Goal: Information Seeking & Learning: Find specific fact

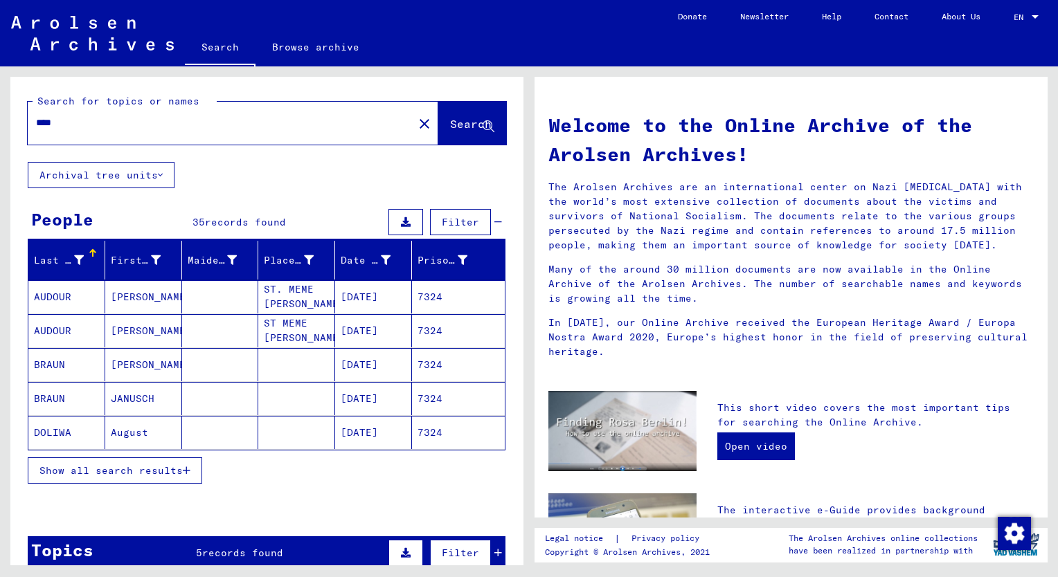
click at [145, 471] on span "Show all search results" at bounding box center [110, 471] width 143 height 12
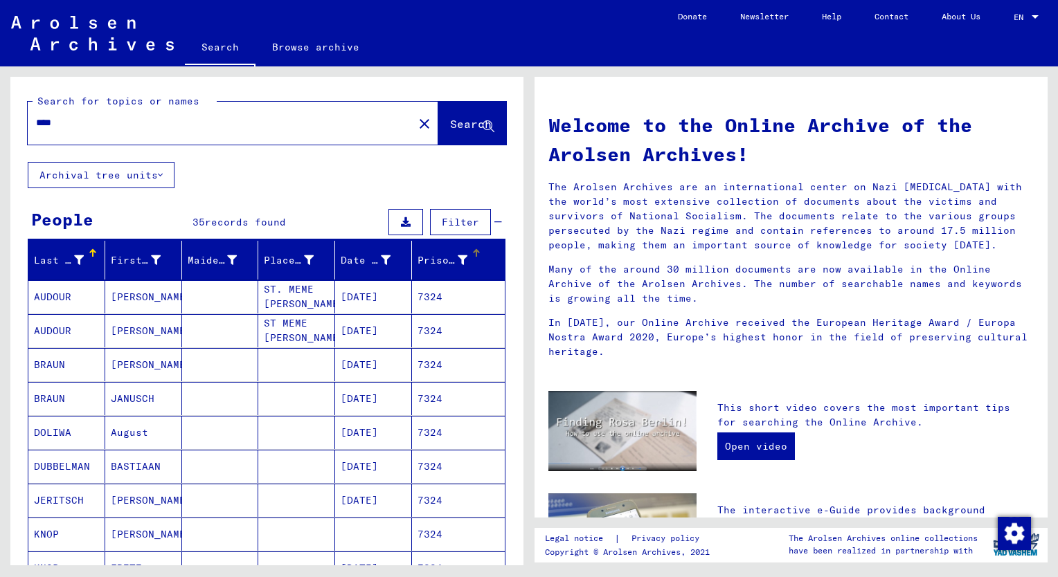
click at [422, 260] on div "Prisoner #" at bounding box center [442, 260] width 50 height 15
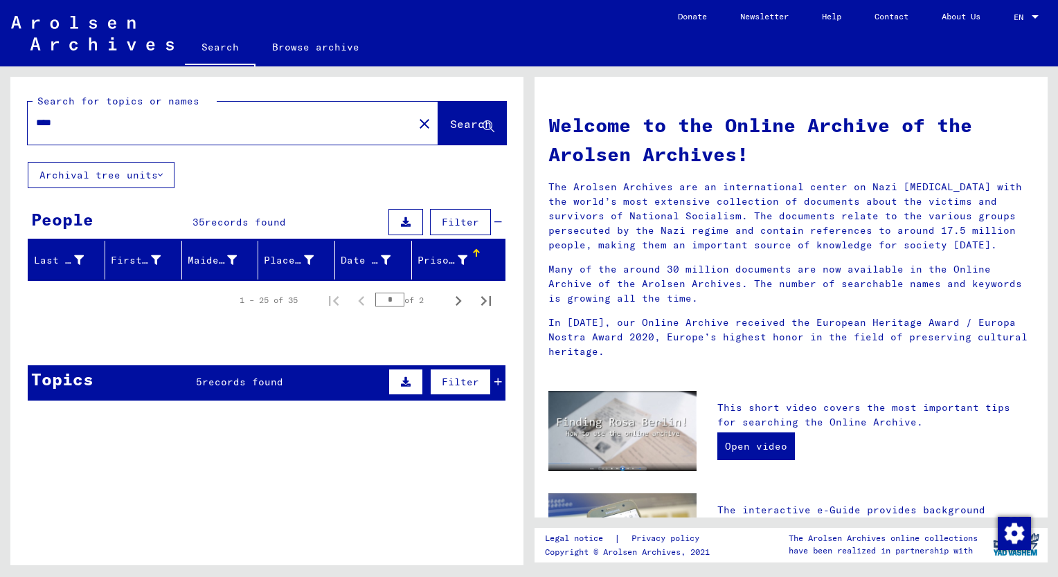
click at [79, 323] on div "Last Name First Name Maiden Name Place of Birth Date of Birth Prisoner # 1 – 25…" at bounding box center [266, 286] width 513 height 90
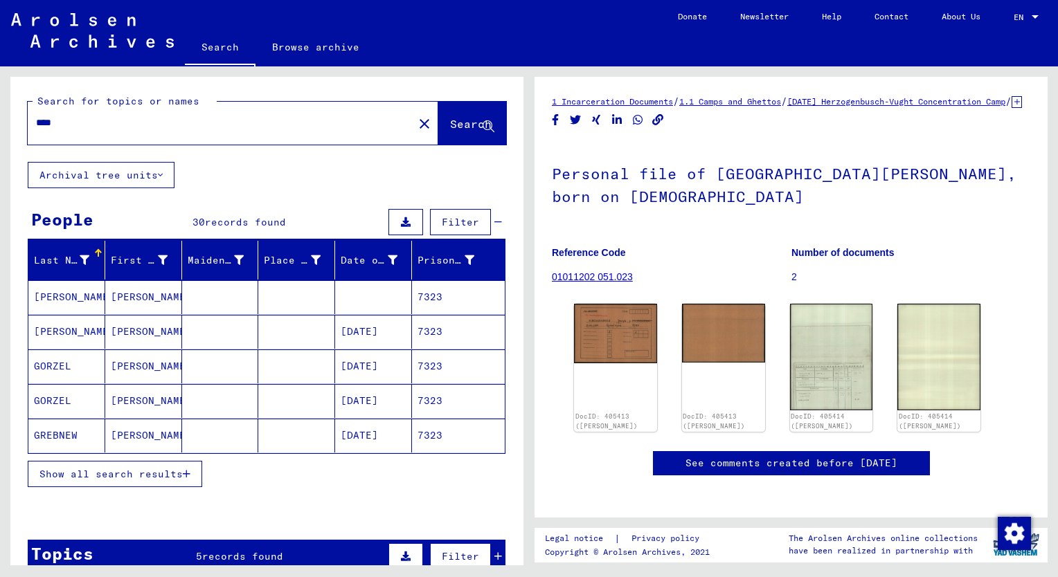
click at [126, 125] on input "****" at bounding box center [220, 123] width 369 height 15
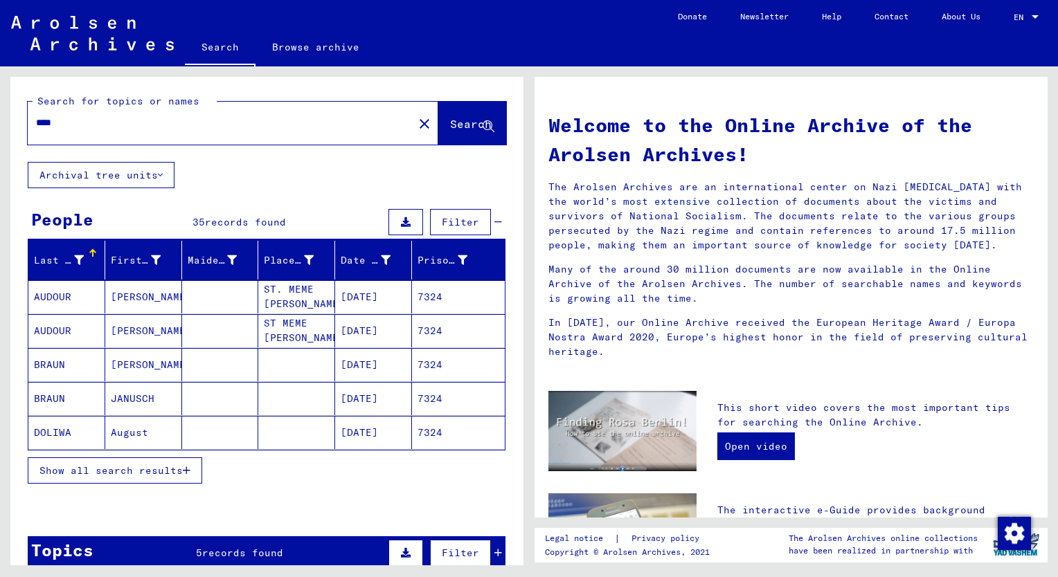
click at [122, 465] on span "Show all search results" at bounding box center [110, 471] width 143 height 12
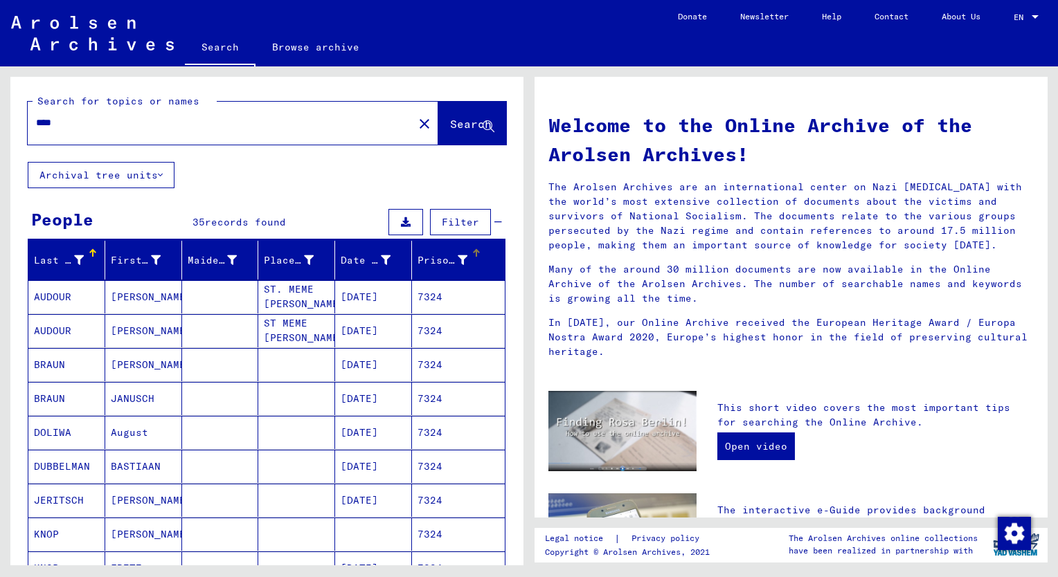
click at [431, 255] on div "Prisoner #" at bounding box center [442, 260] width 50 height 15
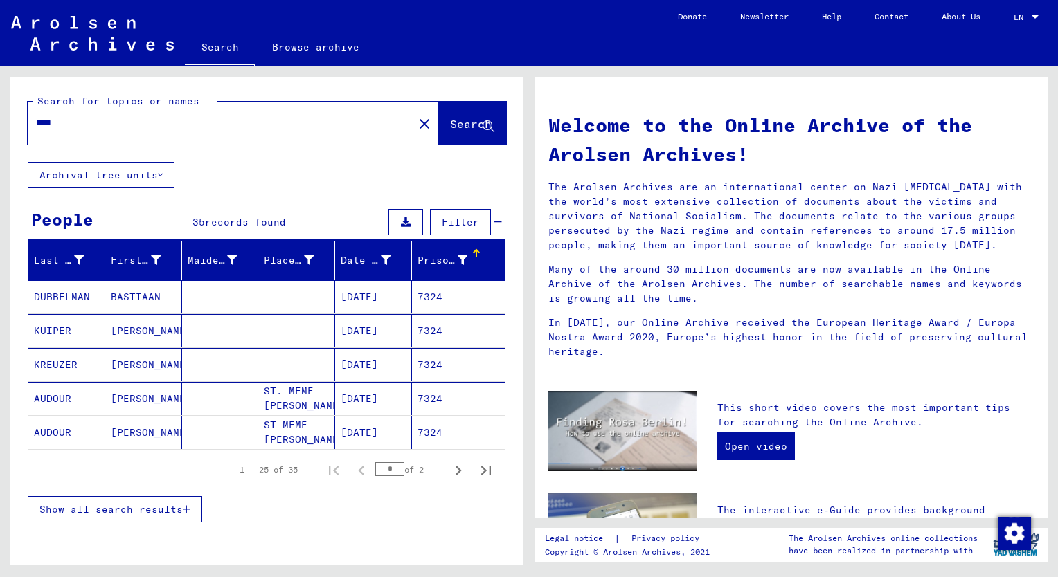
click at [146, 511] on span "Show all search results" at bounding box center [110, 509] width 143 height 12
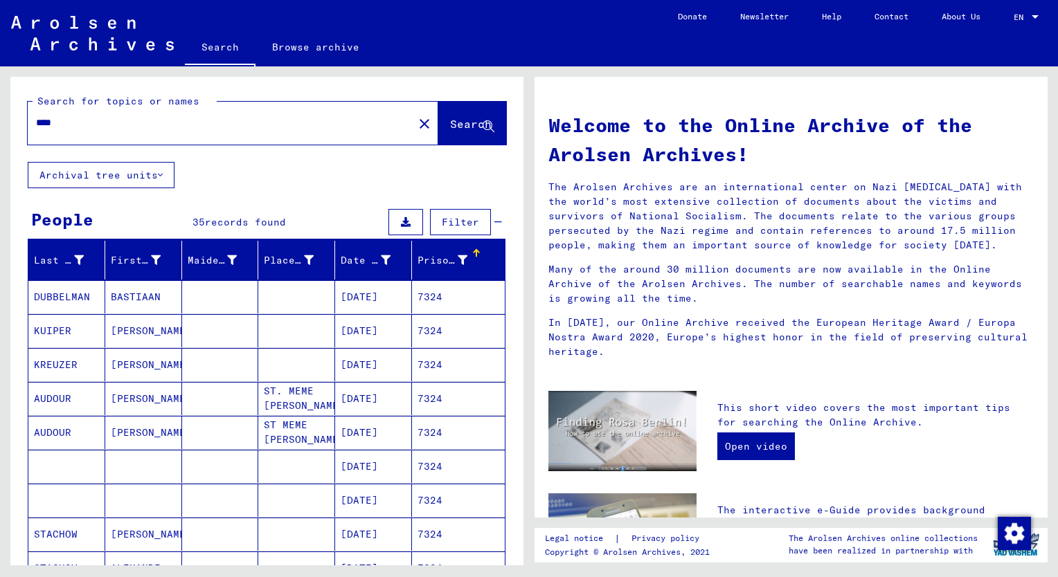
click at [125, 365] on mat-cell "[PERSON_NAME]" at bounding box center [143, 364] width 77 height 33
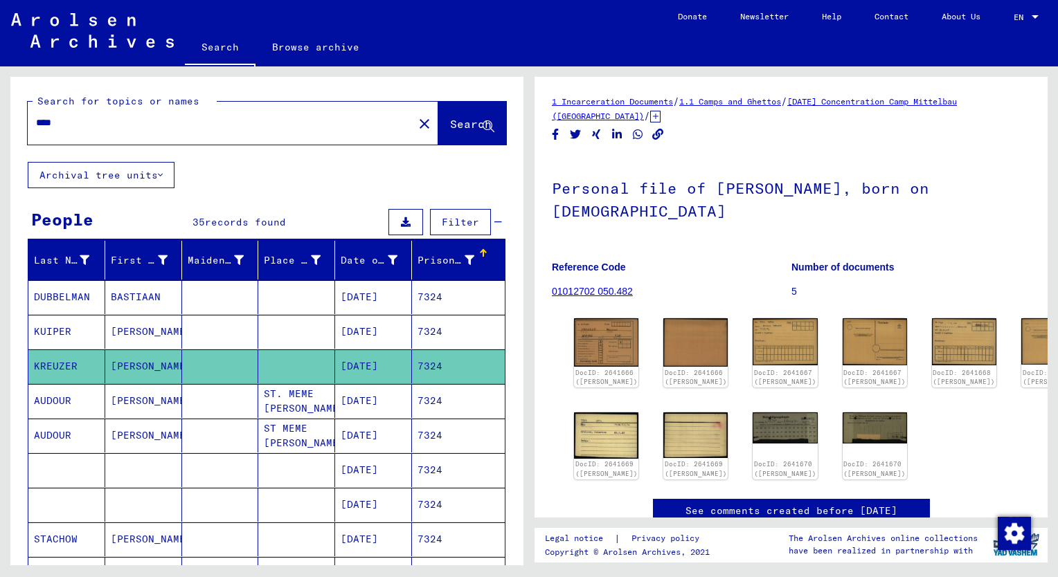
click at [139, 331] on mat-cell "[PERSON_NAME]" at bounding box center [143, 332] width 77 height 34
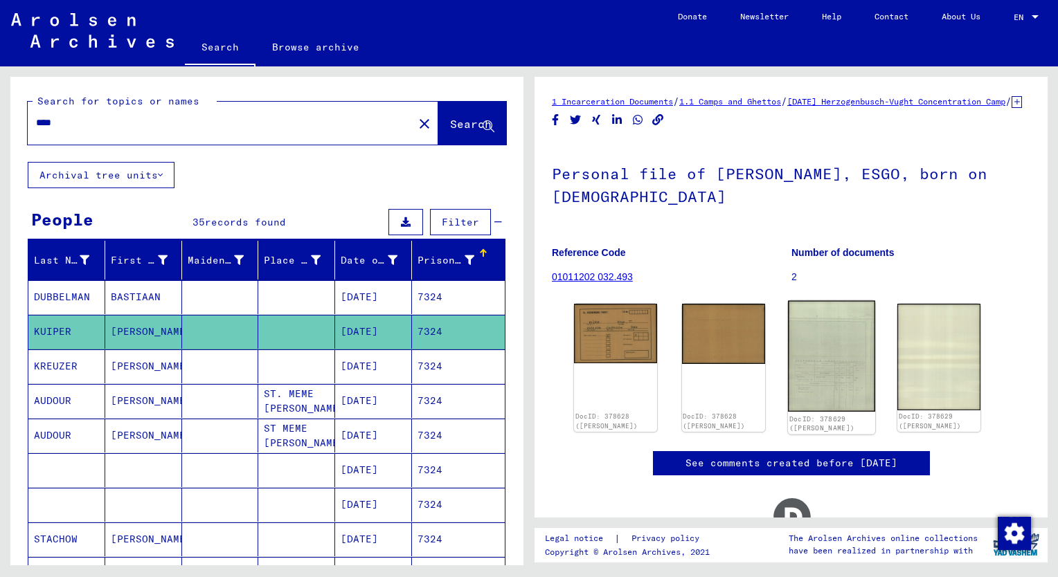
click at [836, 406] on img at bounding box center [831, 356] width 87 height 111
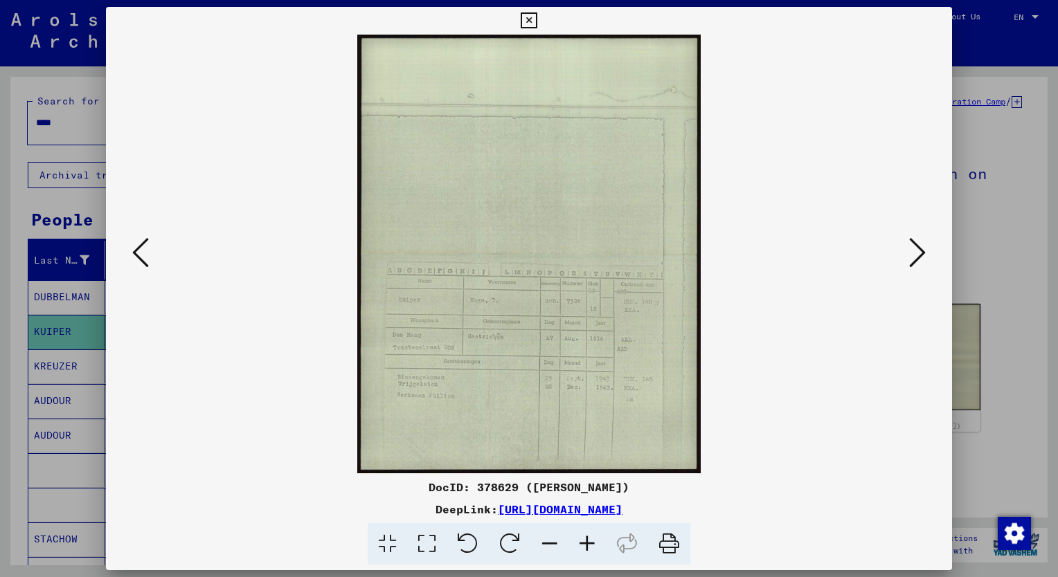
click at [587, 547] on icon at bounding box center [586, 544] width 37 height 42
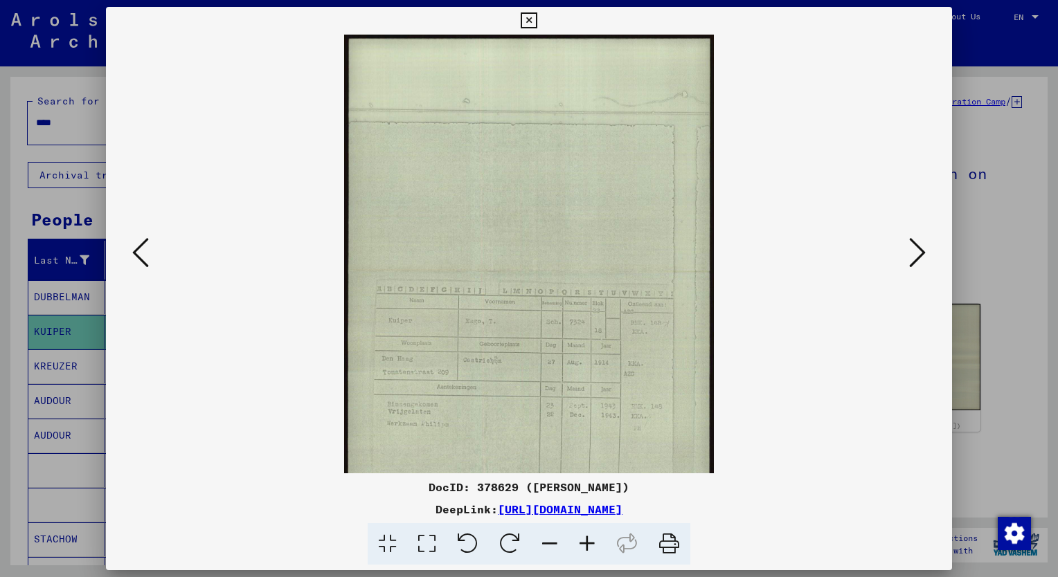
click at [587, 547] on icon at bounding box center [586, 544] width 37 height 42
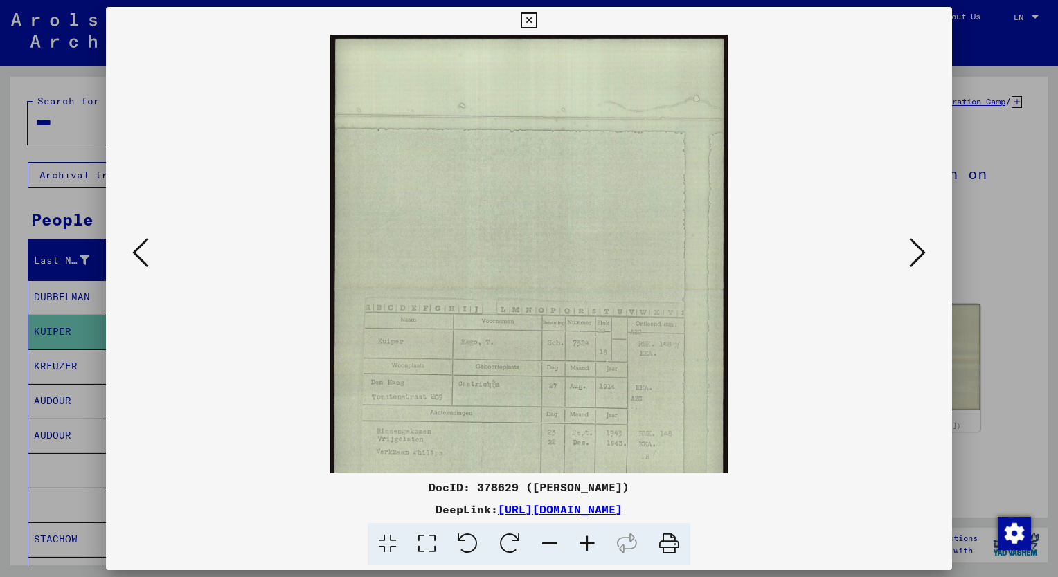
click at [587, 547] on icon at bounding box center [586, 544] width 37 height 42
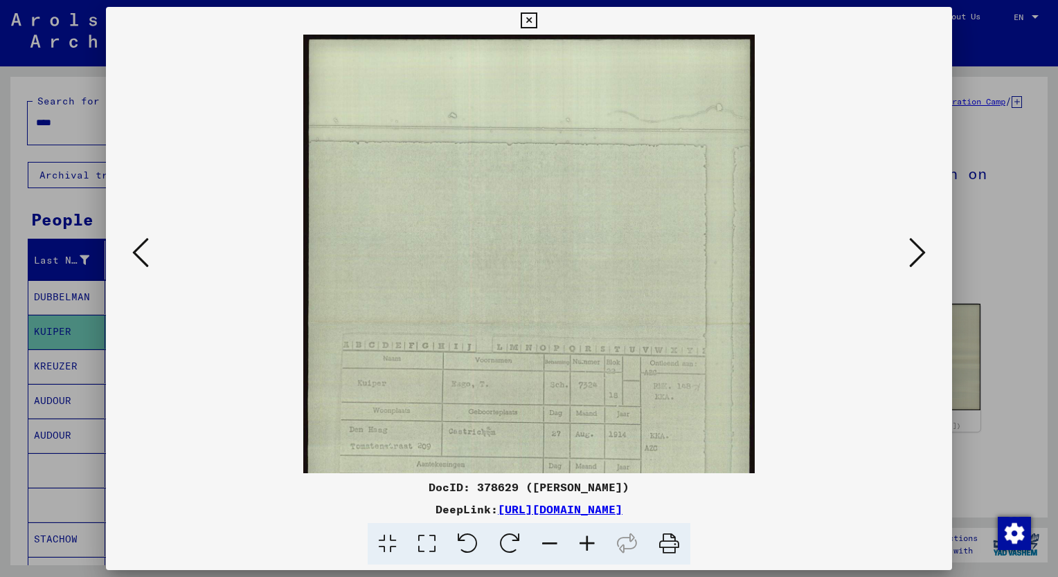
click at [587, 547] on icon at bounding box center [586, 544] width 37 height 42
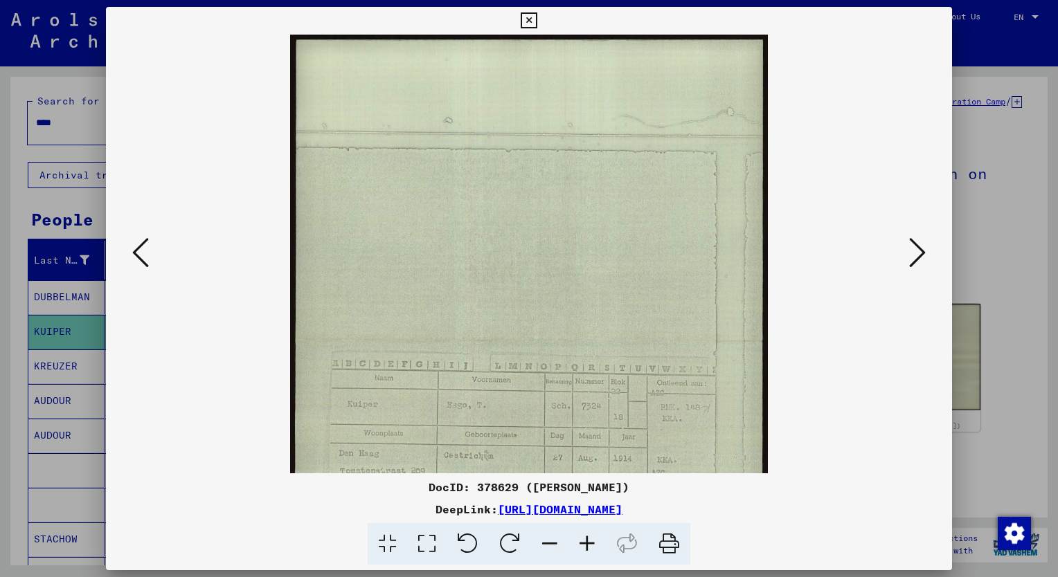
click at [587, 547] on icon at bounding box center [586, 544] width 37 height 42
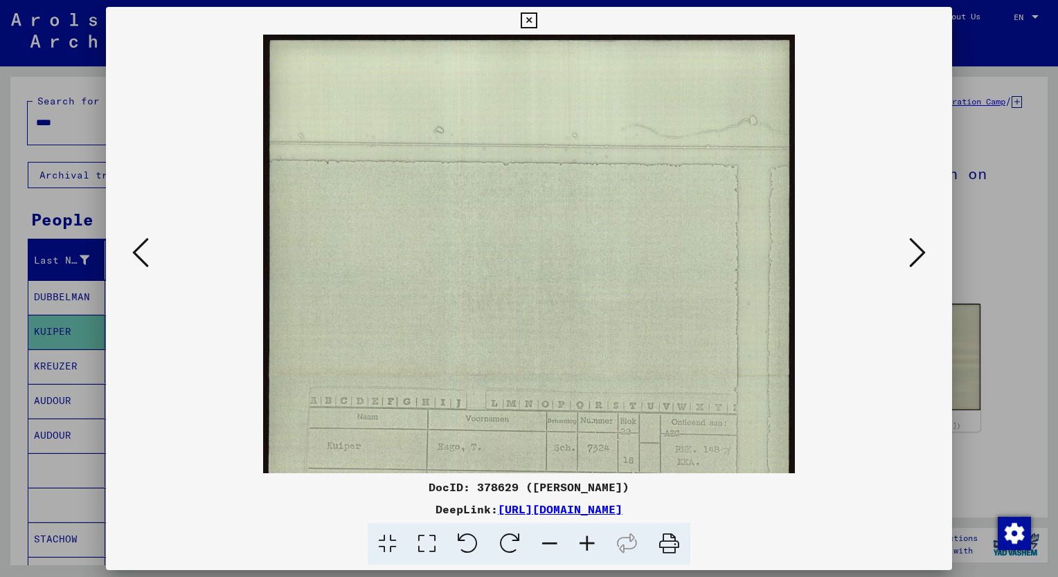
click at [587, 547] on icon at bounding box center [586, 544] width 37 height 42
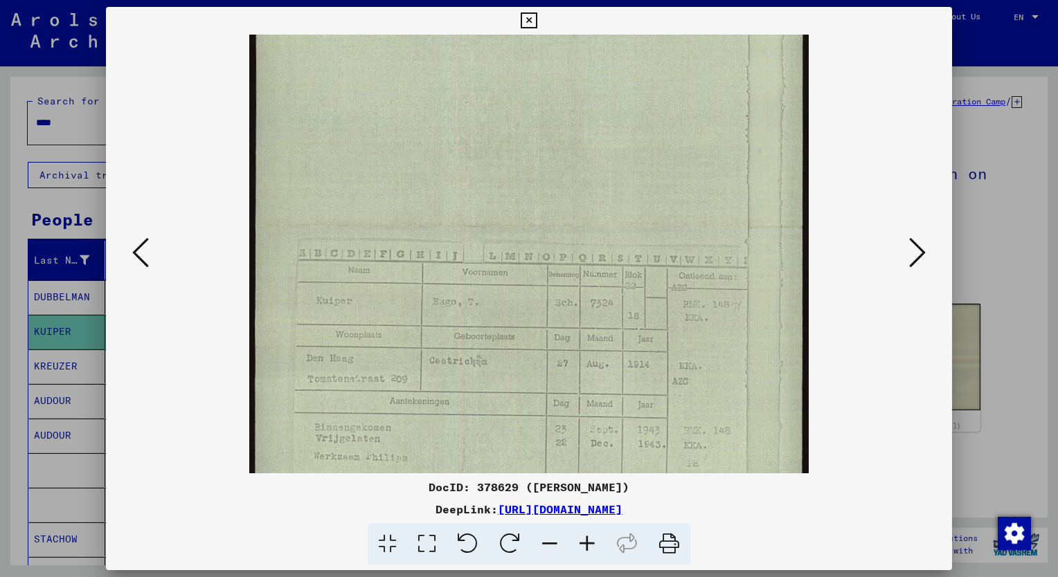
scroll to position [165, 0]
drag, startPoint x: 663, startPoint y: 340, endPoint x: 670, endPoint y: 280, distance: 60.7
click at [670, 280] on img at bounding box center [528, 227] width 559 height 716
click at [21, 251] on div at bounding box center [529, 288] width 1058 height 577
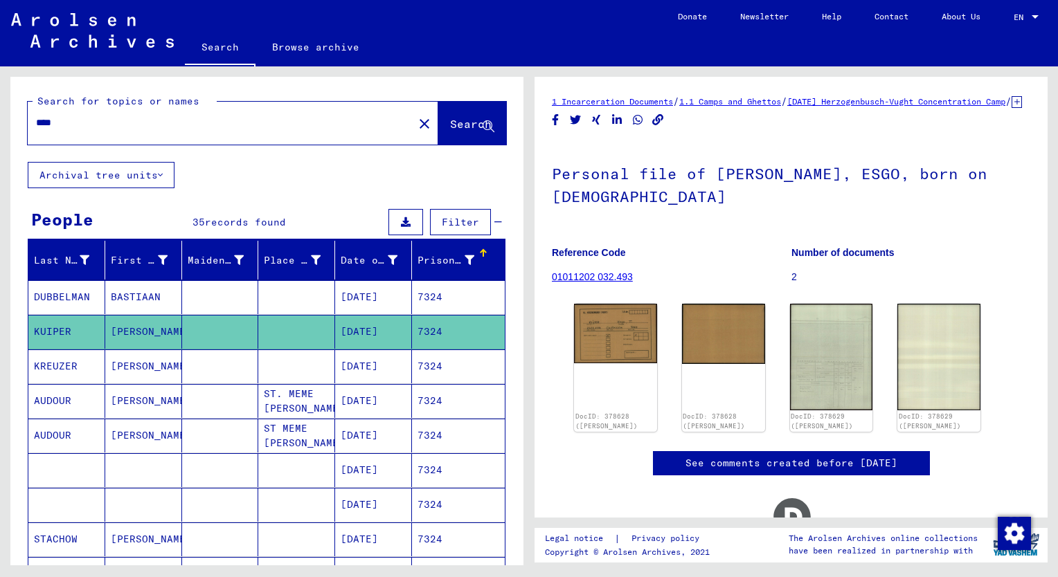
click at [78, 122] on input "****" at bounding box center [220, 123] width 369 height 15
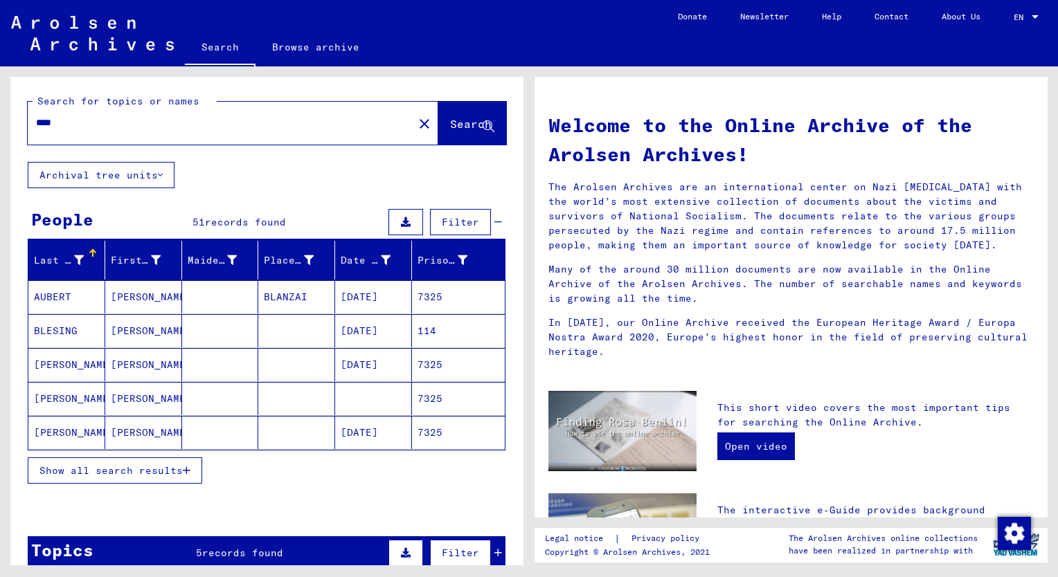
click at [81, 467] on span "Show all search results" at bounding box center [110, 471] width 143 height 12
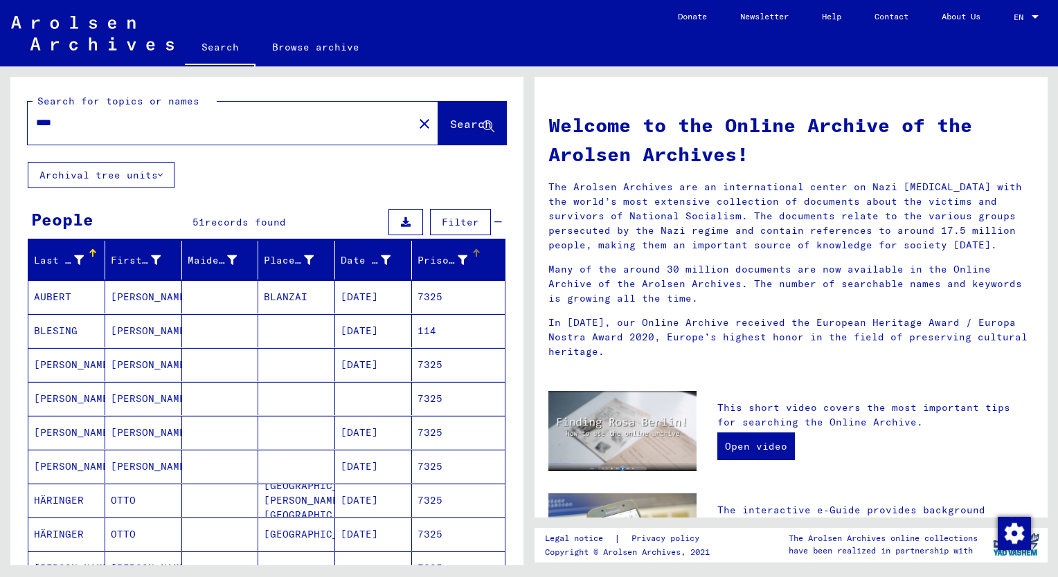
click at [422, 259] on div "Prisoner #" at bounding box center [442, 260] width 50 height 15
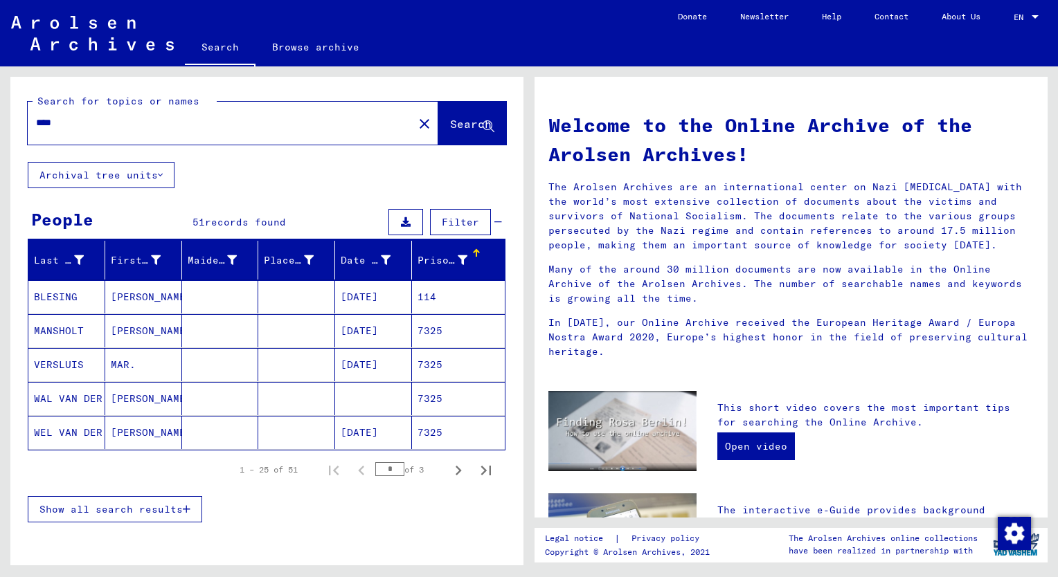
click at [102, 511] on span "Show all search results" at bounding box center [110, 509] width 143 height 12
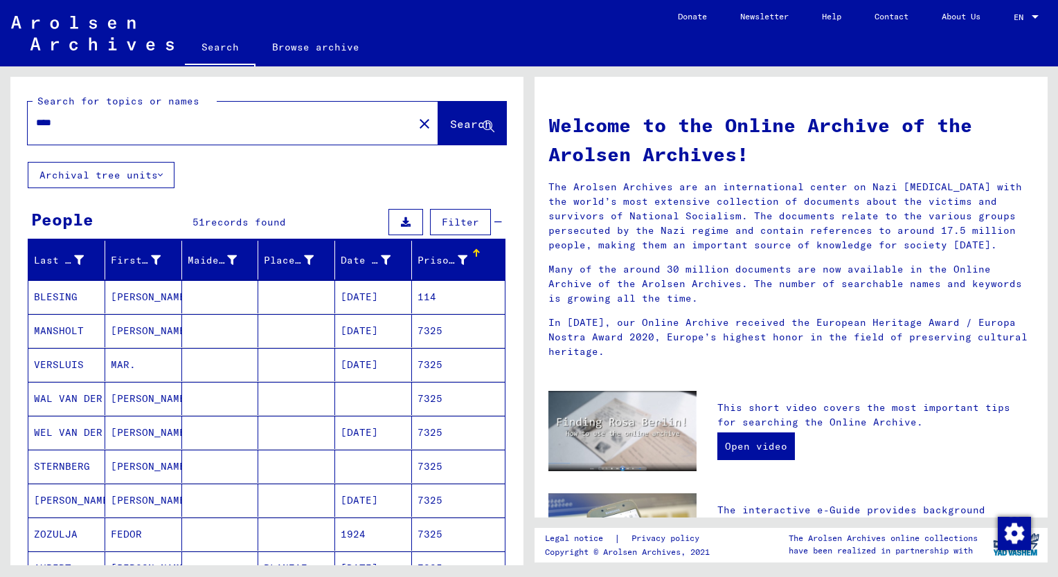
click at [134, 430] on mat-cell "[PERSON_NAME]" at bounding box center [143, 432] width 77 height 33
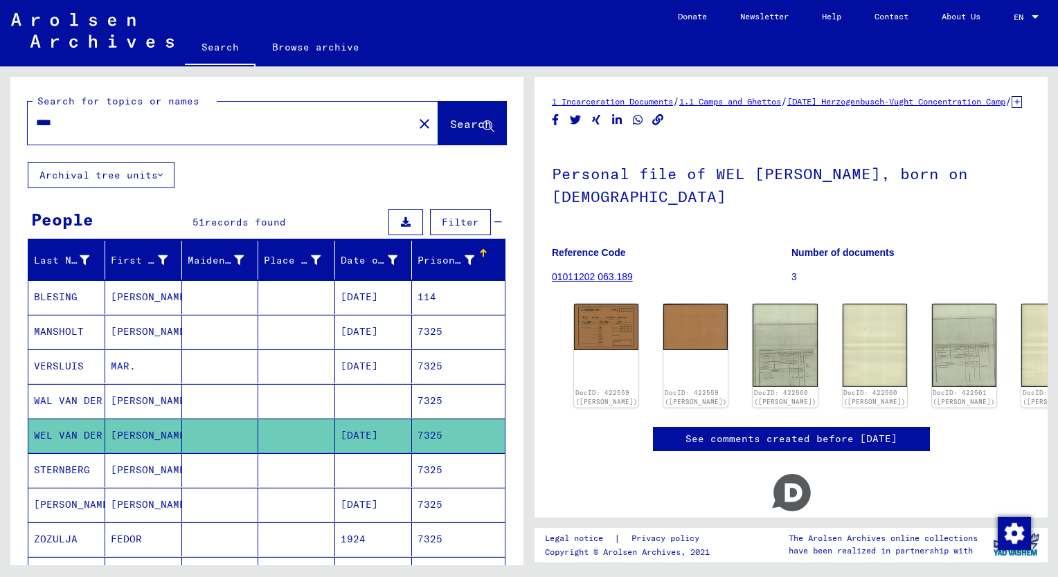
click at [125, 403] on mat-cell "[PERSON_NAME]" at bounding box center [143, 401] width 77 height 34
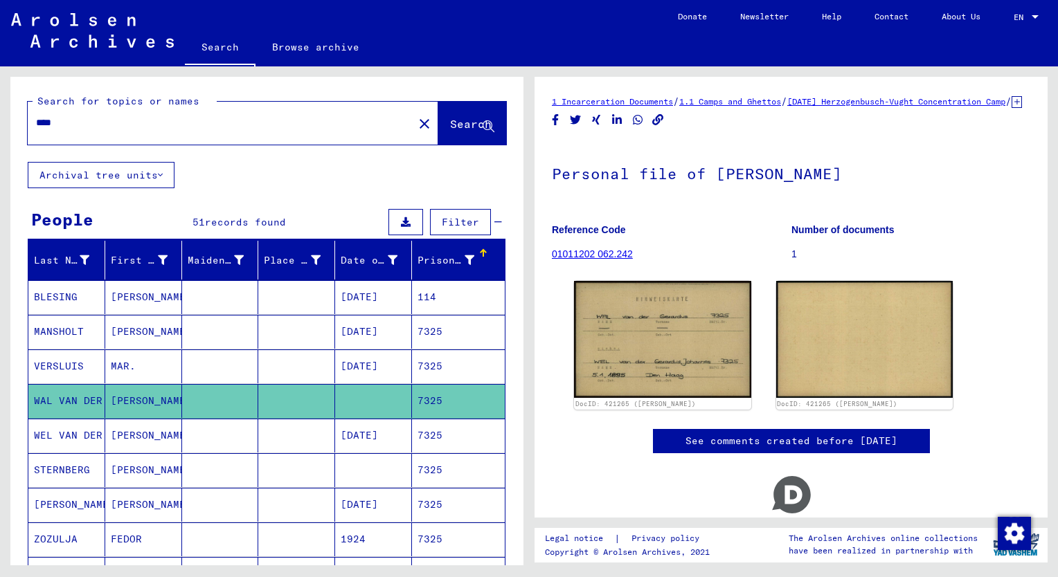
click at [143, 430] on mat-cell "[PERSON_NAME]" at bounding box center [143, 436] width 77 height 34
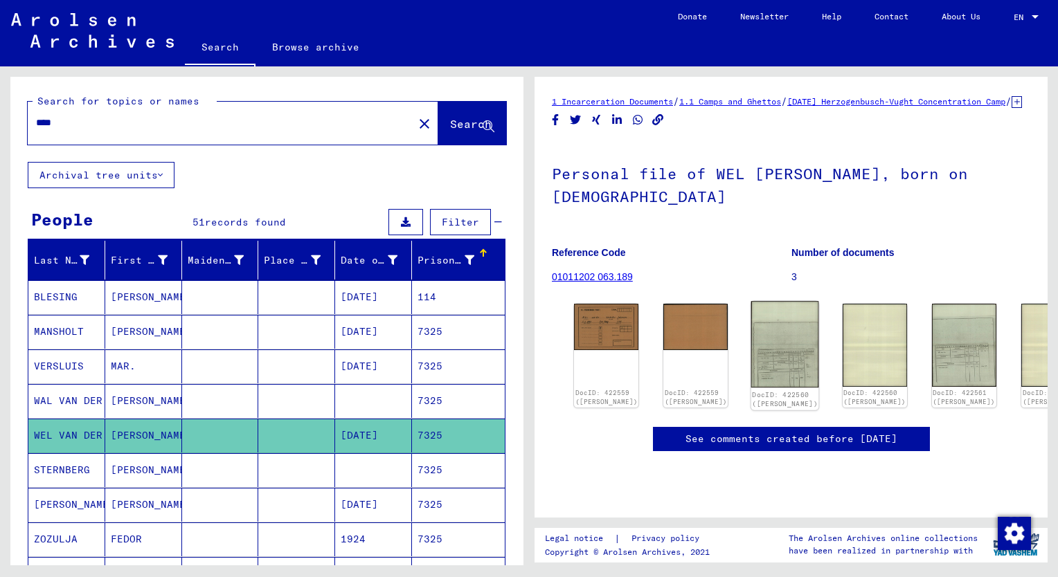
click at [755, 372] on img at bounding box center [785, 344] width 68 height 87
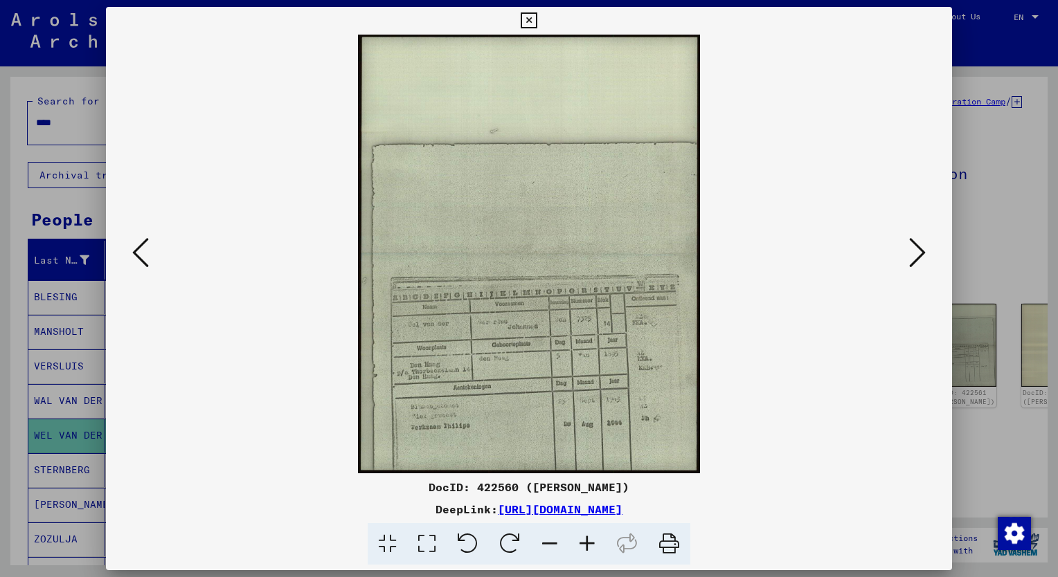
click at [587, 544] on icon at bounding box center [586, 544] width 37 height 42
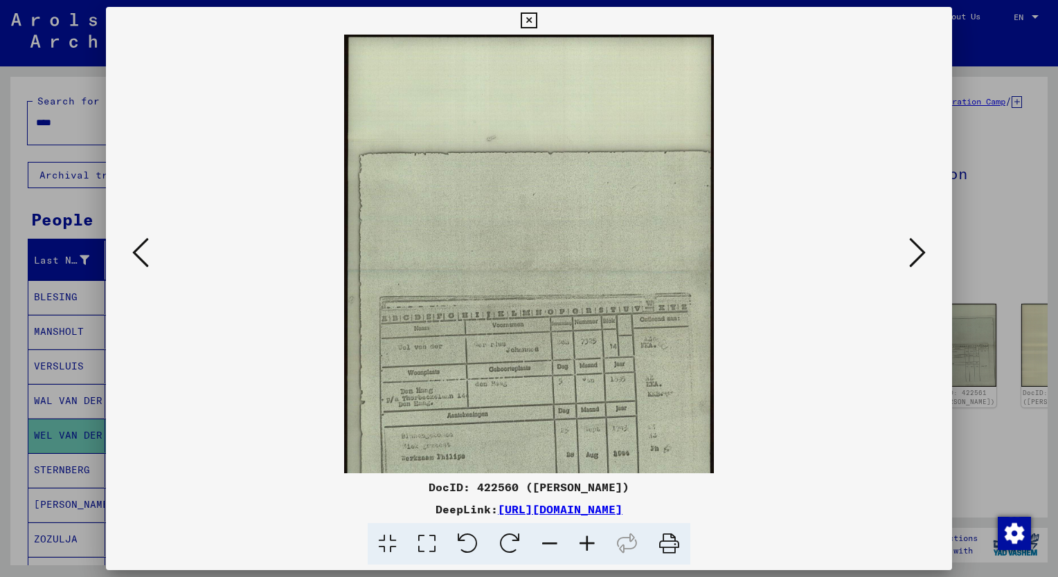
click at [587, 544] on icon at bounding box center [586, 544] width 37 height 42
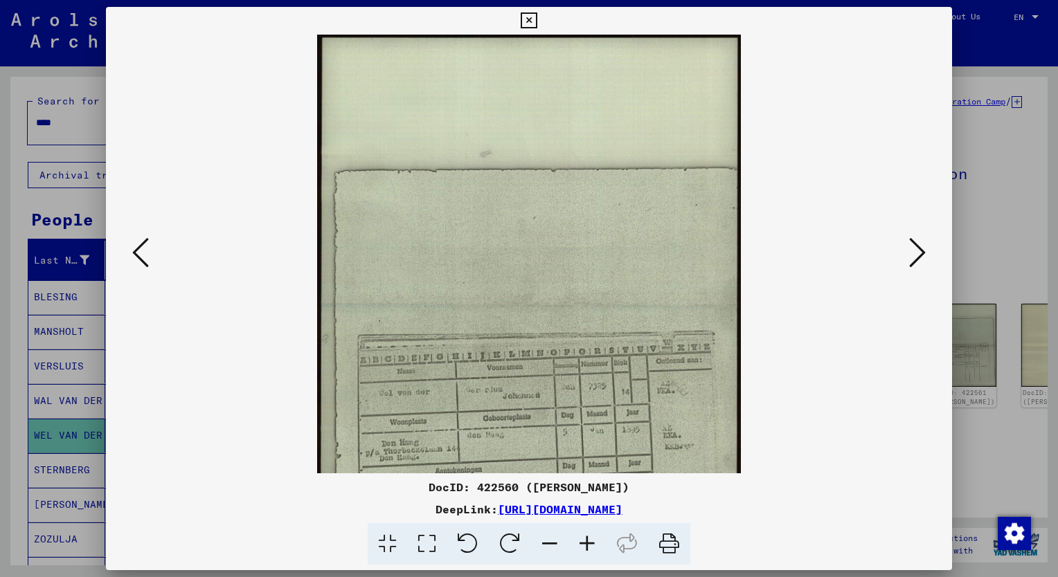
click at [587, 544] on icon at bounding box center [586, 544] width 37 height 42
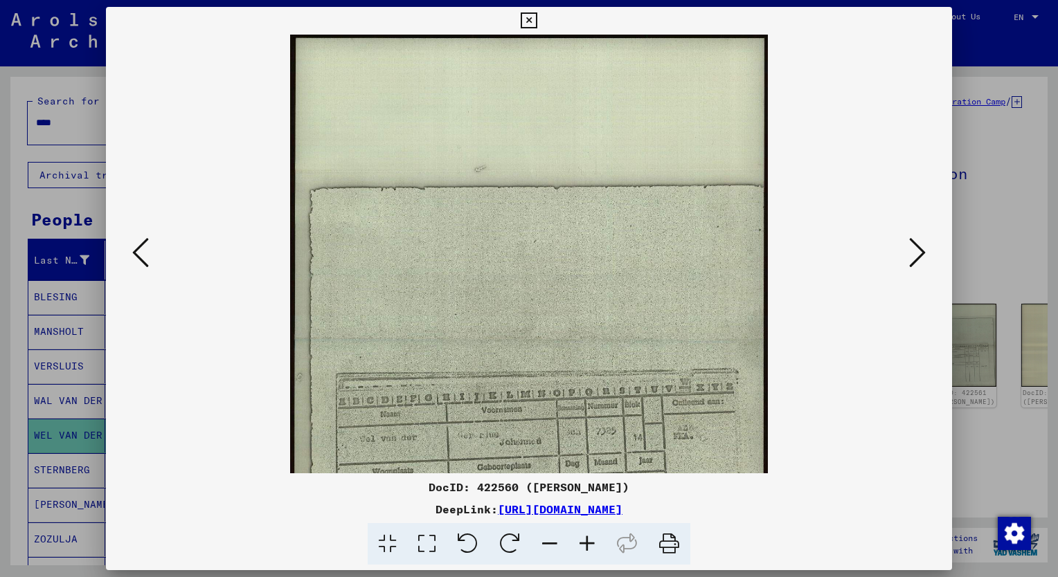
click at [587, 544] on icon at bounding box center [586, 544] width 37 height 42
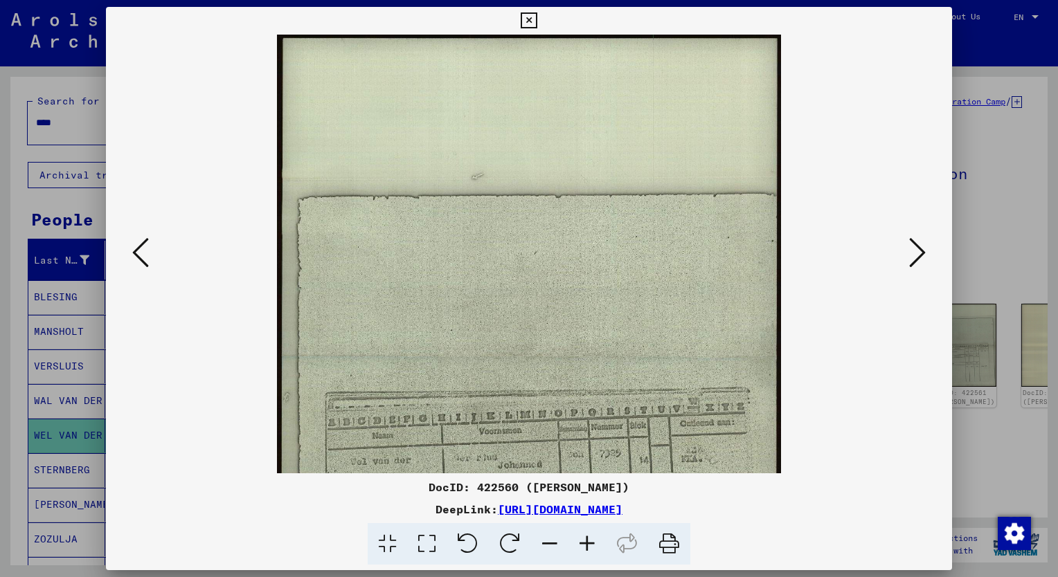
click at [587, 544] on icon at bounding box center [586, 544] width 37 height 42
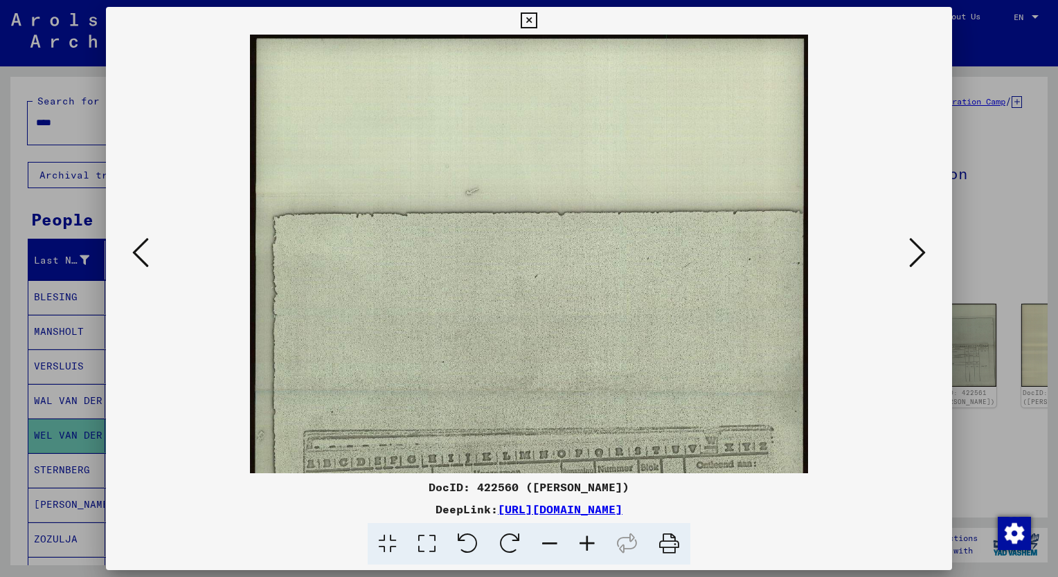
click at [587, 544] on icon at bounding box center [586, 544] width 37 height 42
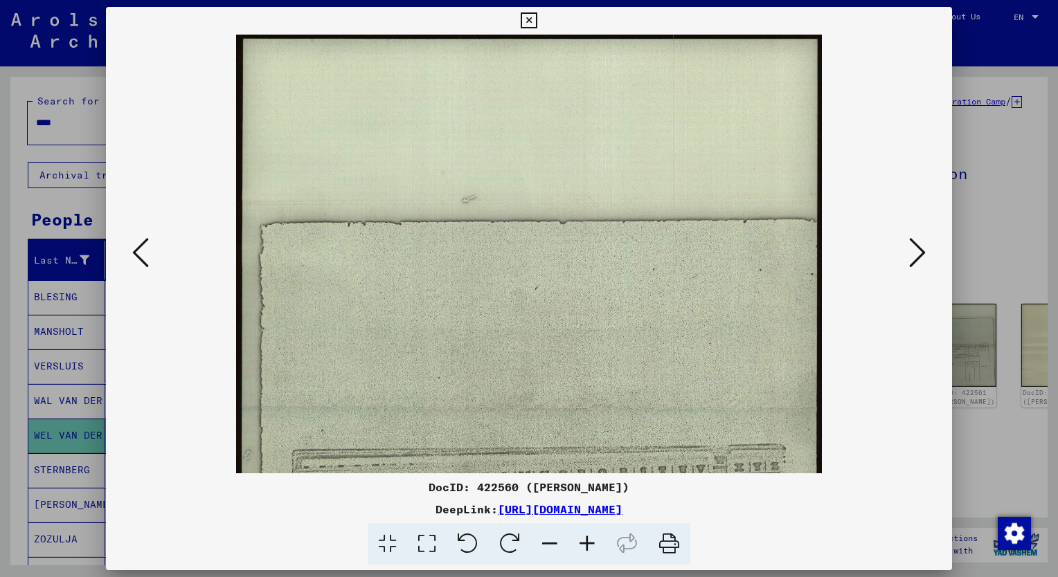
click at [587, 544] on icon at bounding box center [586, 544] width 37 height 42
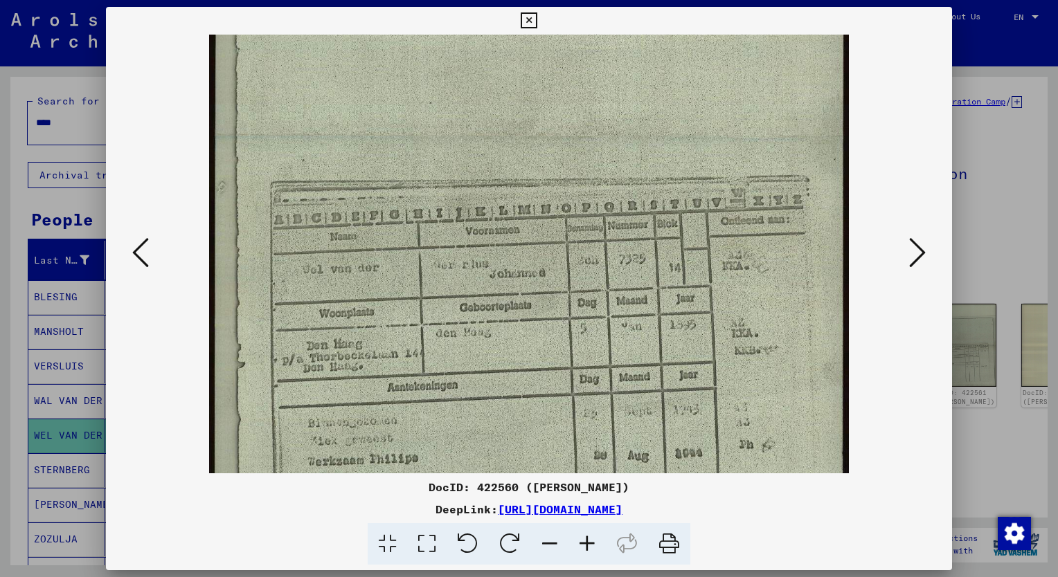
scroll to position [307, 0]
drag, startPoint x: 619, startPoint y: 410, endPoint x: 558, endPoint y: 122, distance: 294.4
click at [558, 122] on img at bounding box center [528, 137] width 639 height 820
click at [734, 291] on img at bounding box center [528, 137] width 639 height 820
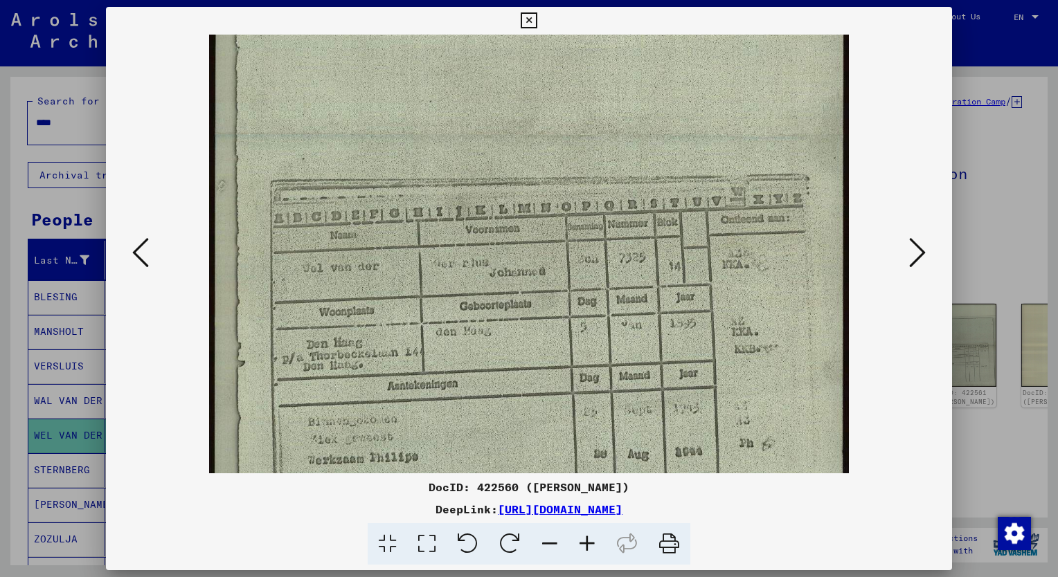
click at [919, 253] on icon at bounding box center [917, 252] width 17 height 33
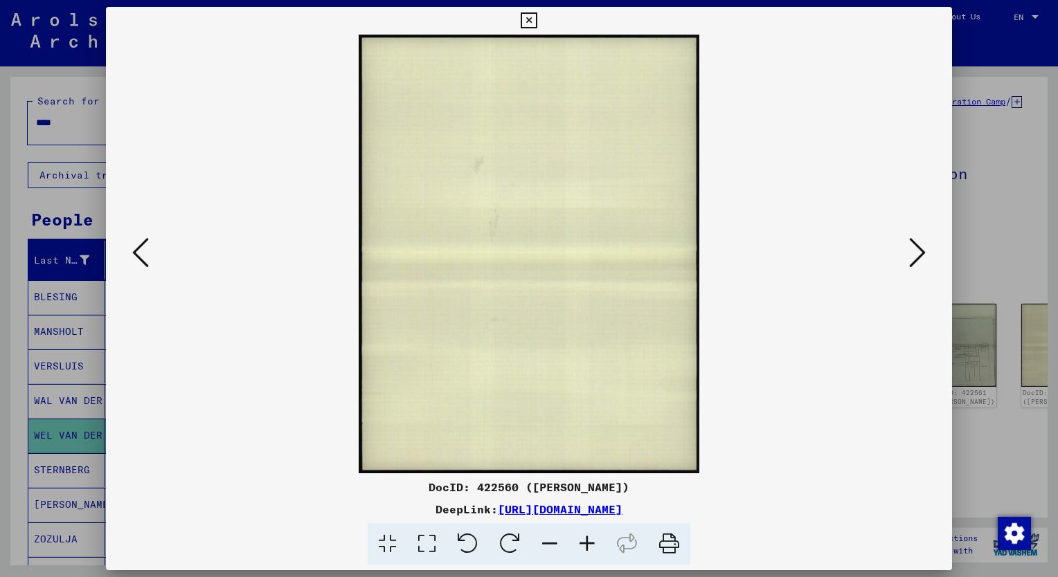
click at [919, 253] on icon at bounding box center [917, 252] width 17 height 33
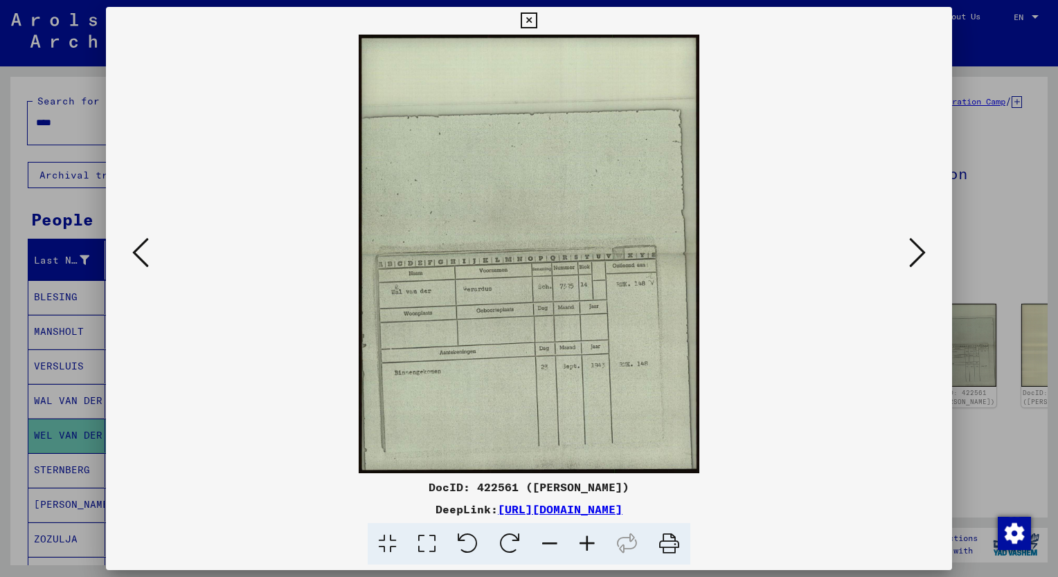
click at [143, 248] on icon at bounding box center [140, 252] width 17 height 33
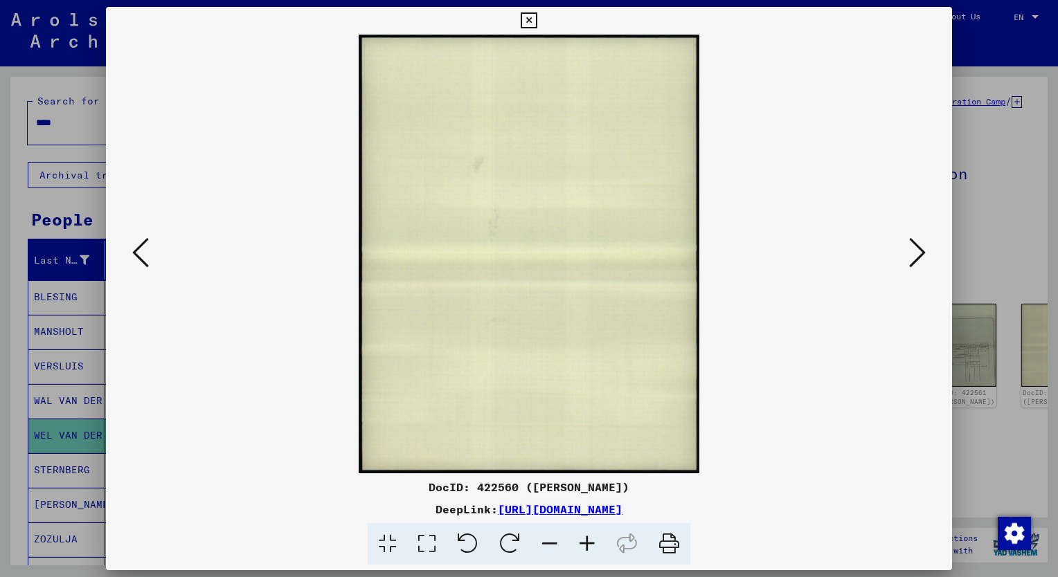
click at [144, 248] on icon at bounding box center [140, 252] width 17 height 33
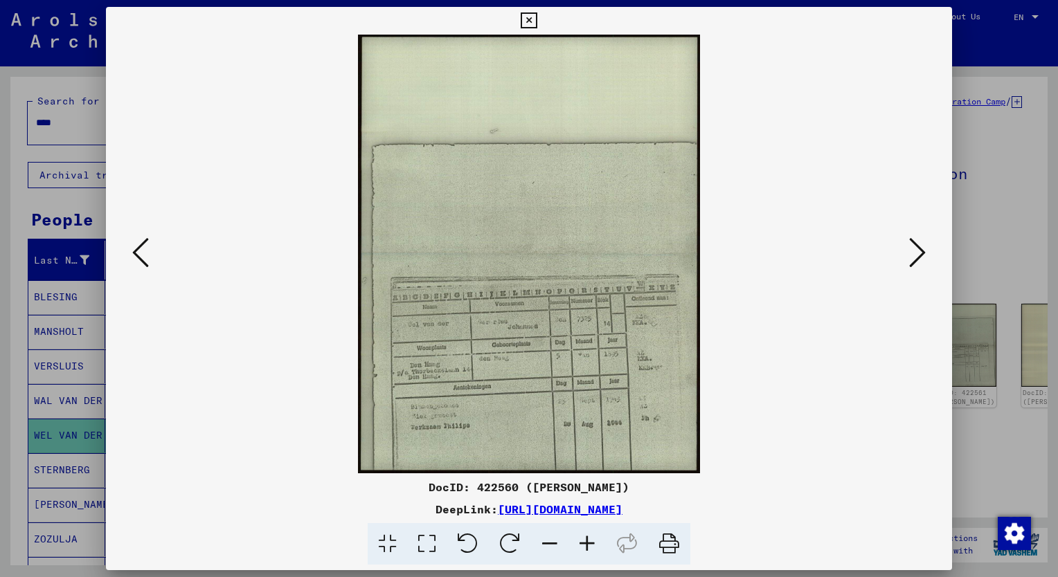
click at [18, 278] on div at bounding box center [529, 288] width 1058 height 577
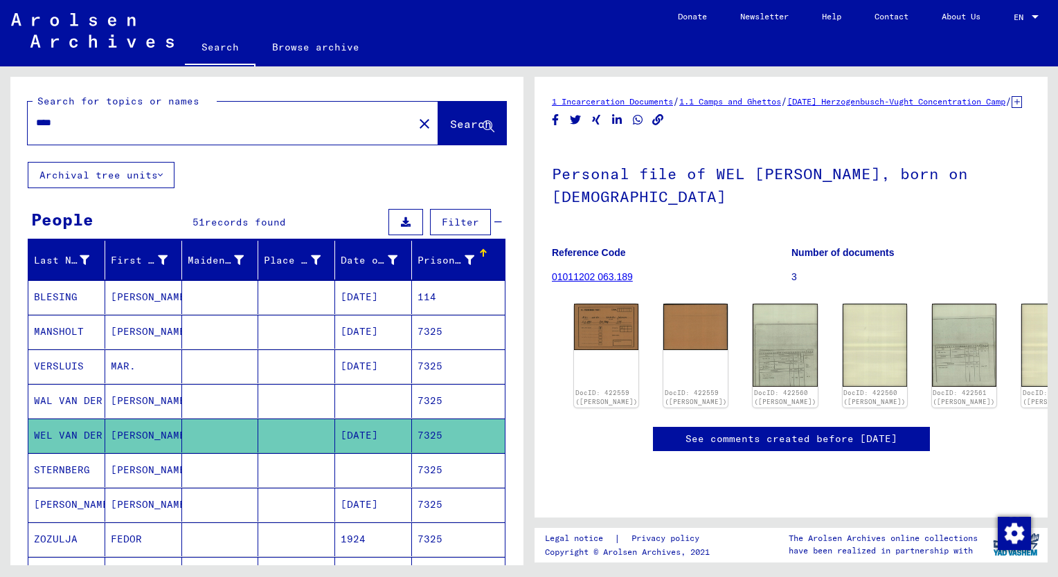
click at [66, 127] on input "****" at bounding box center [220, 123] width 369 height 15
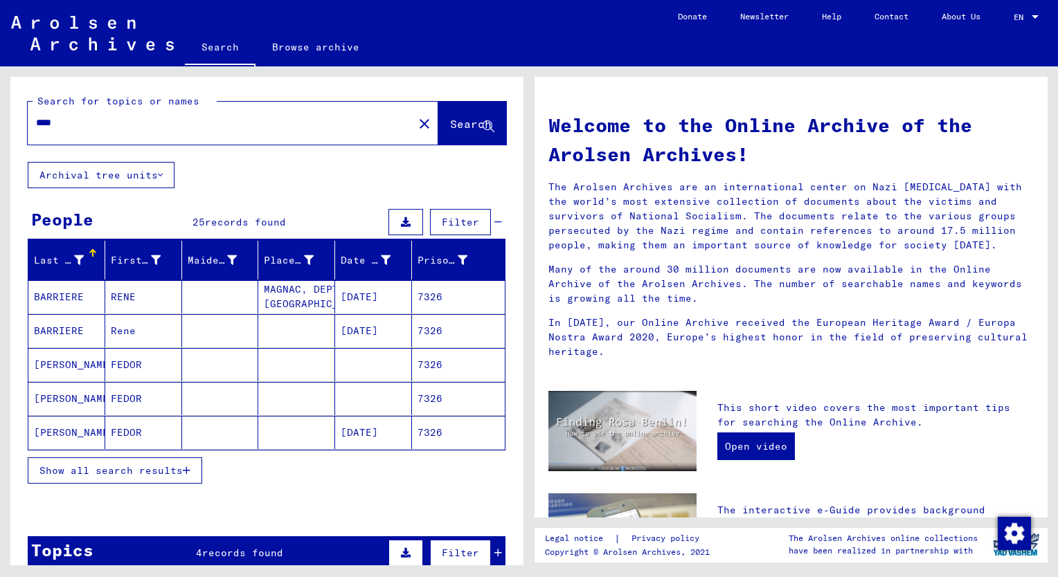
click at [263, 160] on div "Search for topics or names **** close Search" at bounding box center [266, 119] width 513 height 85
click at [158, 470] on span "Show all search results" at bounding box center [110, 471] width 143 height 12
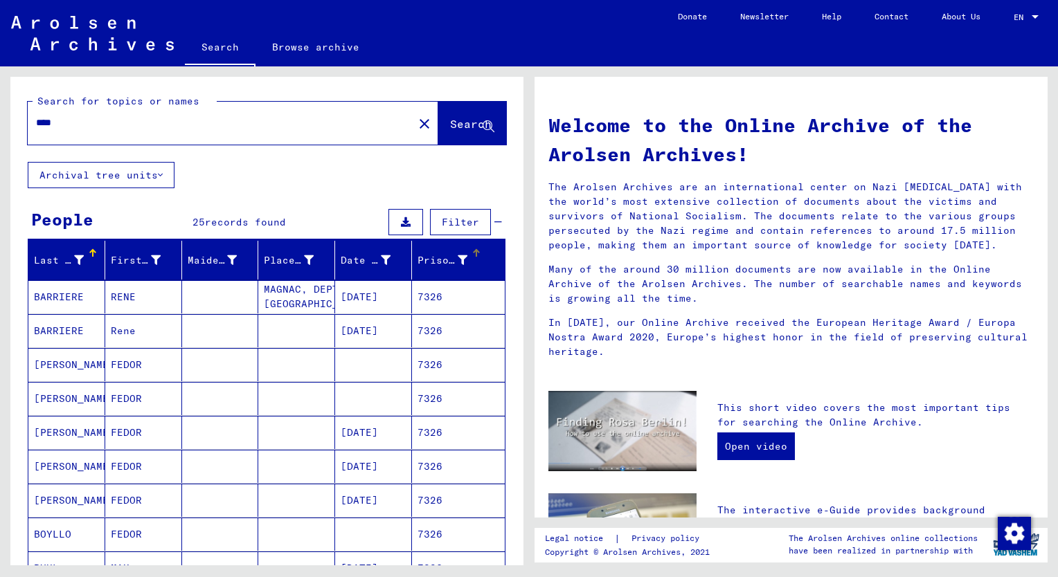
click at [429, 259] on div "Prisoner #" at bounding box center [442, 260] width 50 height 15
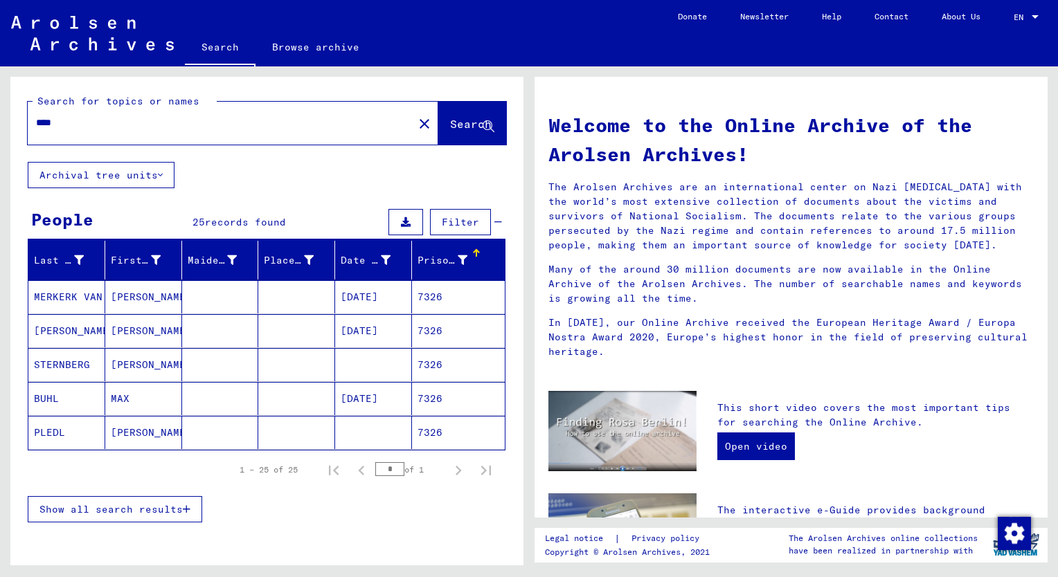
click at [105, 508] on span "Show all search results" at bounding box center [110, 509] width 143 height 12
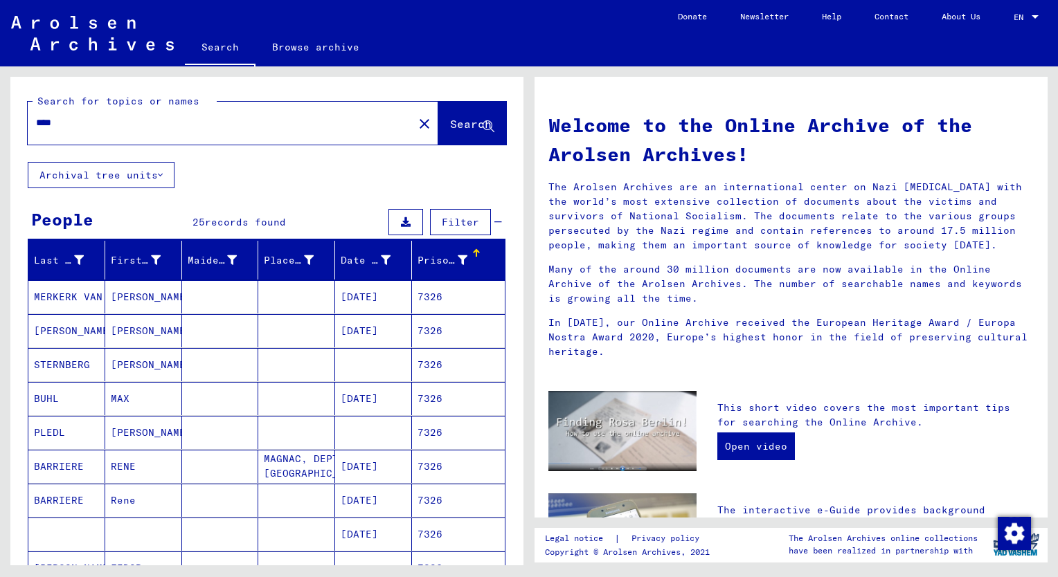
click at [123, 367] on mat-cell "[PERSON_NAME]" at bounding box center [143, 364] width 77 height 33
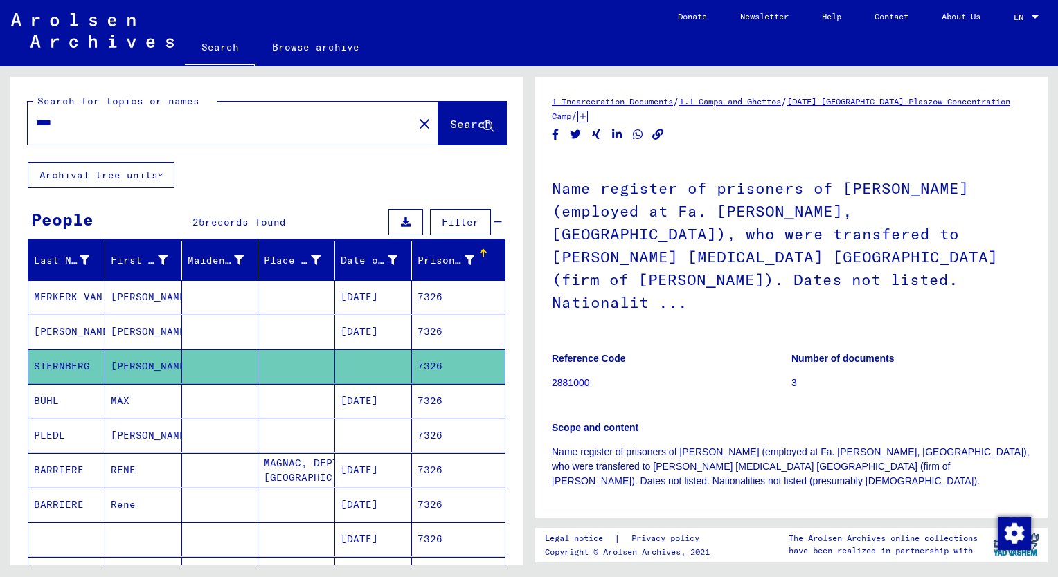
click at [127, 338] on mat-cell "[PERSON_NAME]" at bounding box center [143, 332] width 77 height 34
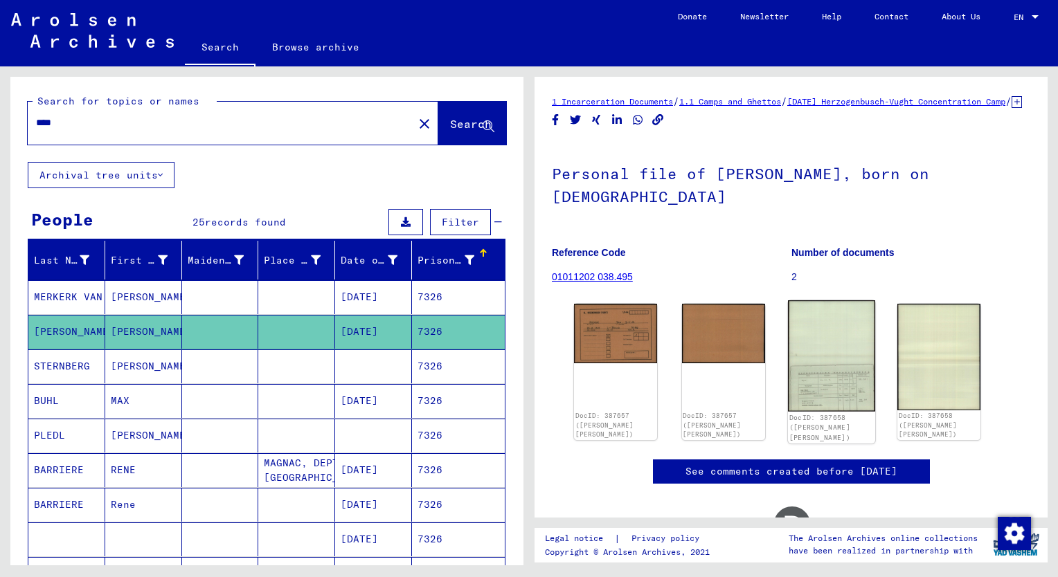
click at [834, 381] on img at bounding box center [831, 355] width 87 height 111
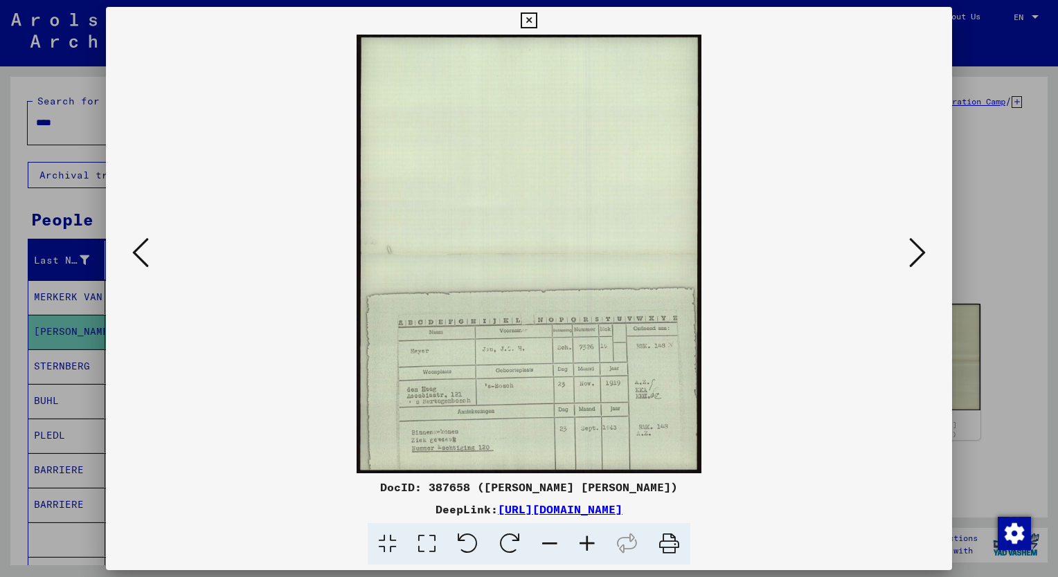
click at [589, 548] on icon at bounding box center [586, 544] width 37 height 42
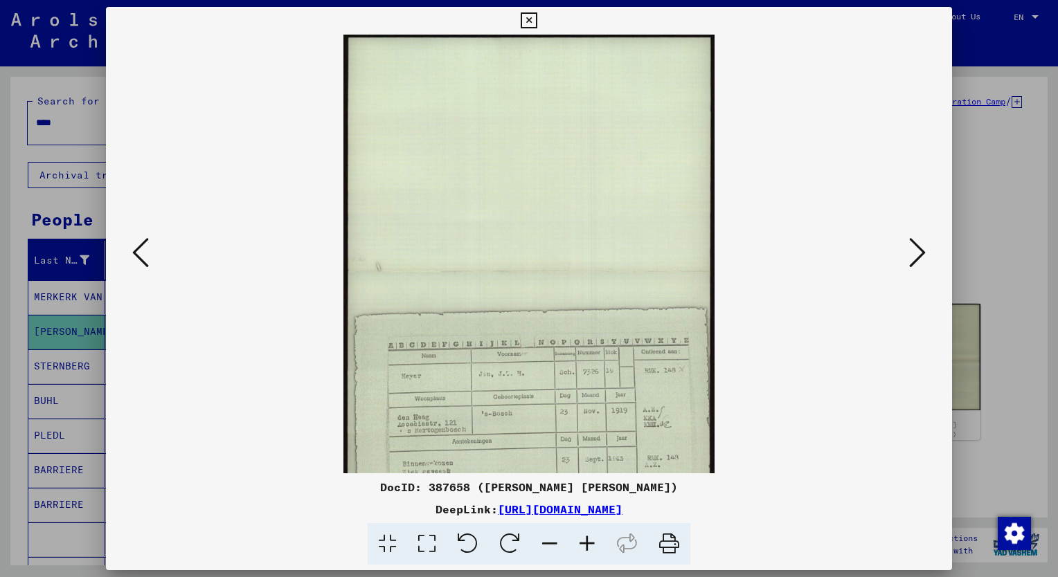
click at [589, 548] on icon at bounding box center [586, 544] width 37 height 42
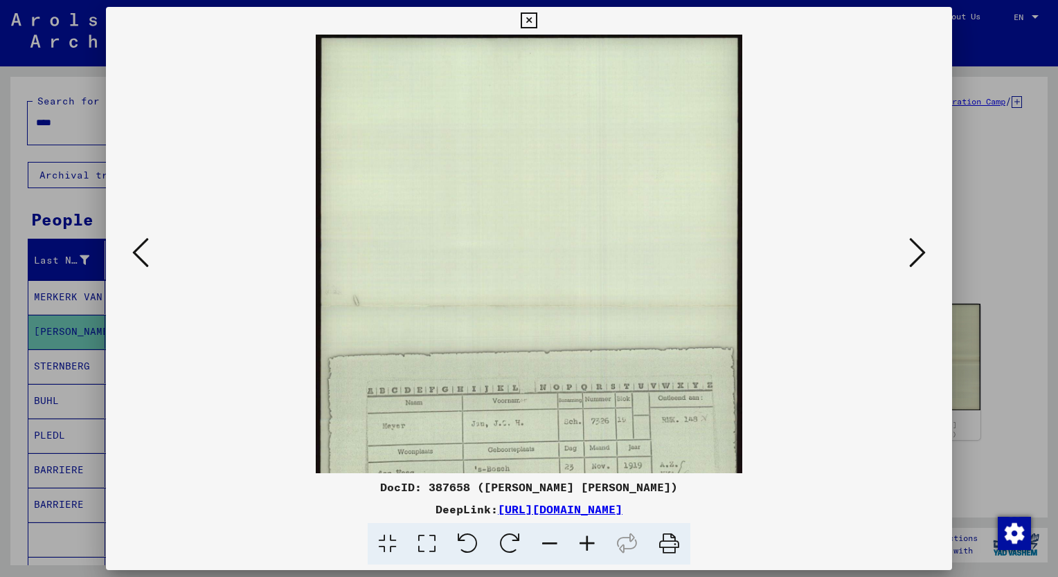
click at [589, 548] on icon at bounding box center [586, 544] width 37 height 42
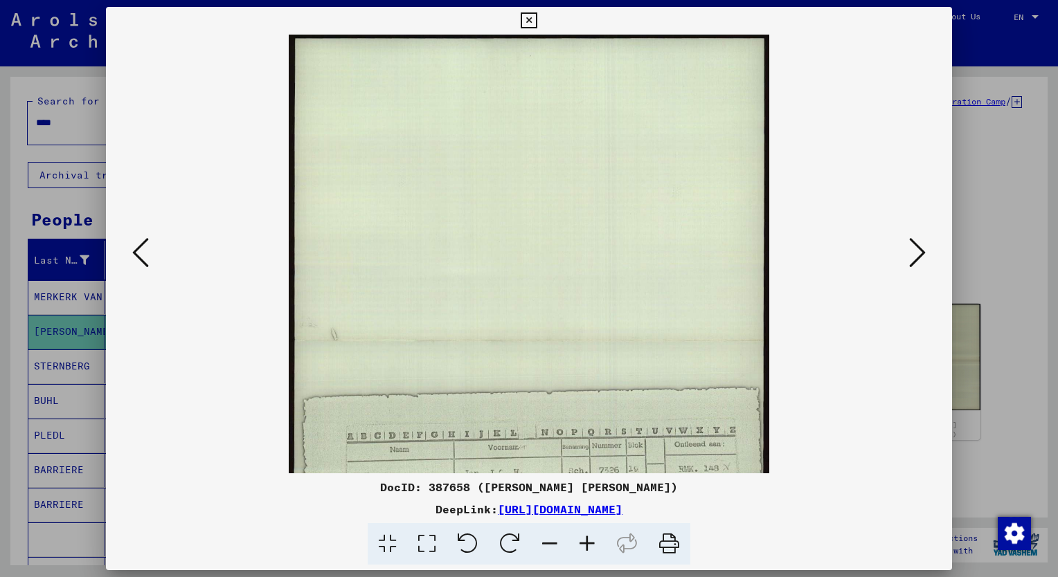
click at [589, 548] on icon at bounding box center [586, 544] width 37 height 42
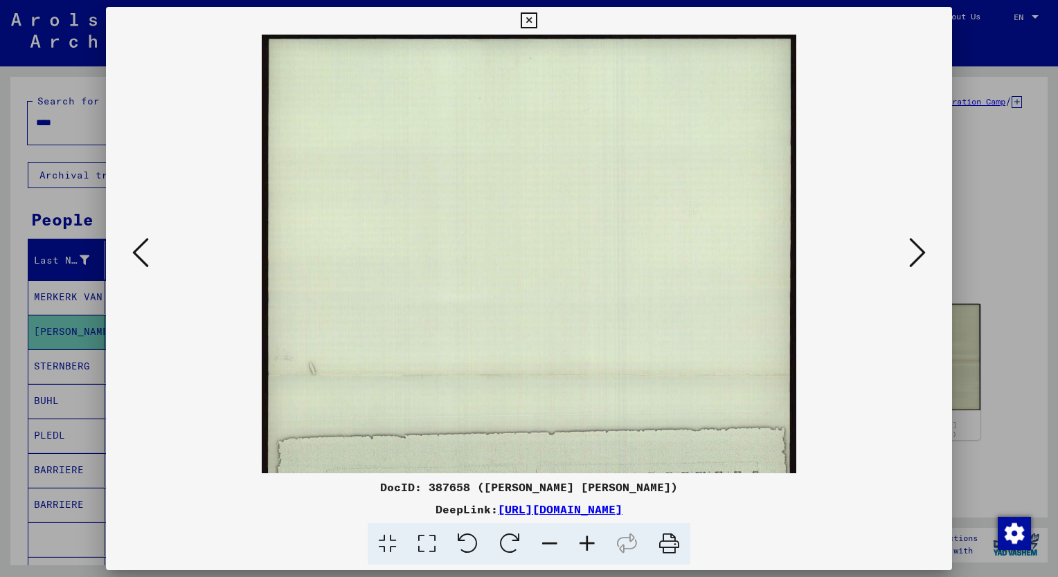
click at [589, 548] on icon at bounding box center [586, 544] width 37 height 42
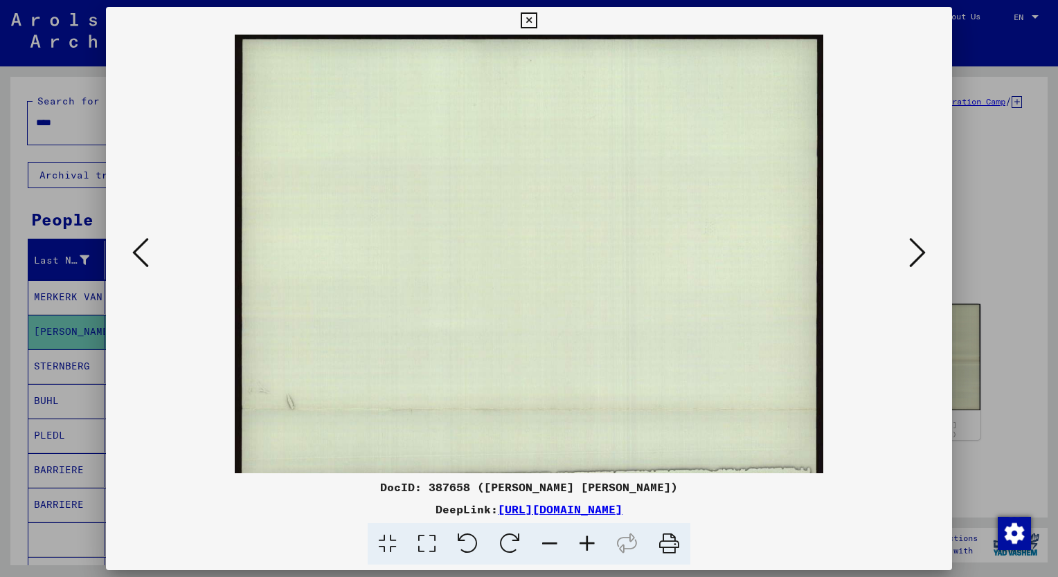
click at [589, 548] on icon at bounding box center [586, 544] width 37 height 42
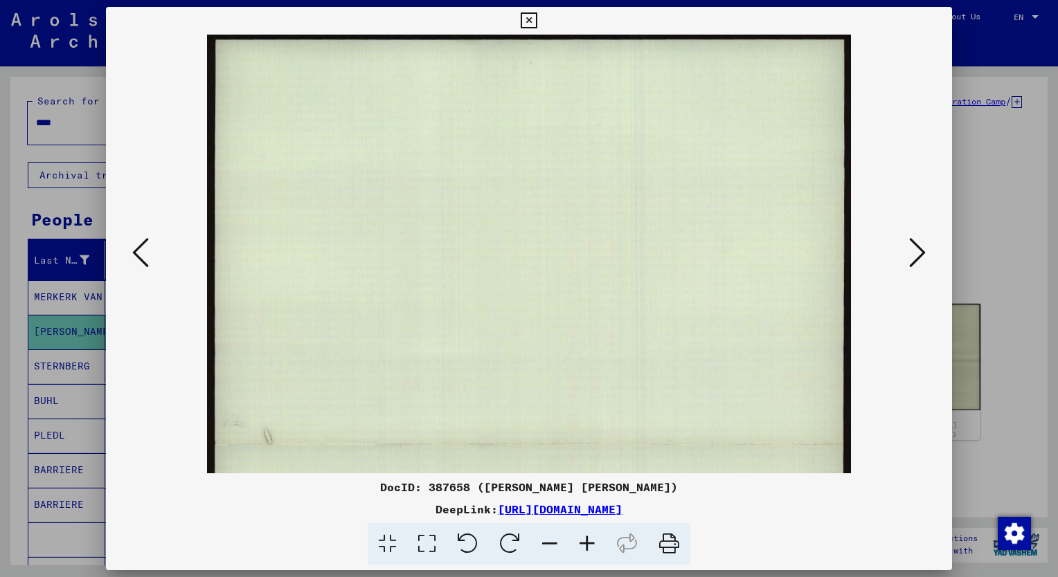
click at [589, 548] on icon at bounding box center [586, 544] width 37 height 42
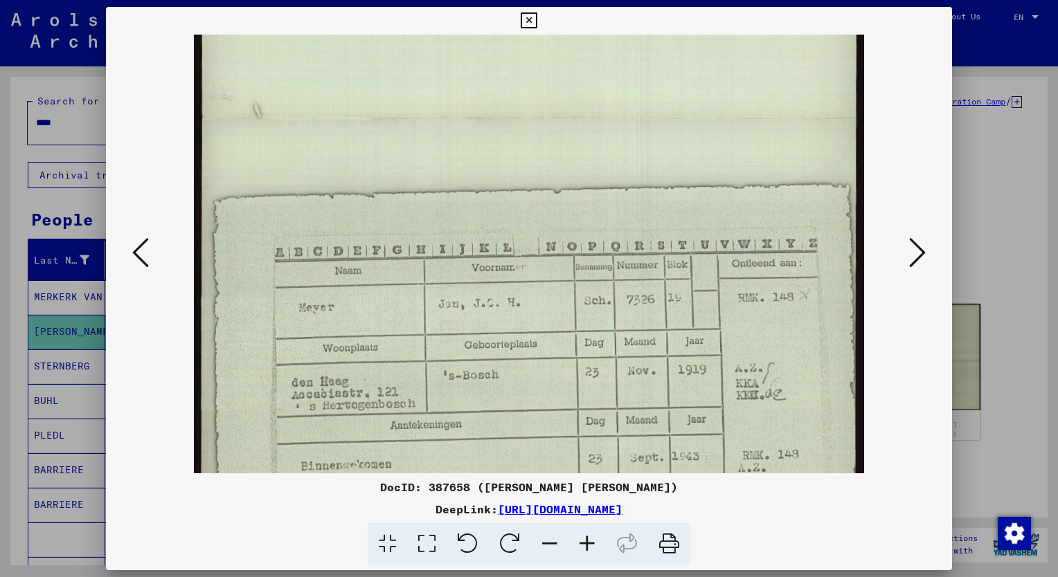
drag, startPoint x: 639, startPoint y: 341, endPoint x: 611, endPoint y: 53, distance: 289.4
click at [611, 53] on img at bounding box center [529, 118] width 670 height 854
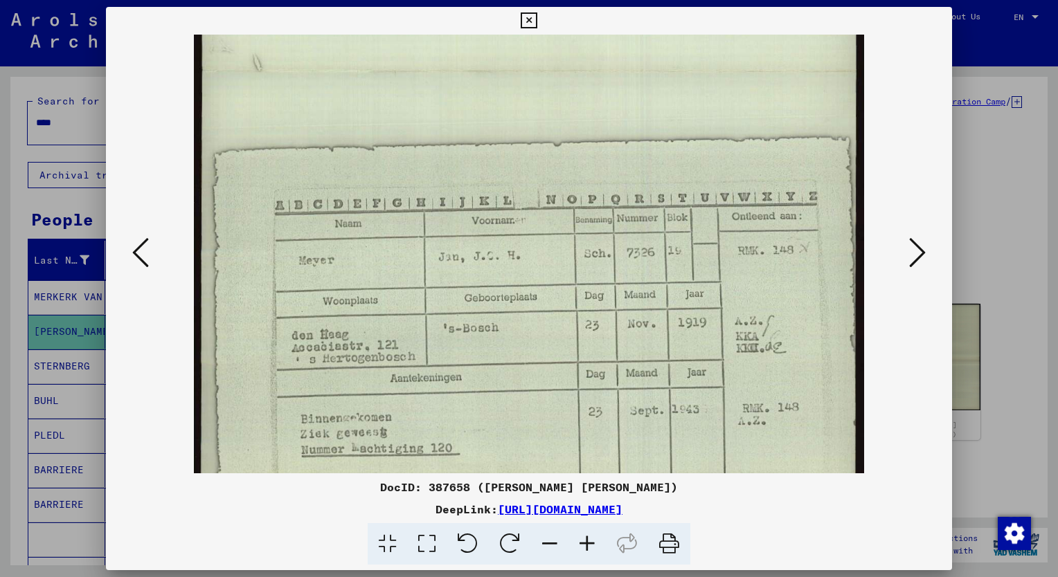
scroll to position [392, 0]
drag, startPoint x: 615, startPoint y: 242, endPoint x: 611, endPoint y: 231, distance: 12.3
click at [611, 231] on img at bounding box center [529, 70] width 670 height 854
click at [19, 292] on div at bounding box center [529, 288] width 1058 height 577
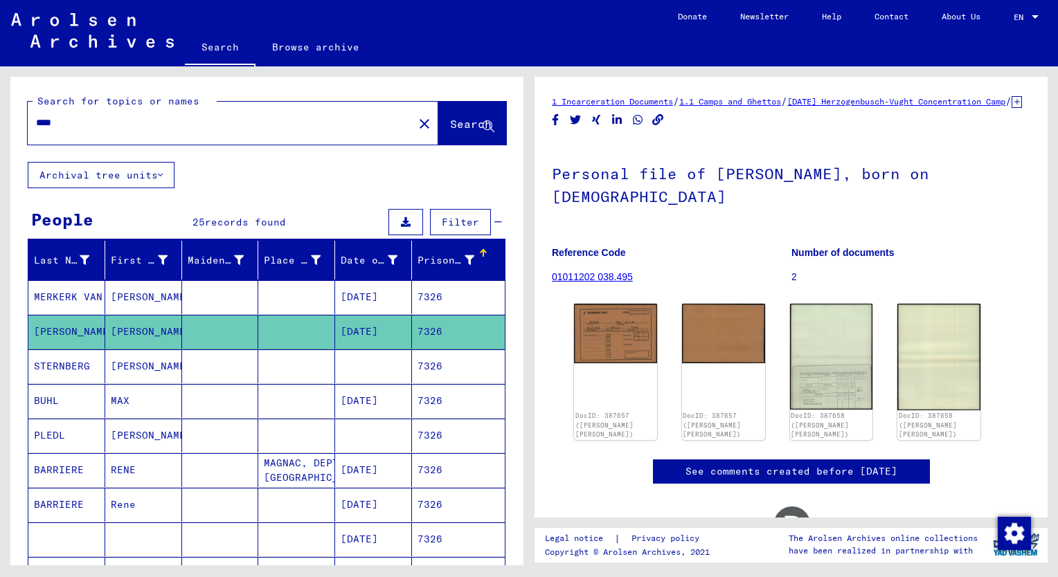
click at [83, 129] on input "****" at bounding box center [220, 123] width 369 height 15
click at [450, 127] on span "Search" at bounding box center [471, 124] width 42 height 14
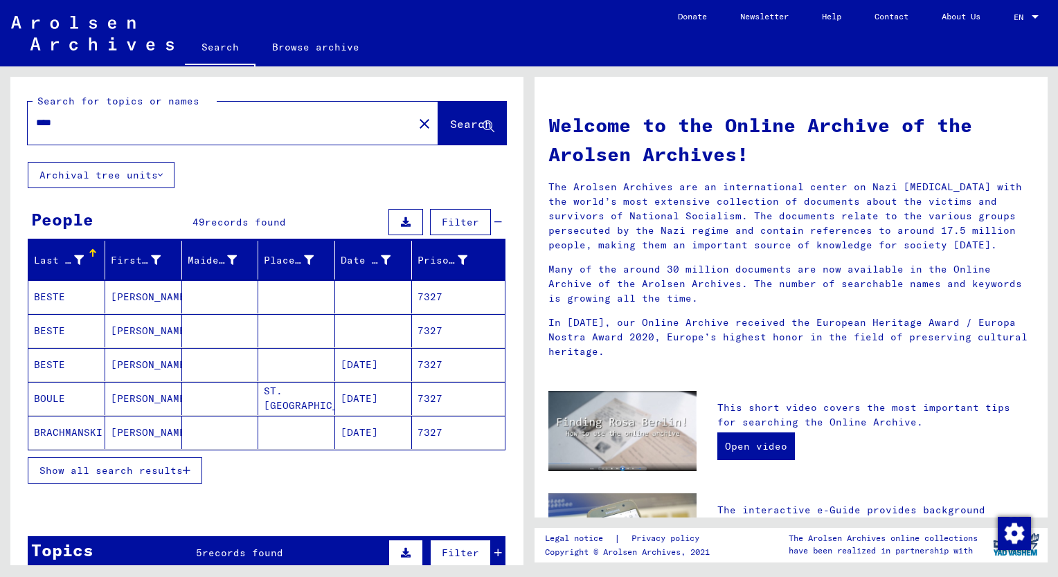
click at [120, 467] on span "Show all search results" at bounding box center [110, 471] width 143 height 12
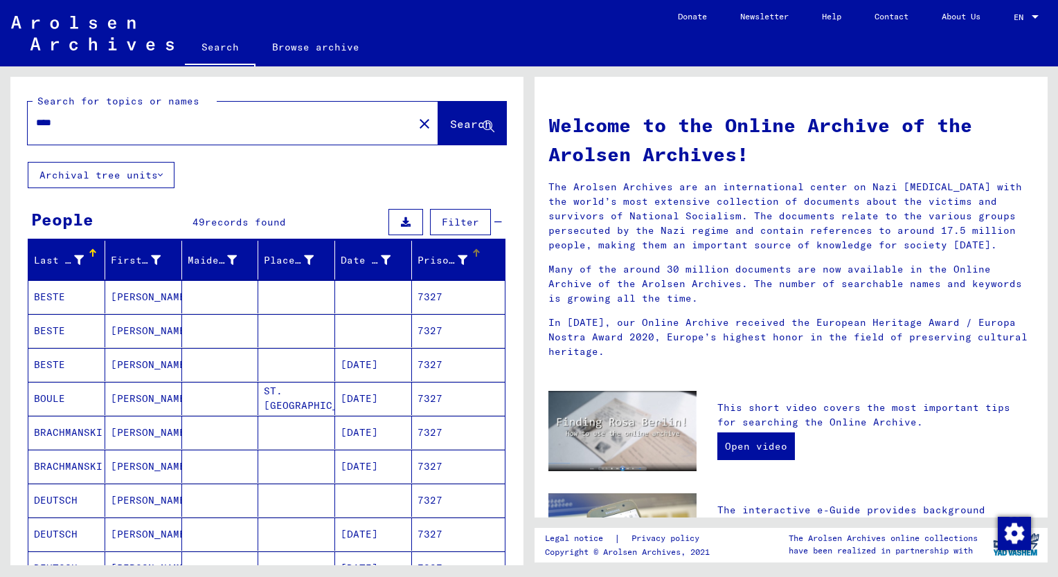
click at [428, 256] on div "Prisoner #" at bounding box center [442, 260] width 50 height 15
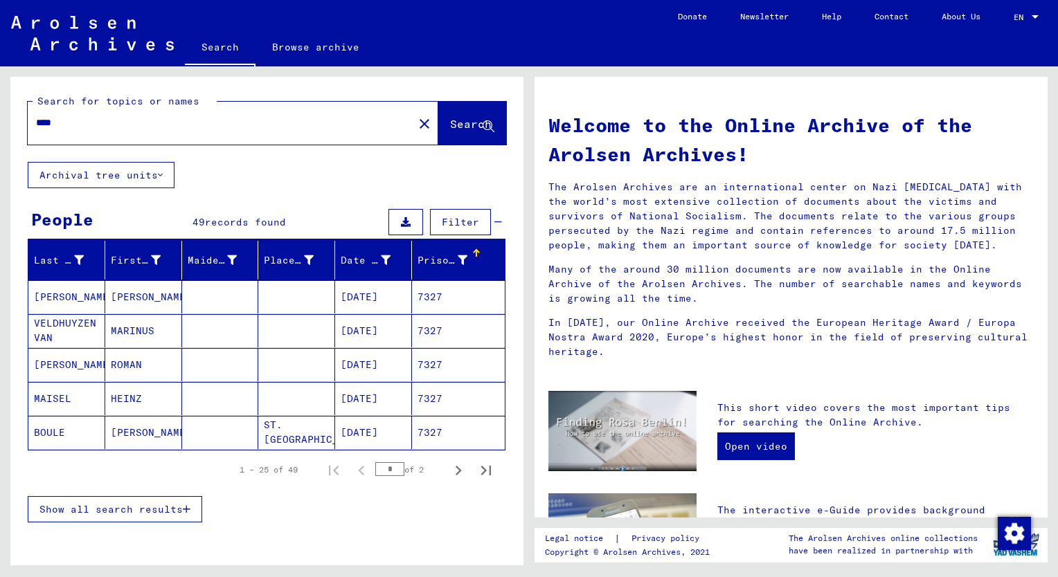
click at [58, 322] on mat-cell "VELDHUYZEN VAN" at bounding box center [66, 330] width 77 height 33
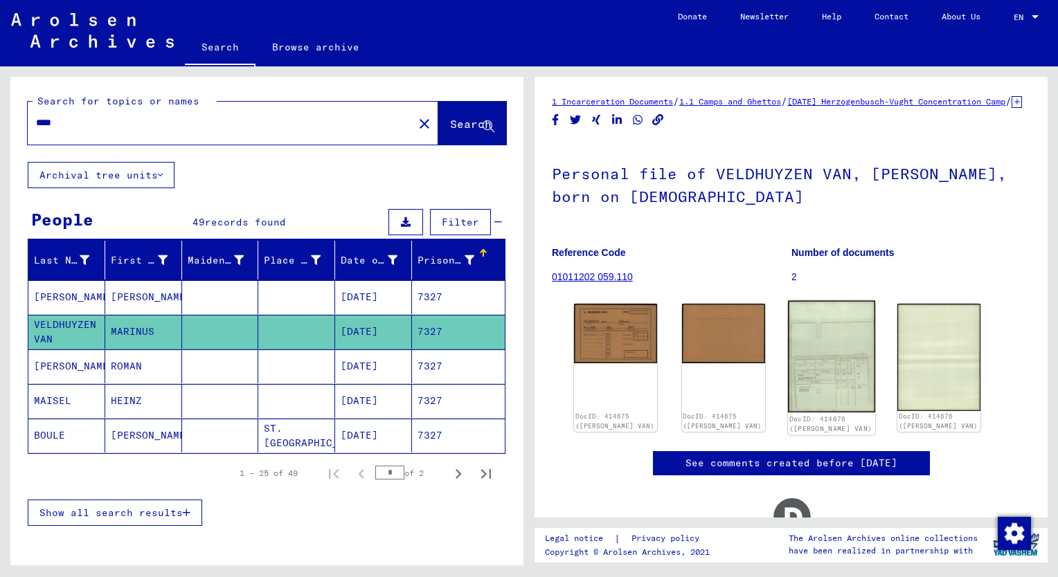
click at [845, 377] on img at bounding box center [831, 356] width 87 height 111
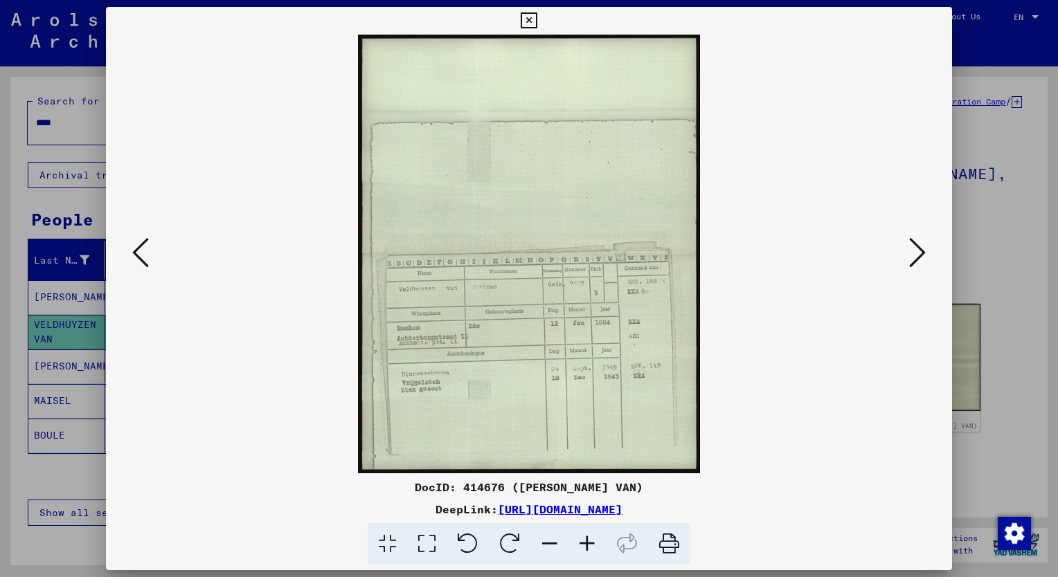
click at [592, 541] on icon at bounding box center [586, 544] width 37 height 42
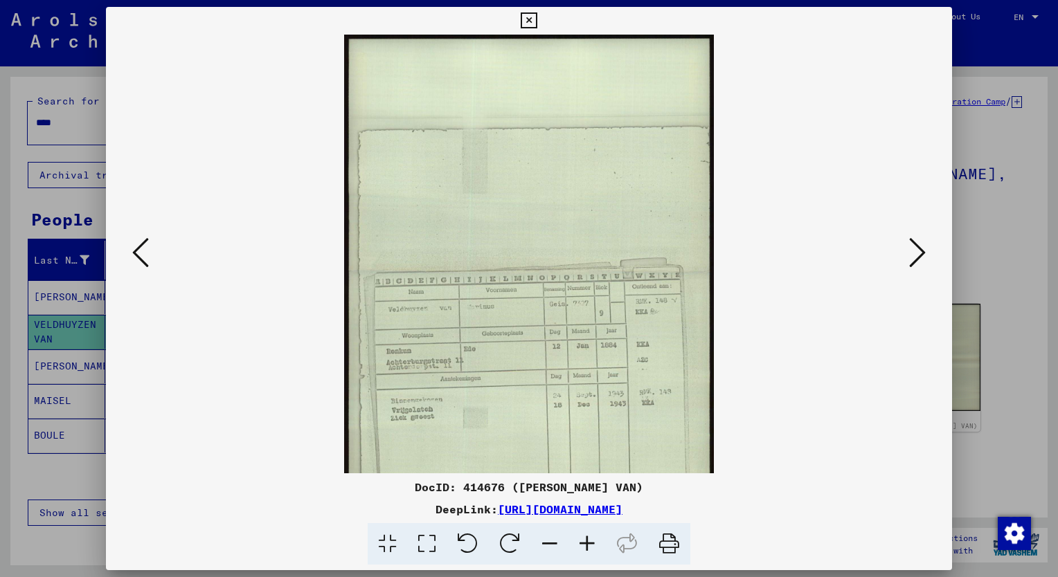
click at [592, 541] on icon at bounding box center [586, 544] width 37 height 42
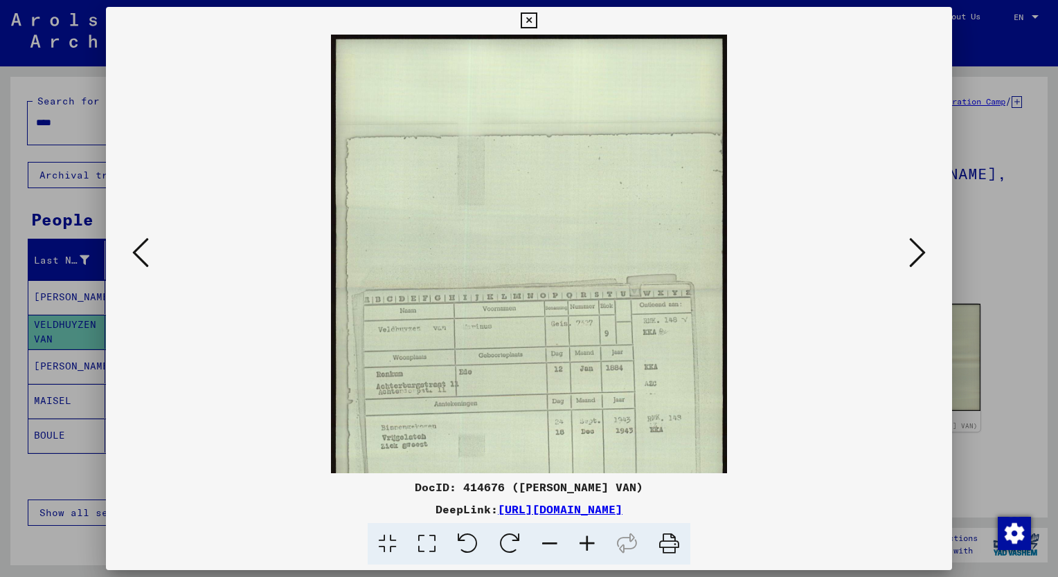
click at [592, 541] on icon at bounding box center [586, 544] width 37 height 42
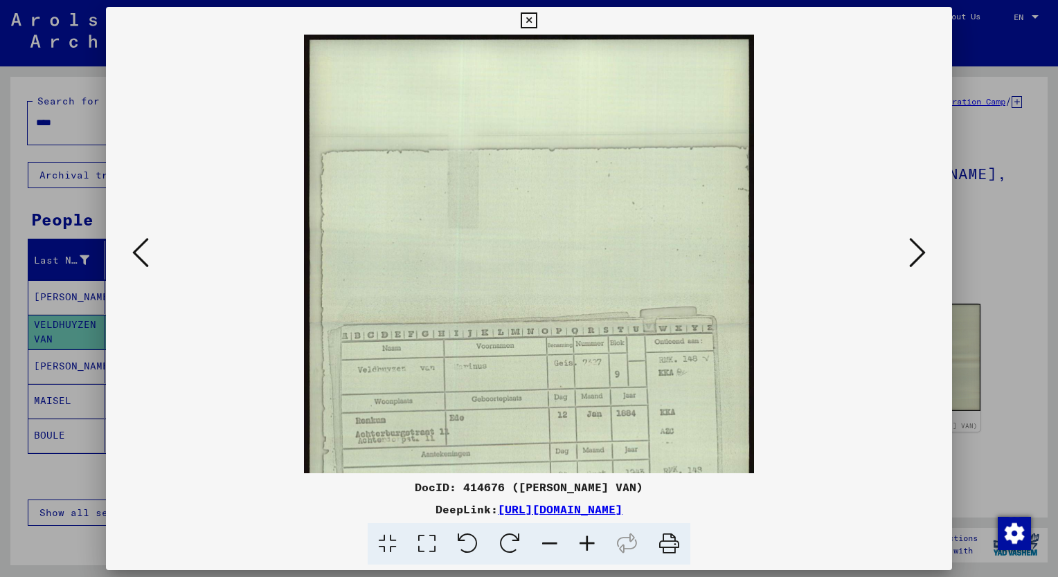
click at [592, 541] on icon at bounding box center [586, 544] width 37 height 42
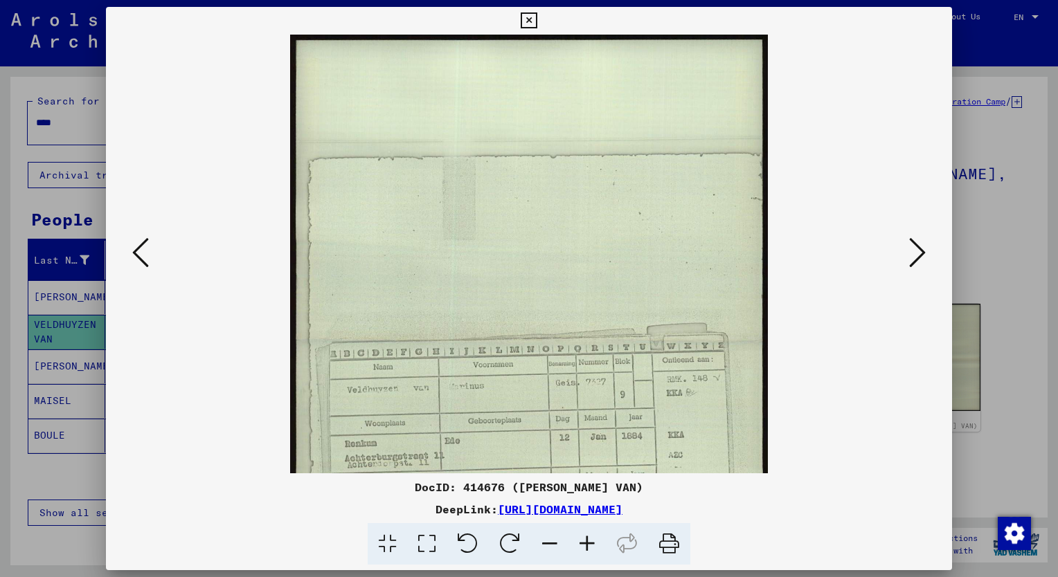
click at [592, 541] on icon at bounding box center [586, 544] width 37 height 42
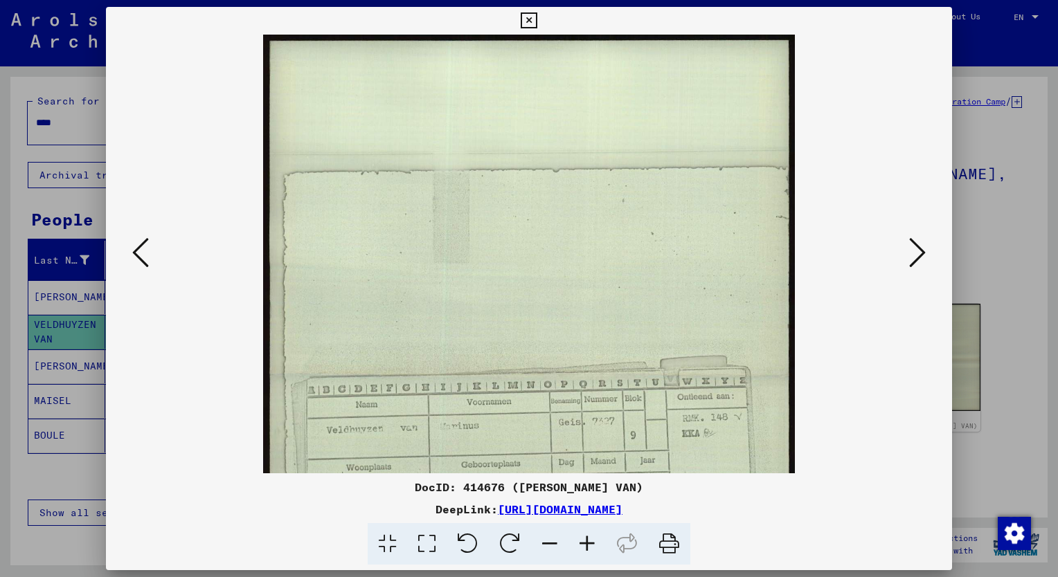
click at [592, 541] on icon at bounding box center [586, 544] width 37 height 42
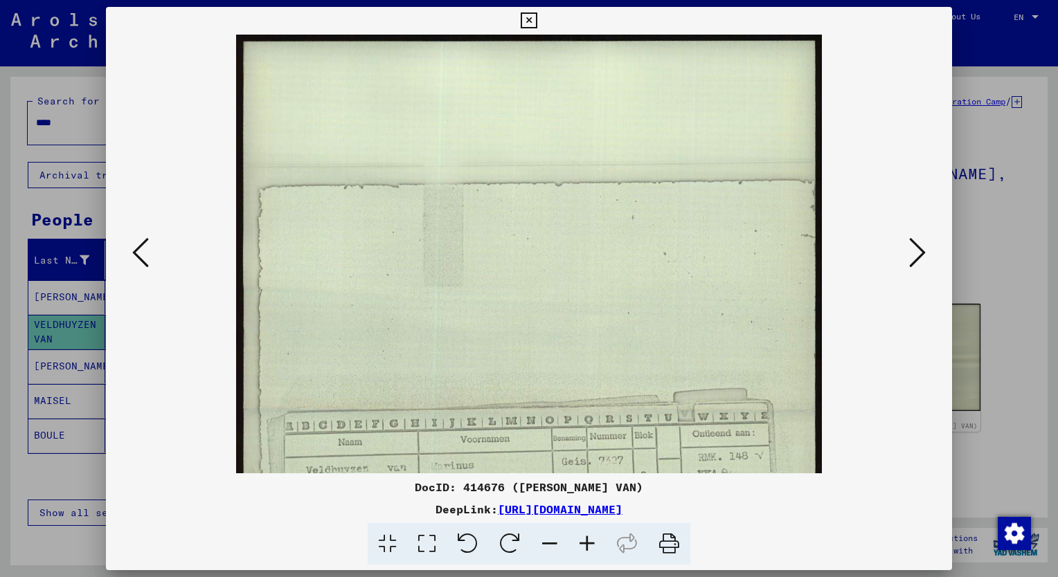
click at [592, 541] on icon at bounding box center [586, 544] width 37 height 42
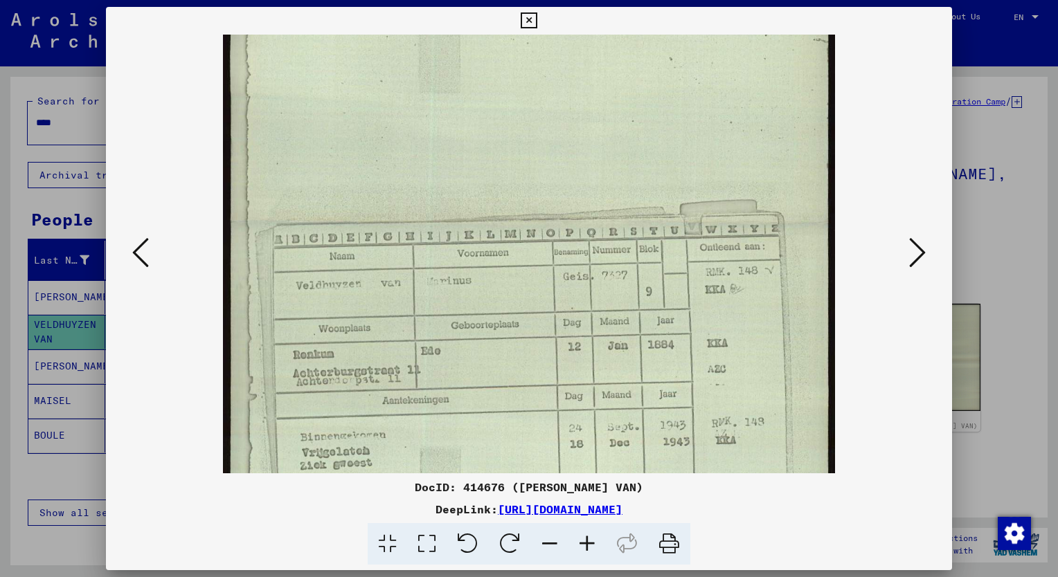
scroll to position [207, 0]
drag, startPoint x: 711, startPoint y: 331, endPoint x: 715, endPoint y: 168, distance: 163.5
click at [715, 168] on img at bounding box center [529, 220] width 612 height 785
click at [21, 296] on div at bounding box center [529, 288] width 1058 height 577
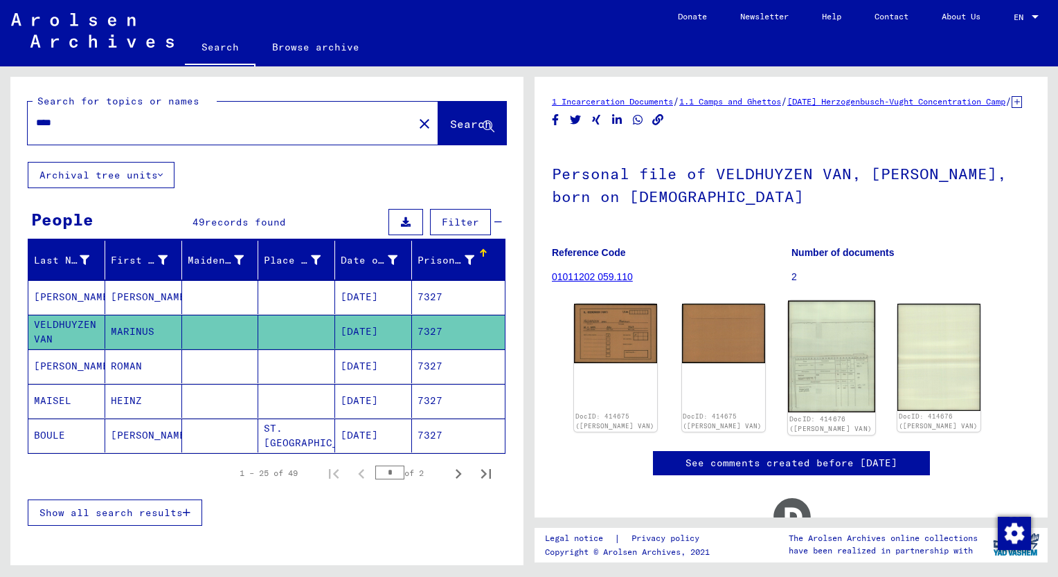
click at [809, 384] on img at bounding box center [831, 356] width 87 height 111
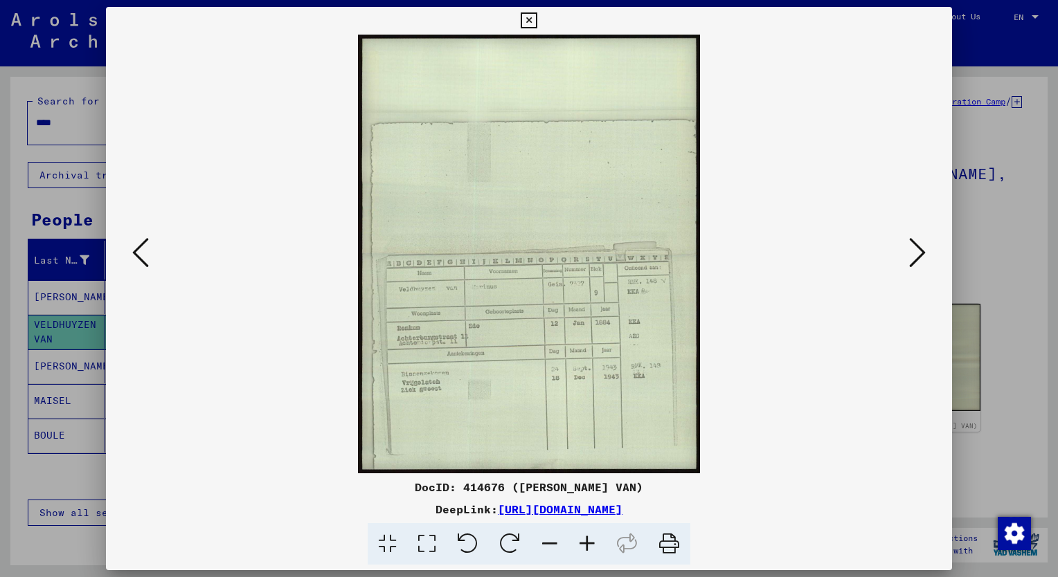
click at [530, 17] on icon at bounding box center [529, 20] width 16 height 17
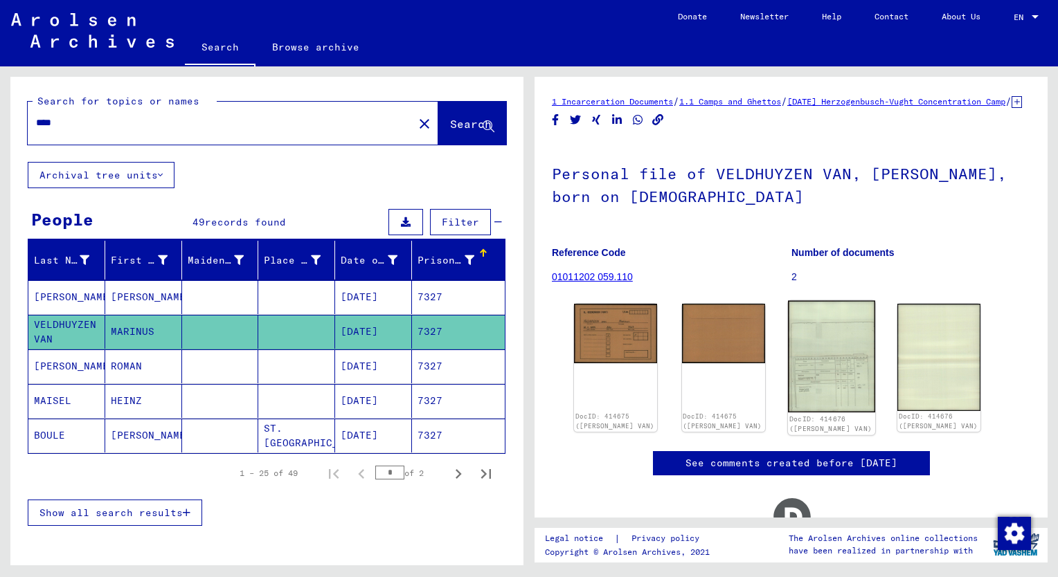
click at [838, 400] on img at bounding box center [831, 356] width 87 height 111
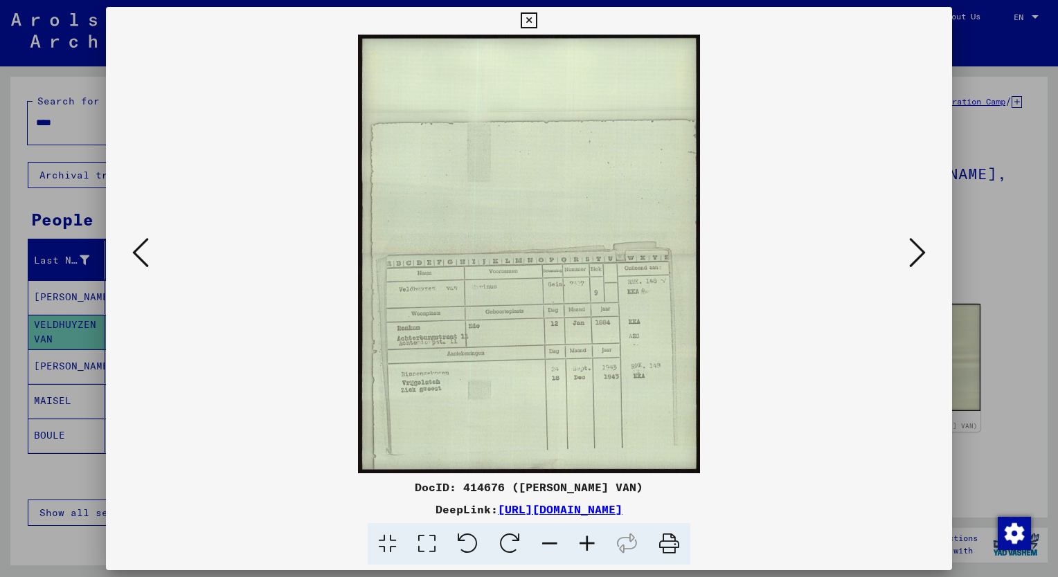
click at [529, 23] on icon at bounding box center [529, 20] width 16 height 17
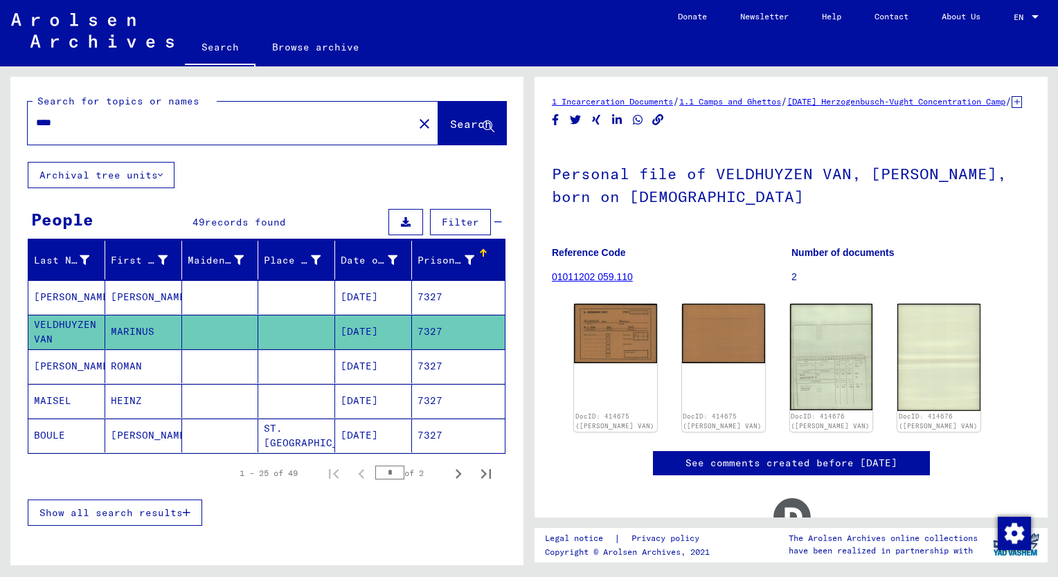
click at [303, 500] on div "Show all search results" at bounding box center [267, 513] width 478 height 40
click at [231, 505] on div "Show all search results" at bounding box center [267, 513] width 478 height 40
click at [262, 152] on div "Search for topics or names **** close Search" at bounding box center [266, 119] width 513 height 85
click at [435, 155] on div "Search for topics or names **** close Search" at bounding box center [266, 119] width 513 height 85
click at [69, 120] on input "****" at bounding box center [220, 123] width 369 height 15
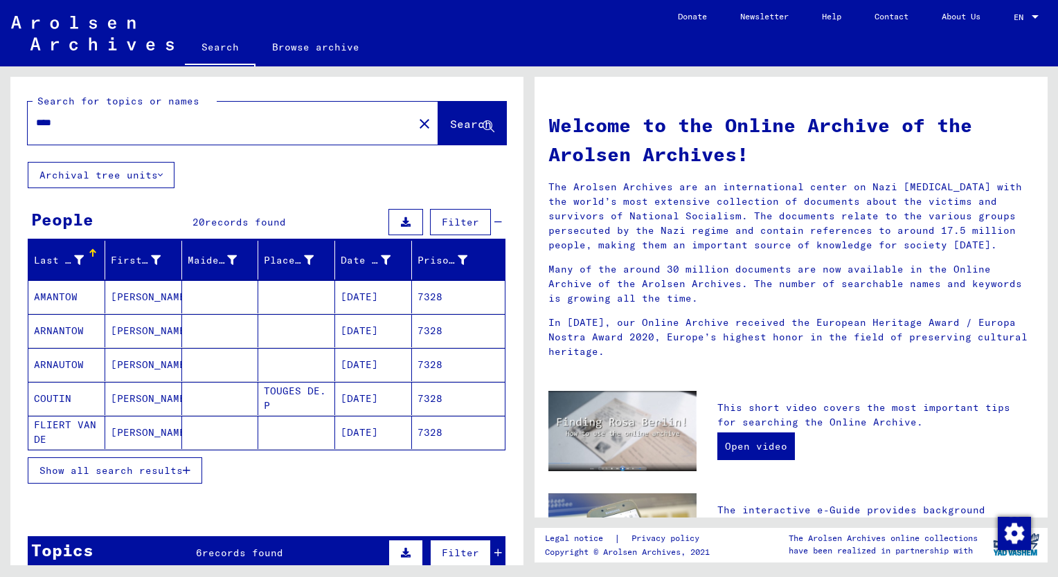
click at [123, 473] on span "Show all search results" at bounding box center [110, 471] width 143 height 12
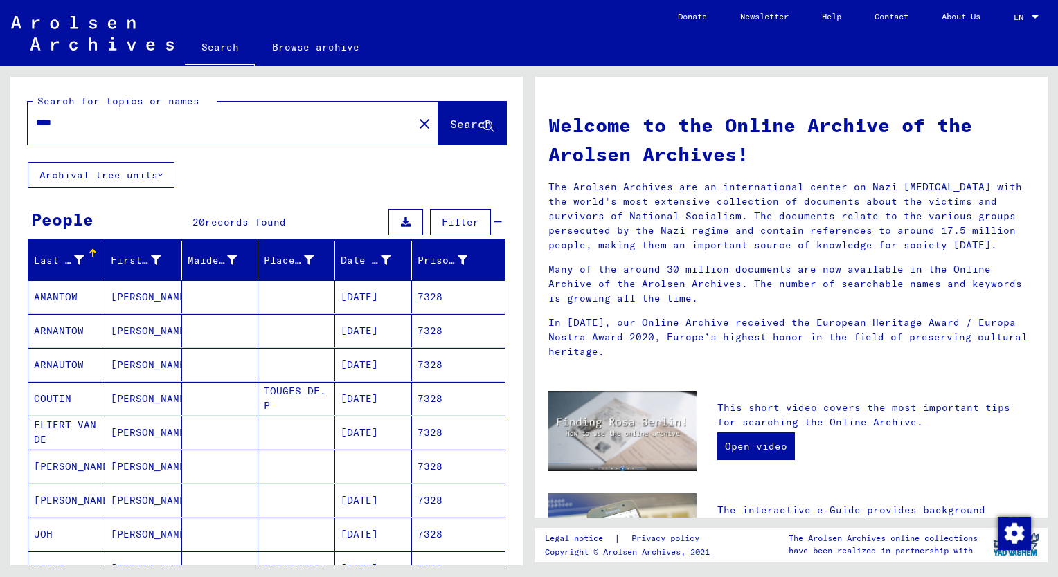
click at [424, 258] on div "Prisoner #" at bounding box center [442, 260] width 50 height 15
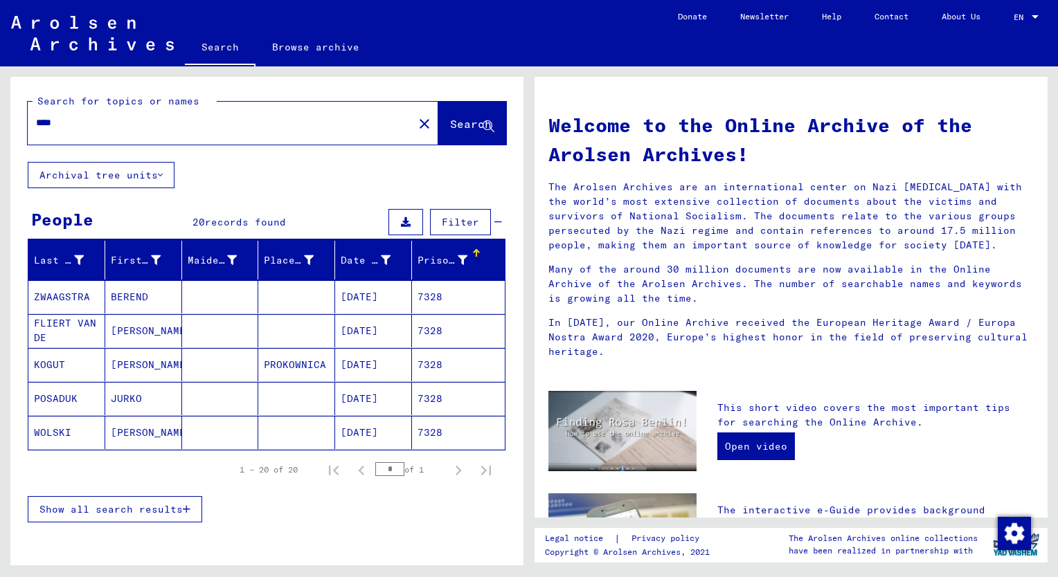
click at [111, 509] on span "Show all search results" at bounding box center [110, 509] width 143 height 12
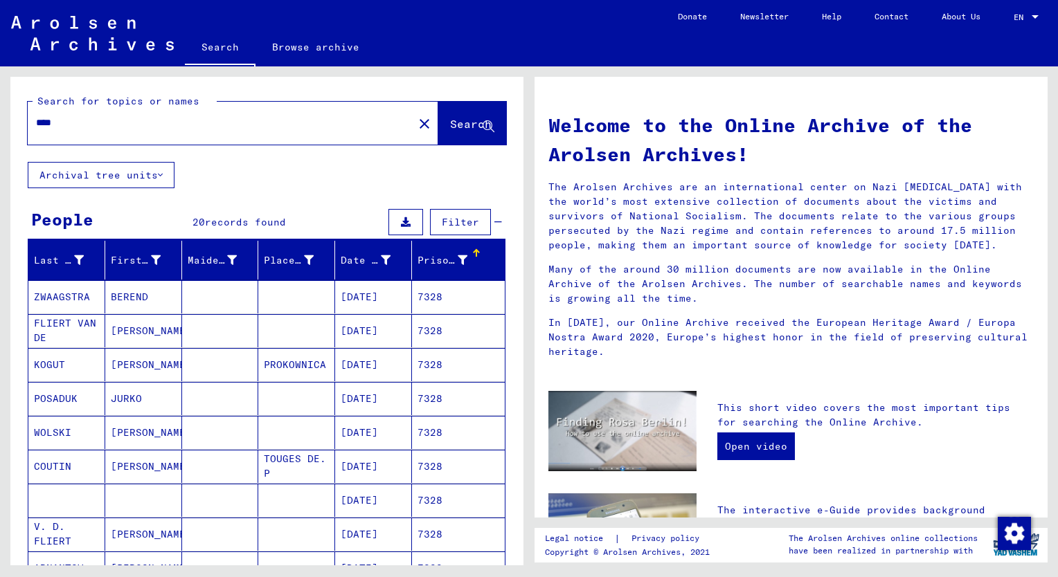
click at [137, 333] on mat-cell "[PERSON_NAME]" at bounding box center [143, 330] width 77 height 33
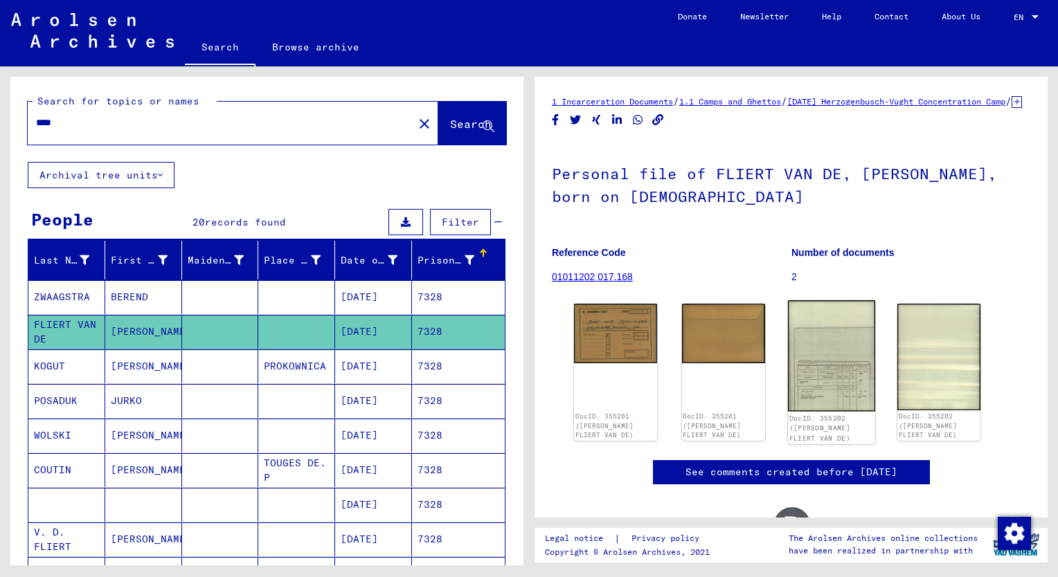
click at [846, 398] on img at bounding box center [831, 355] width 87 height 111
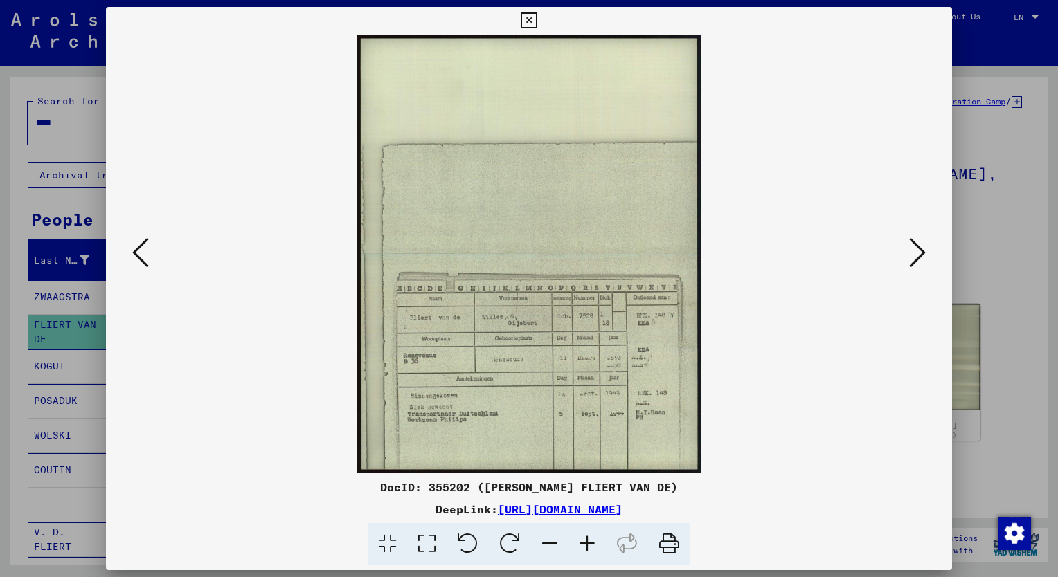
click at [589, 543] on icon at bounding box center [586, 544] width 37 height 42
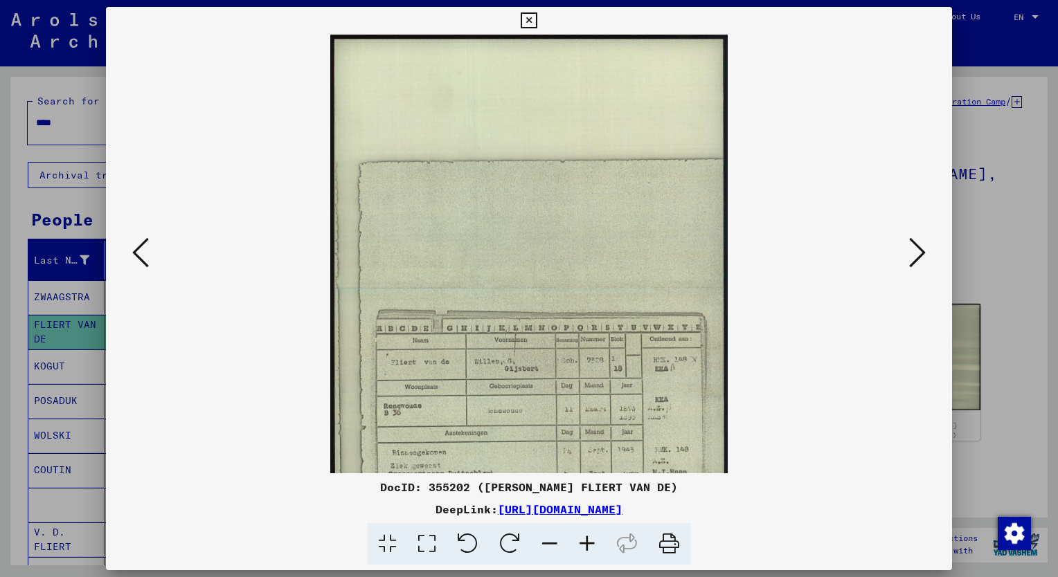
click at [589, 543] on icon at bounding box center [586, 544] width 37 height 42
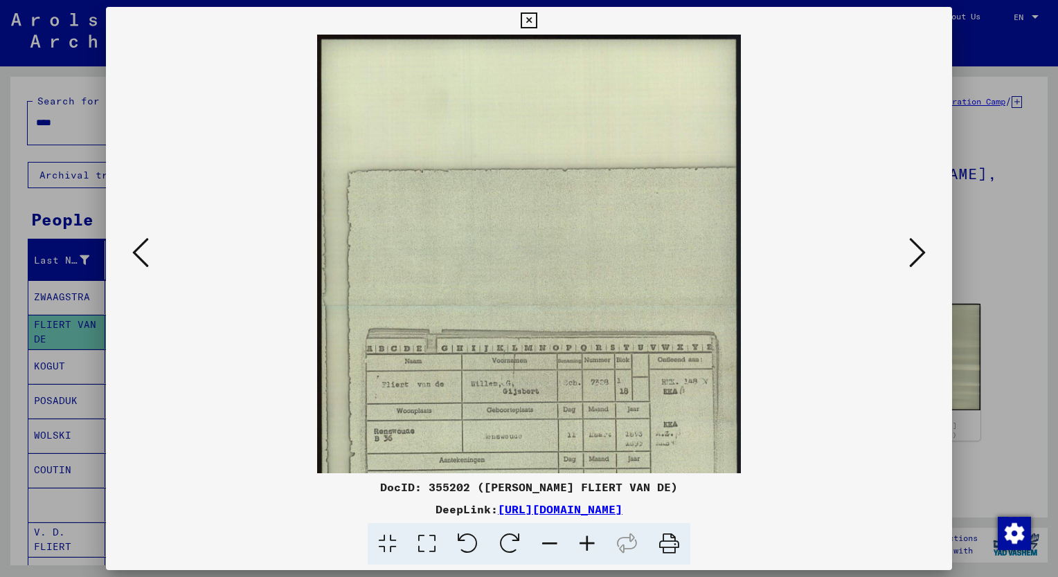
click at [589, 543] on icon at bounding box center [586, 544] width 37 height 42
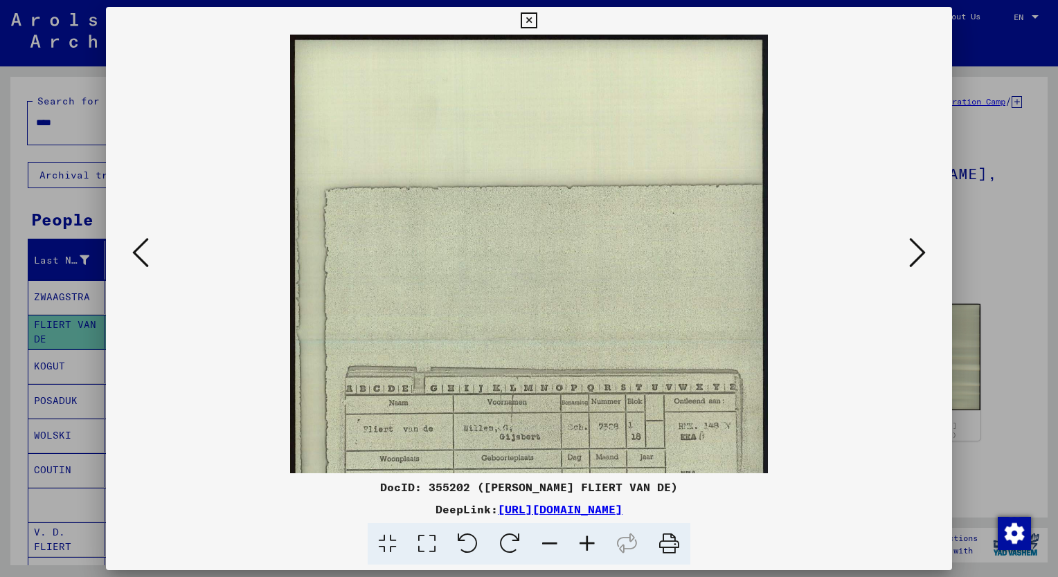
click at [589, 543] on icon at bounding box center [586, 544] width 37 height 42
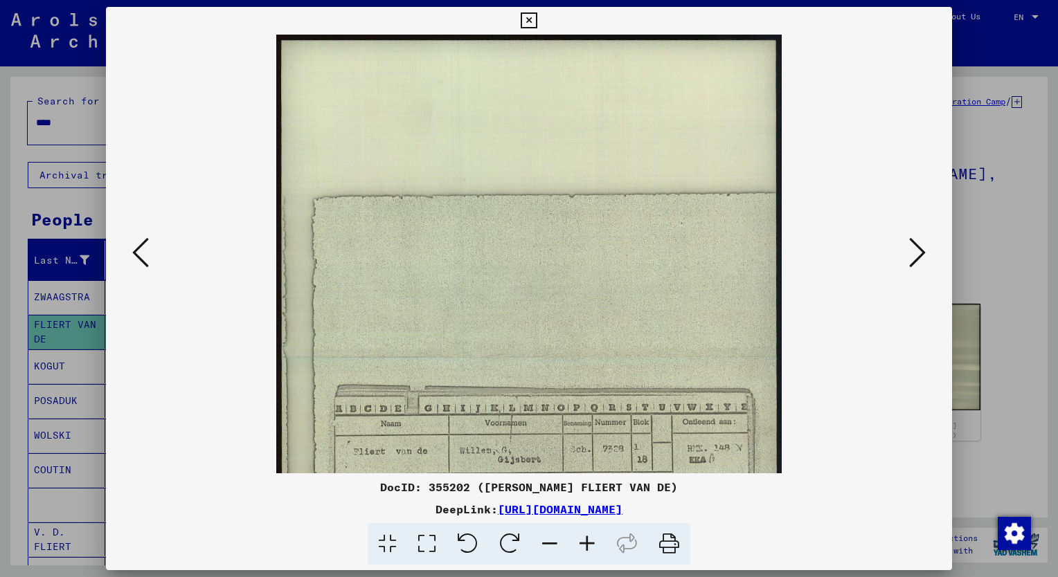
click at [589, 543] on icon at bounding box center [586, 544] width 37 height 42
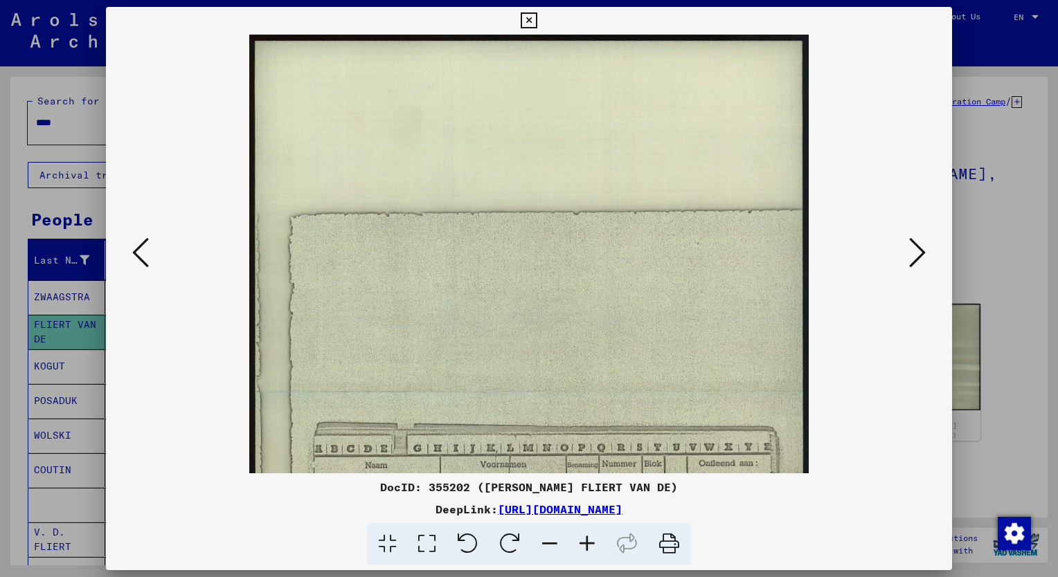
click at [589, 543] on icon at bounding box center [586, 544] width 37 height 42
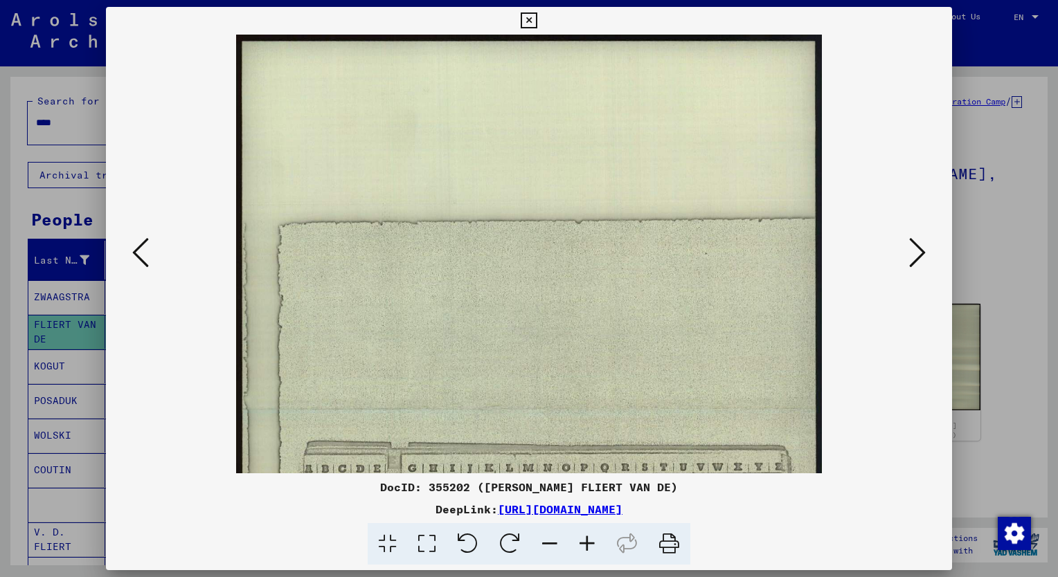
click at [589, 543] on icon at bounding box center [586, 544] width 37 height 42
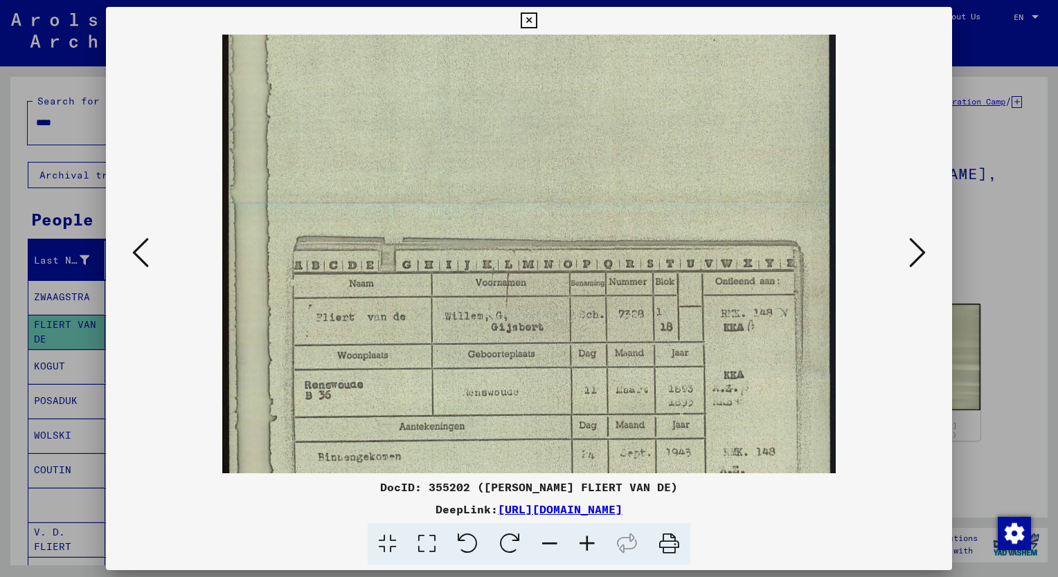
drag, startPoint x: 653, startPoint y: 422, endPoint x: 591, endPoint y: 204, distance: 227.5
click at [591, 201] on img at bounding box center [528, 203] width 613 height 785
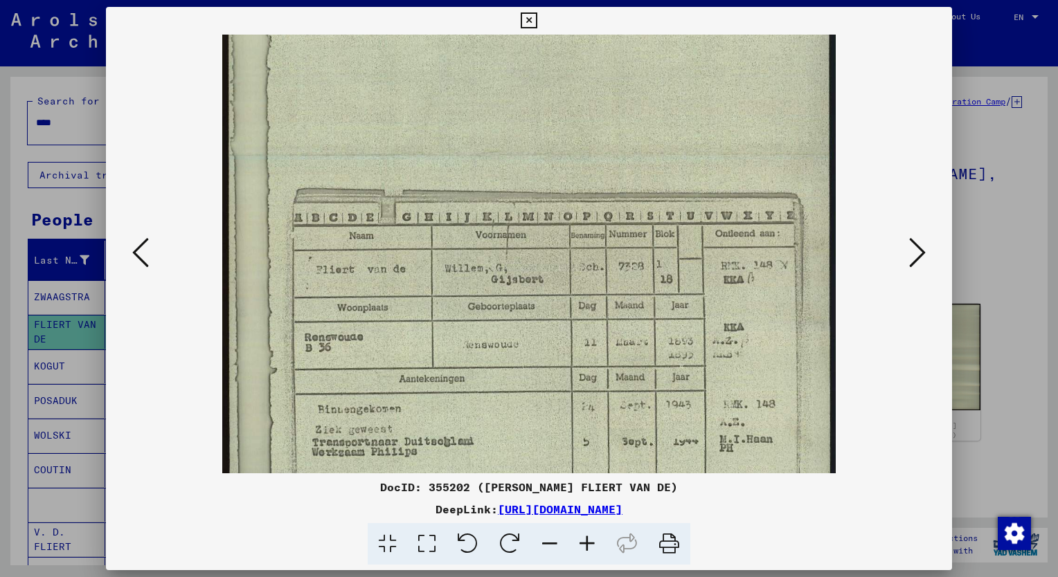
scroll to position [269, 0]
drag, startPoint x: 611, startPoint y: 318, endPoint x: 584, endPoint y: 282, distance: 44.6
click at [584, 282] on img at bounding box center [528, 157] width 613 height 785
click at [19, 226] on div at bounding box center [529, 288] width 1058 height 577
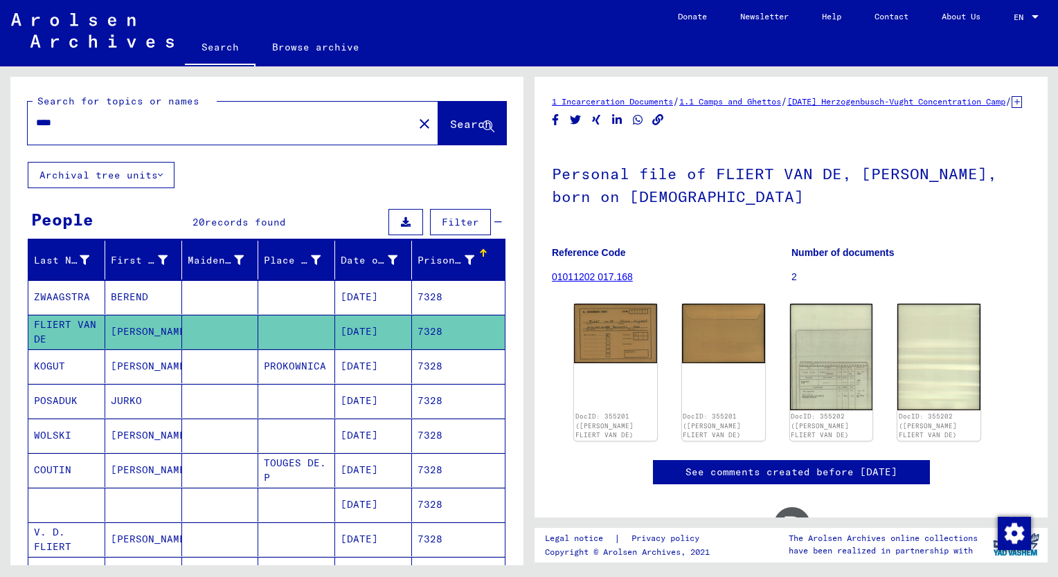
click at [75, 121] on input "****" at bounding box center [220, 123] width 369 height 15
type input "****"
click at [450, 125] on span "Search" at bounding box center [471, 124] width 42 height 14
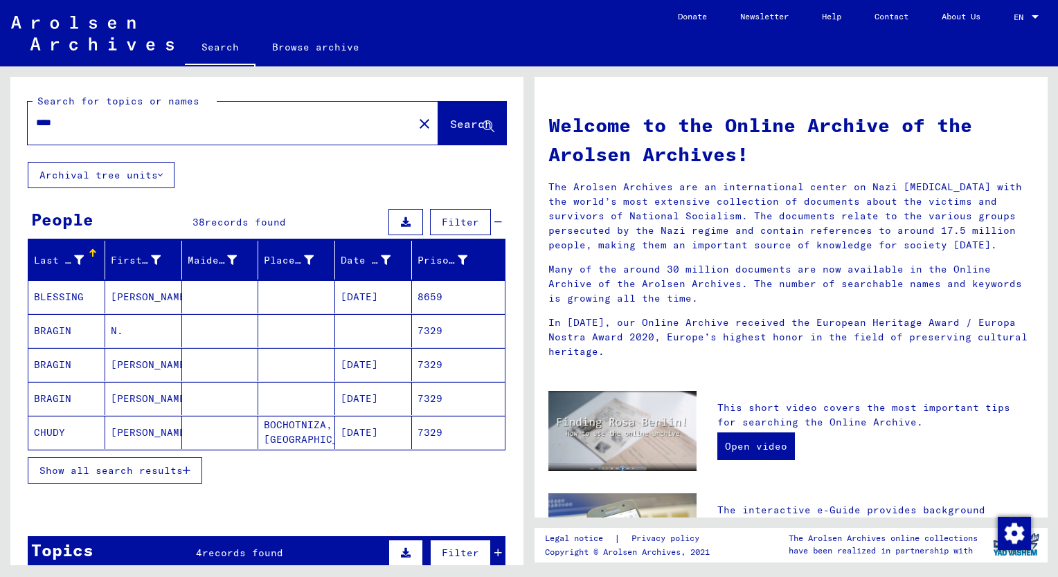
click at [119, 467] on span "Show all search results" at bounding box center [110, 471] width 143 height 12
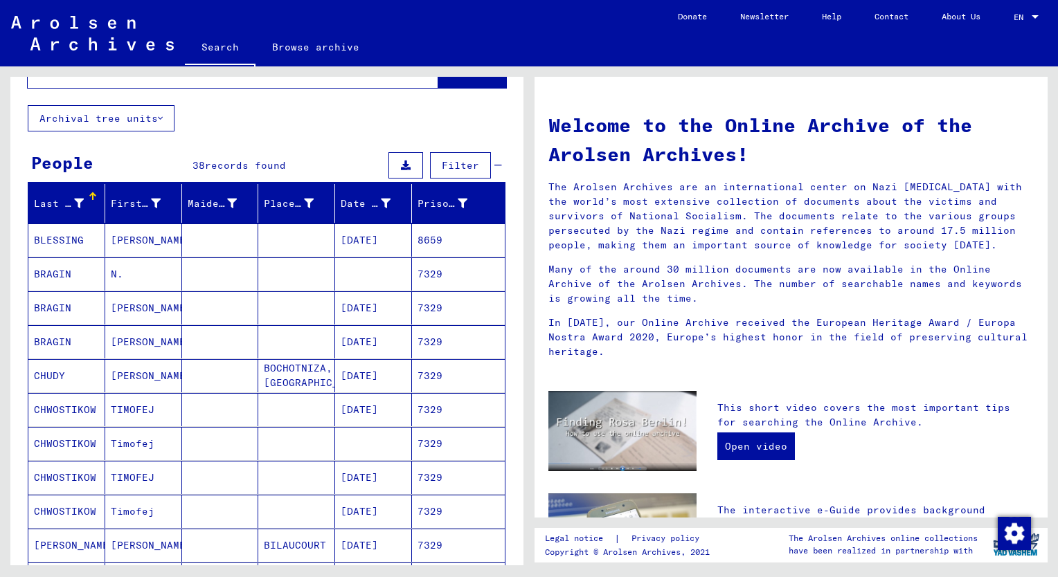
scroll to position [55, 0]
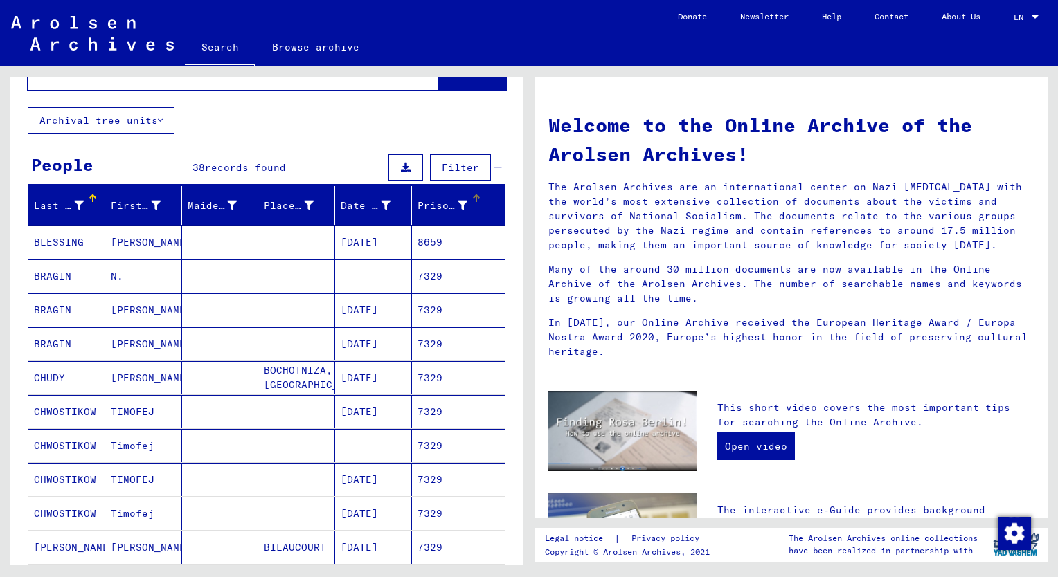
click at [421, 206] on div "Prisoner #" at bounding box center [442, 206] width 50 height 15
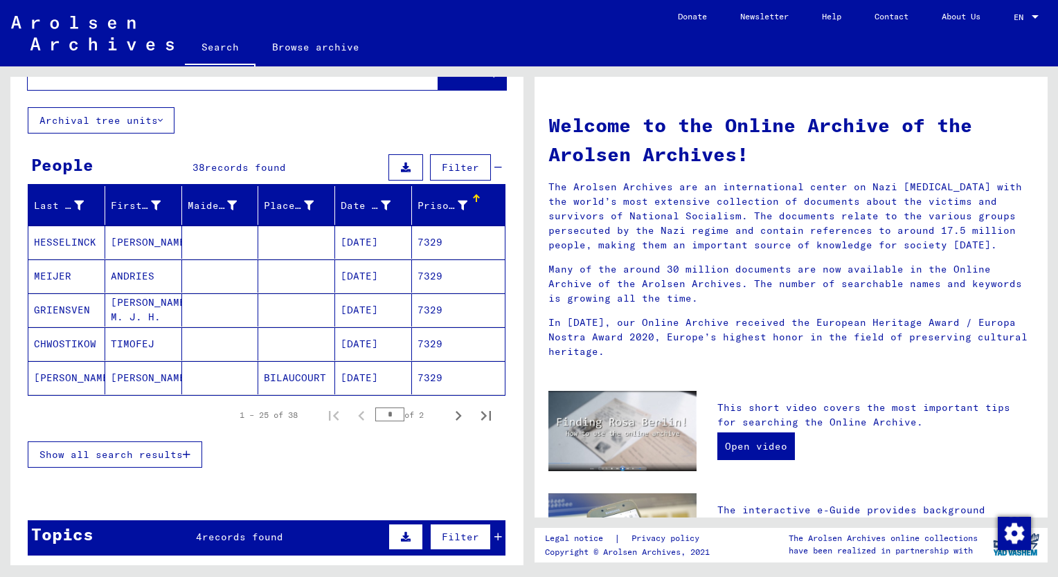
click at [138, 452] on span "Show all search results" at bounding box center [110, 455] width 143 height 12
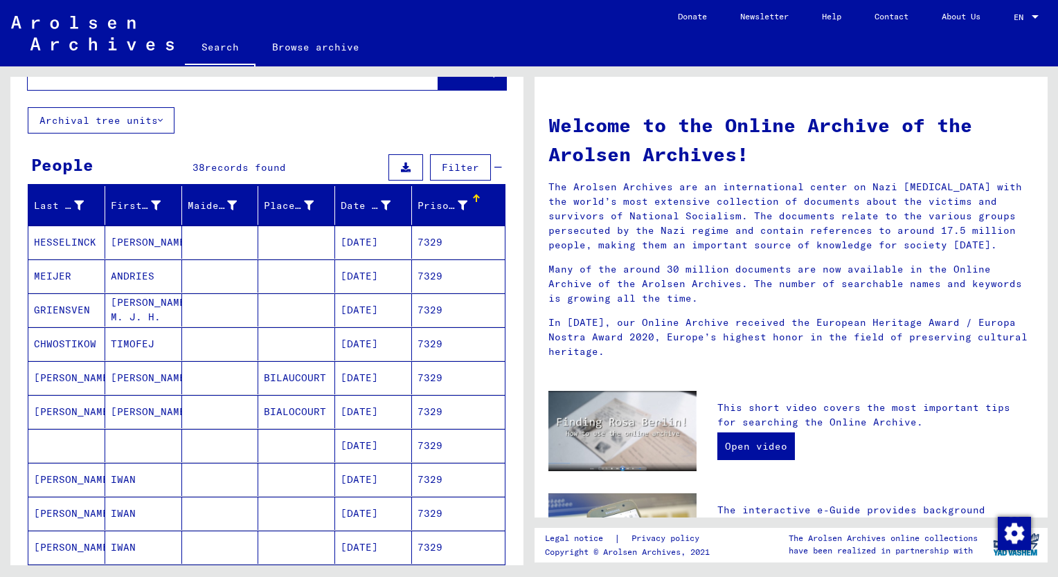
click at [148, 303] on mat-cell "[PERSON_NAME] M. J. H." at bounding box center [143, 310] width 77 height 33
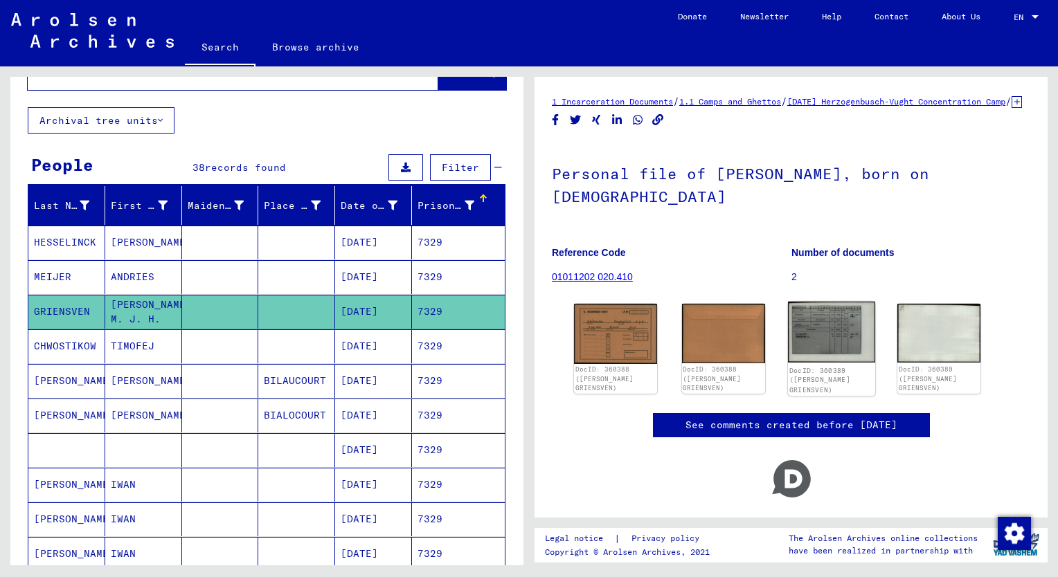
click at [846, 350] on img at bounding box center [831, 333] width 87 height 62
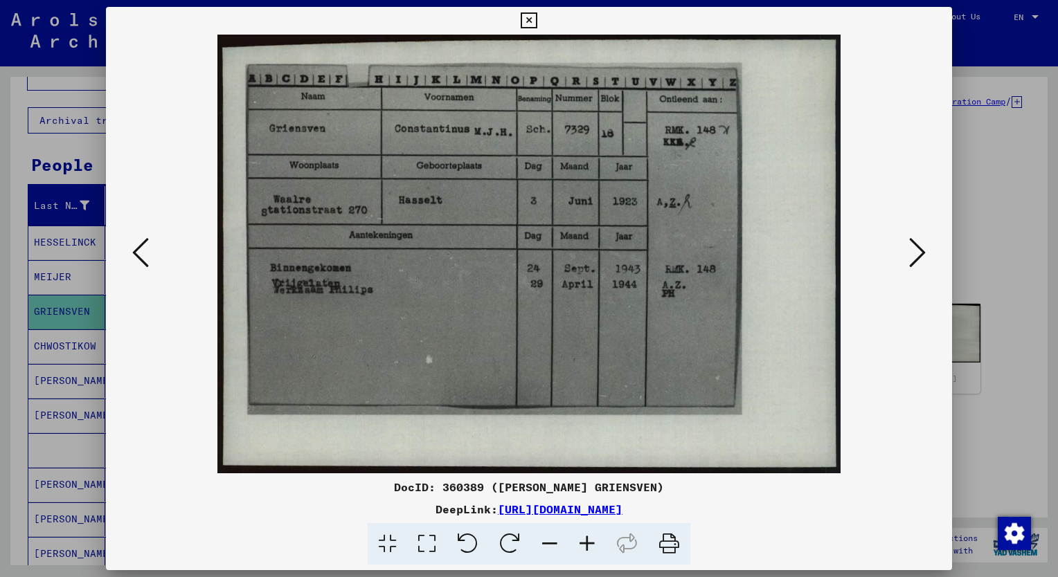
click at [590, 546] on icon at bounding box center [586, 544] width 37 height 42
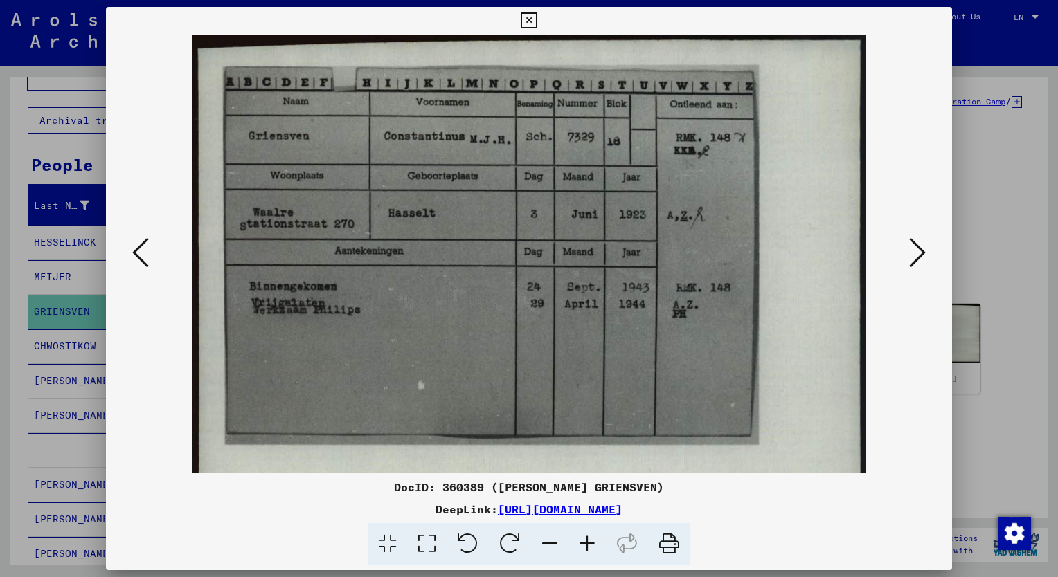
click at [590, 546] on icon at bounding box center [586, 544] width 37 height 42
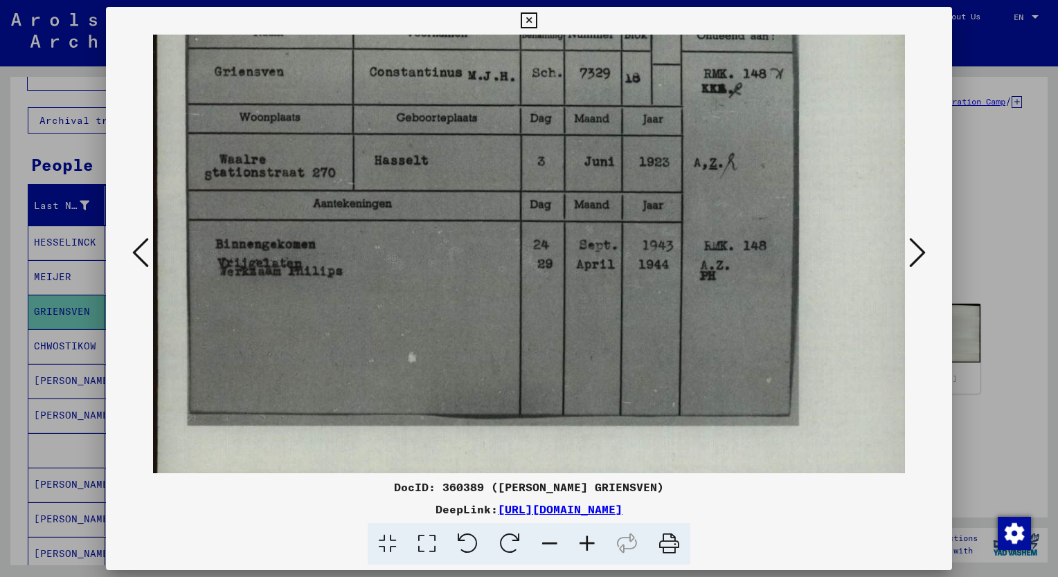
scroll to position [86, 3]
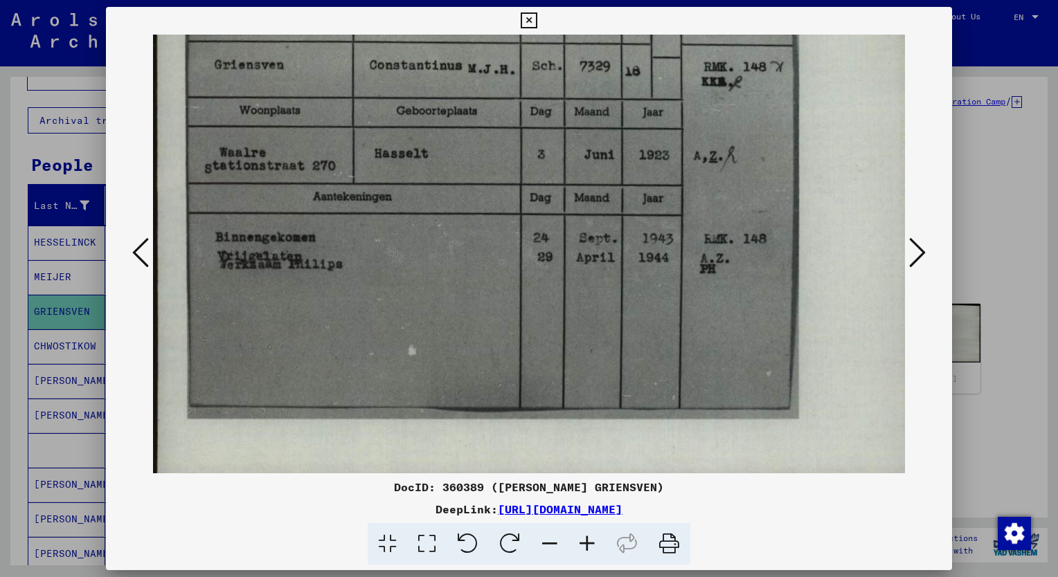
drag, startPoint x: 611, startPoint y: 411, endPoint x: 608, endPoint y: 330, distance: 80.4
click at [608, 330] on img at bounding box center [535, 220] width 771 height 543
click at [42, 149] on div at bounding box center [529, 288] width 1058 height 577
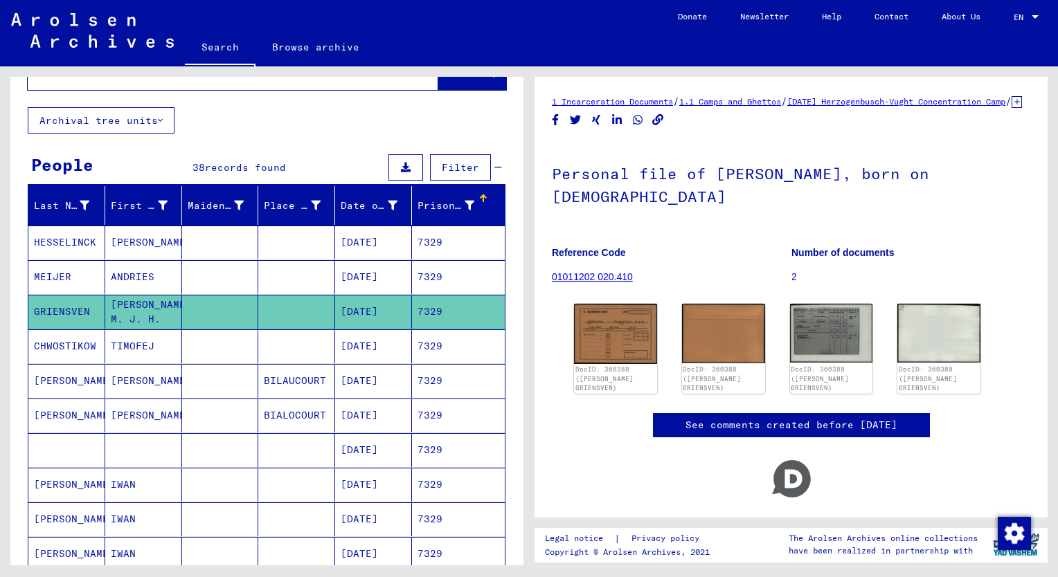
scroll to position [0, 0]
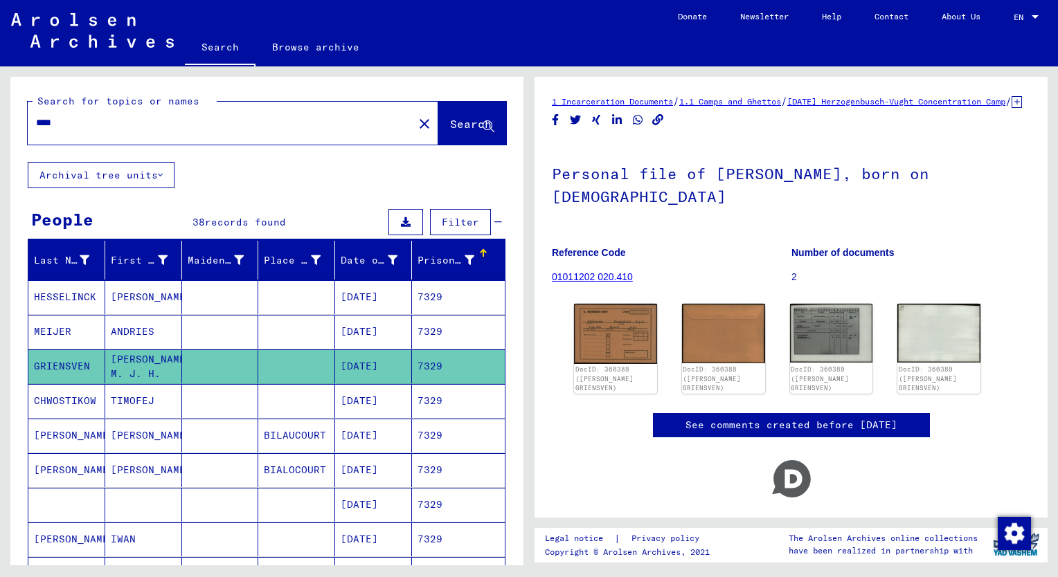
click at [96, 123] on input "****" at bounding box center [220, 123] width 369 height 15
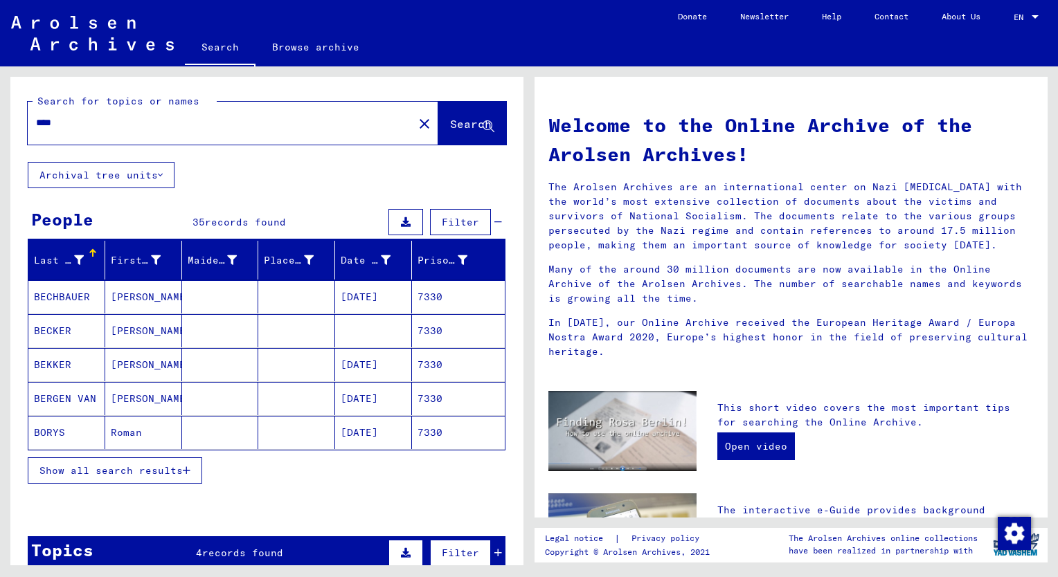
click at [148, 471] on span "Show all search results" at bounding box center [110, 471] width 143 height 12
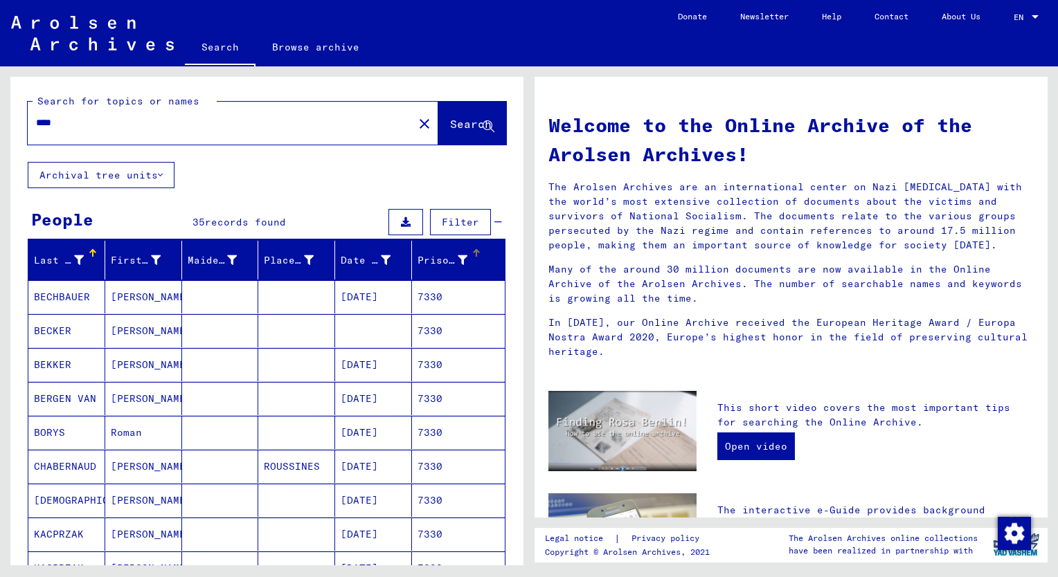
click at [420, 262] on div "Prisoner #" at bounding box center [442, 260] width 50 height 15
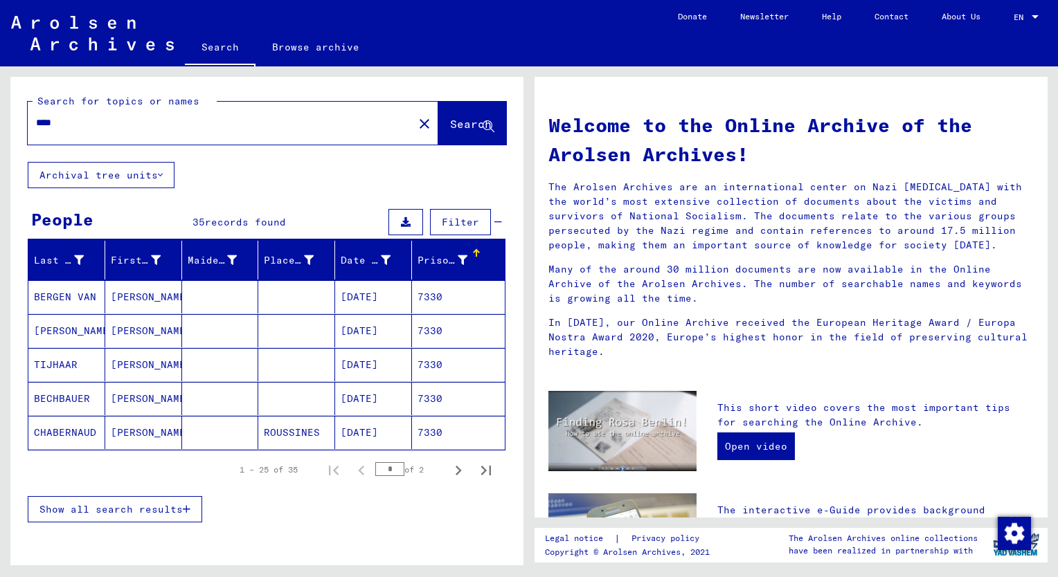
click at [119, 511] on span "Show all search results" at bounding box center [110, 509] width 143 height 12
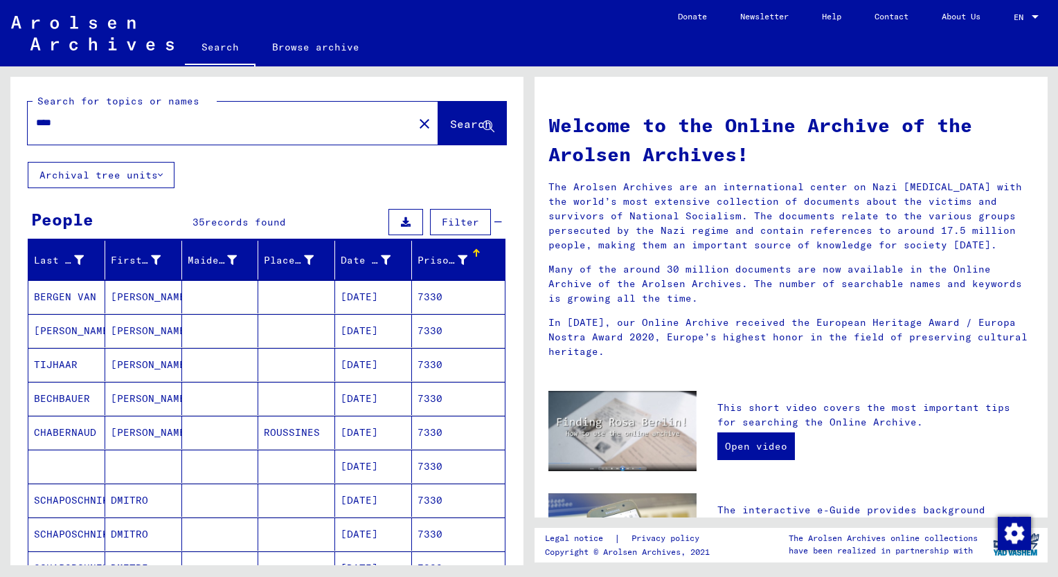
click at [50, 363] on mat-cell "TIJHAAR" at bounding box center [66, 364] width 77 height 33
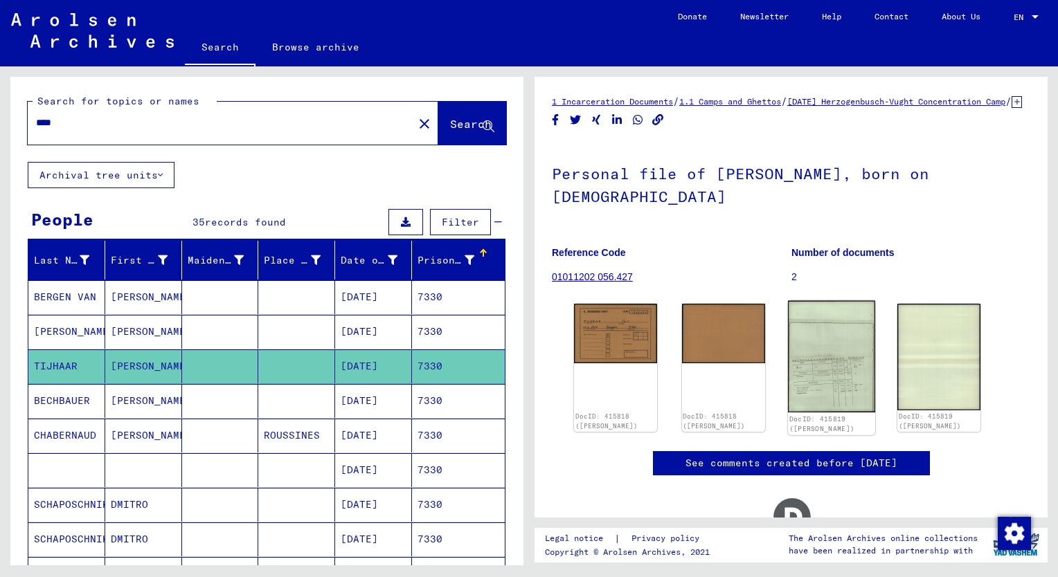
click at [836, 395] on img at bounding box center [831, 357] width 87 height 112
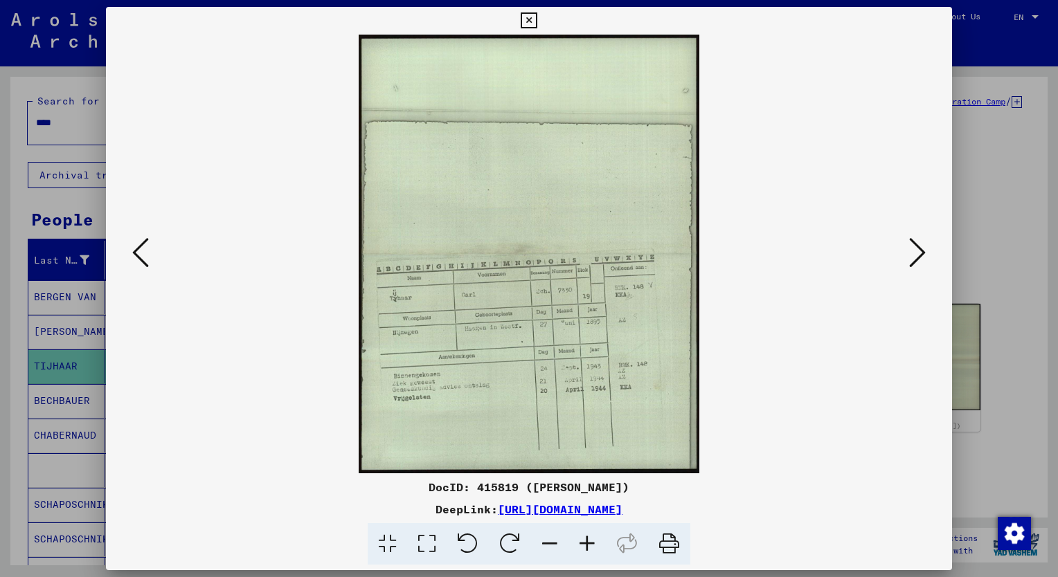
click at [589, 541] on icon at bounding box center [586, 544] width 37 height 42
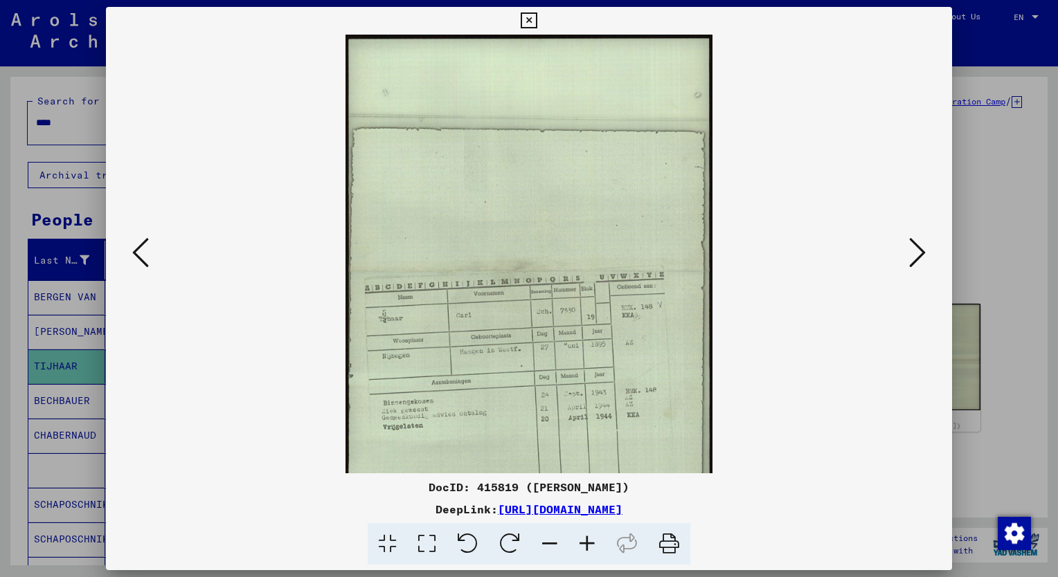
click at [589, 541] on icon at bounding box center [586, 544] width 37 height 42
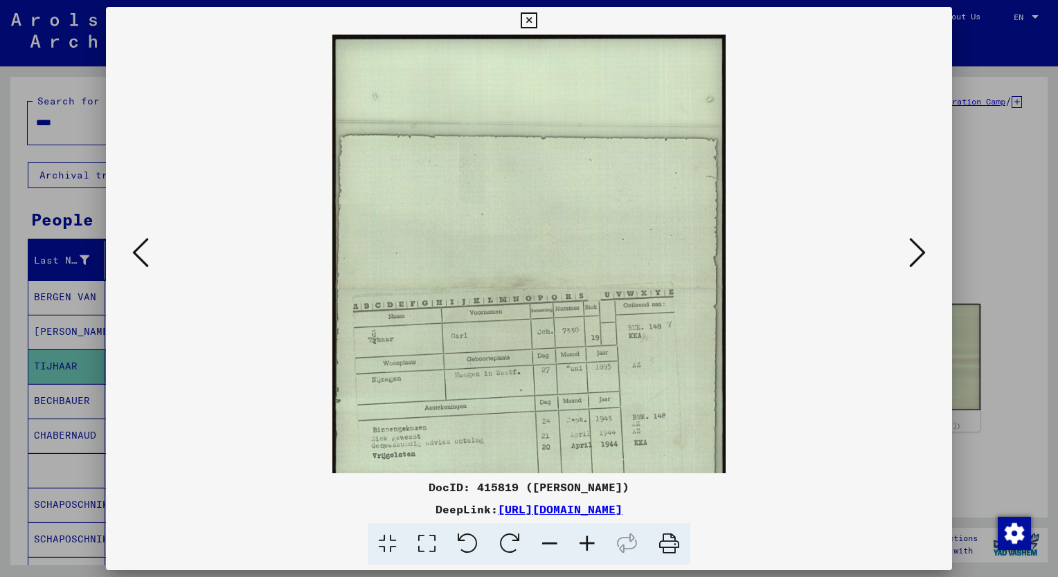
click at [589, 541] on icon at bounding box center [586, 544] width 37 height 42
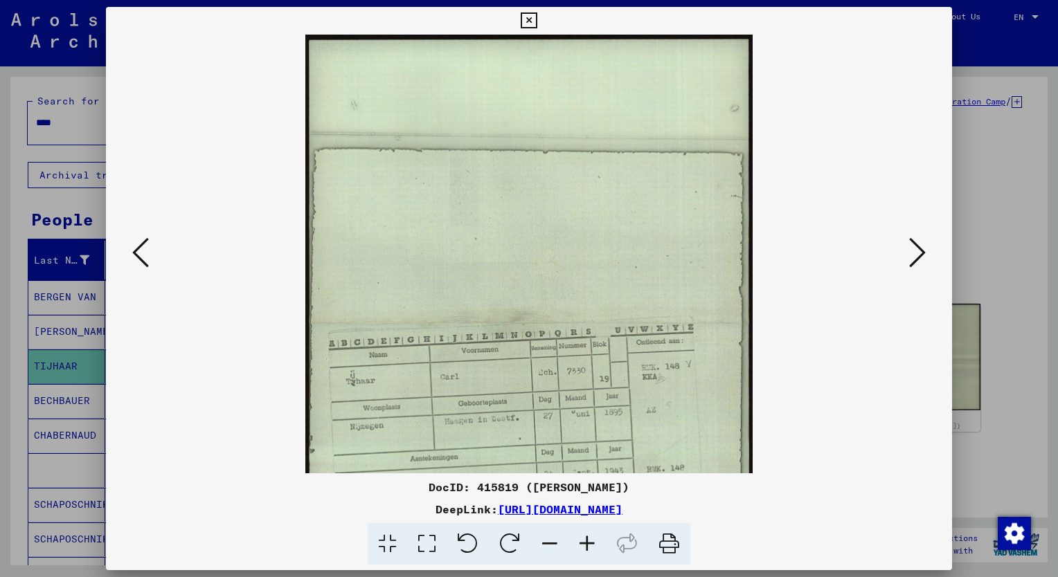
click at [589, 541] on icon at bounding box center [586, 544] width 37 height 42
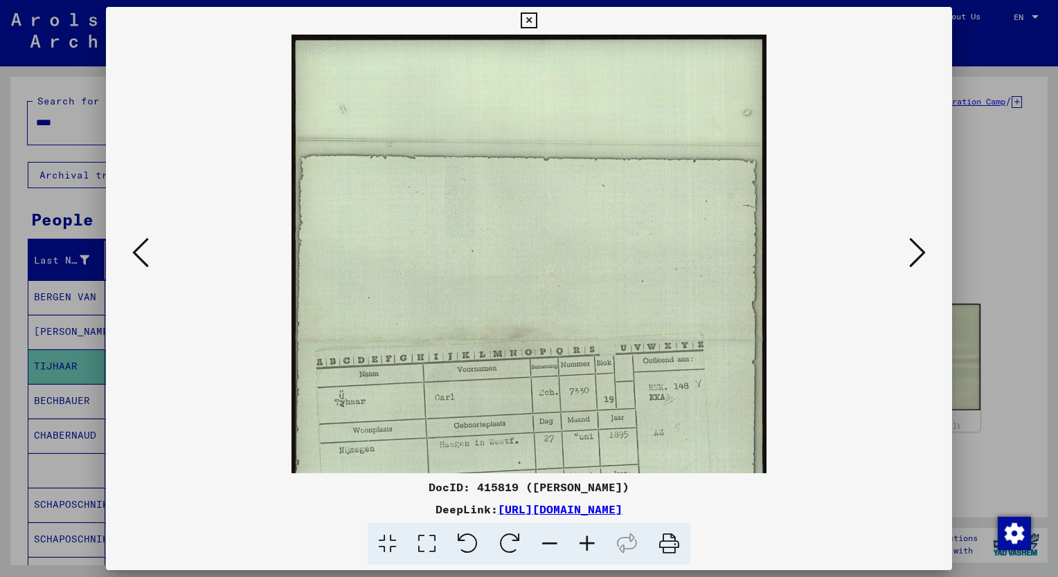
click at [589, 541] on icon at bounding box center [586, 544] width 37 height 42
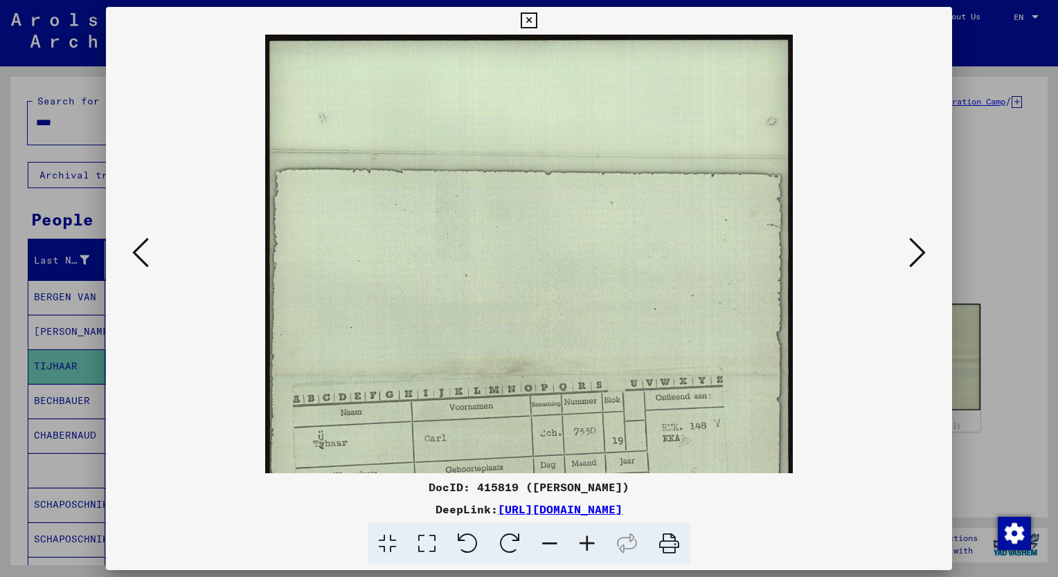
click at [589, 541] on icon at bounding box center [586, 544] width 37 height 42
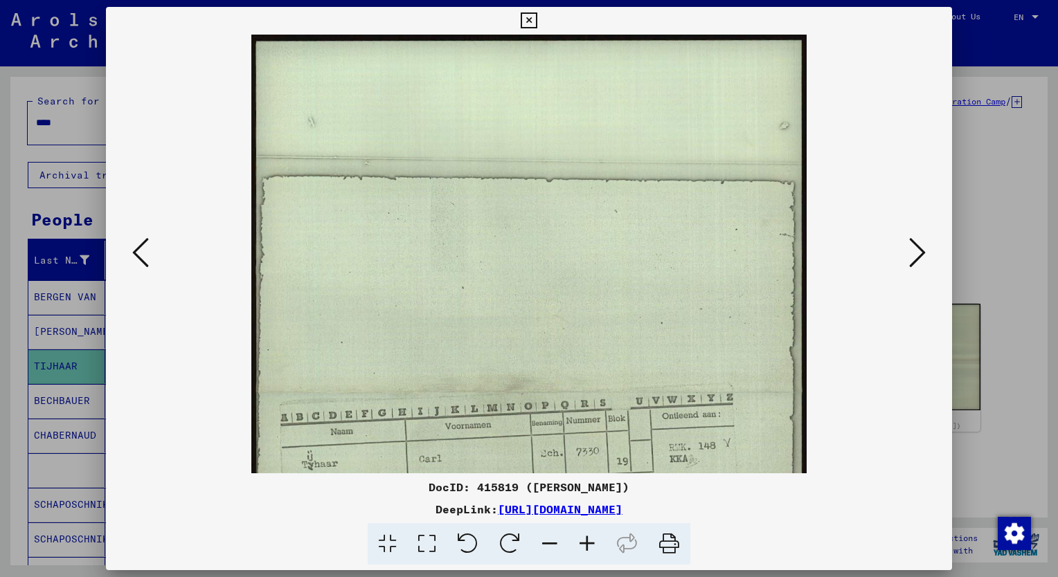
click at [589, 541] on icon at bounding box center [586, 544] width 37 height 42
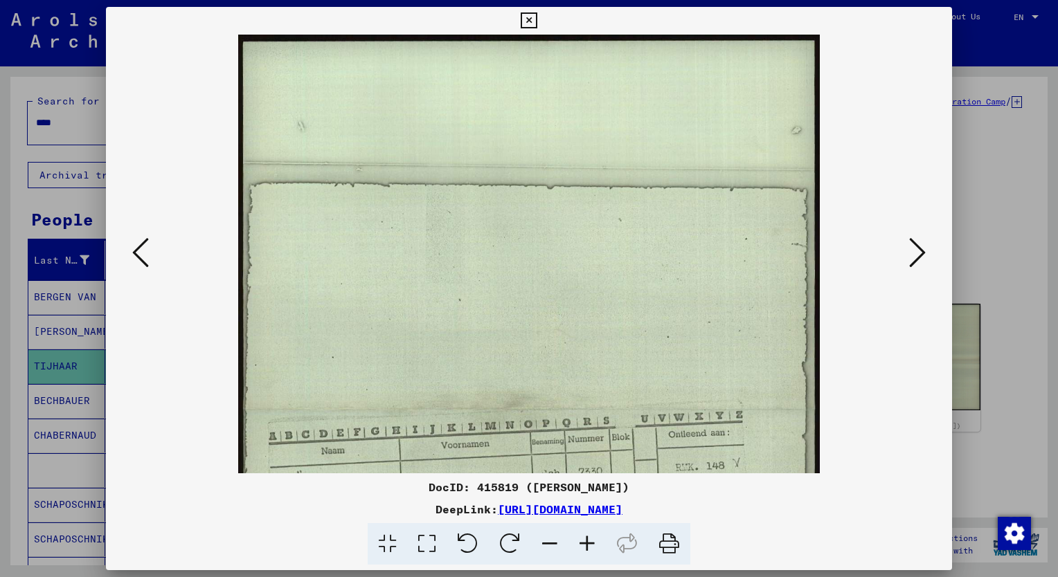
click at [589, 541] on icon at bounding box center [586, 544] width 37 height 42
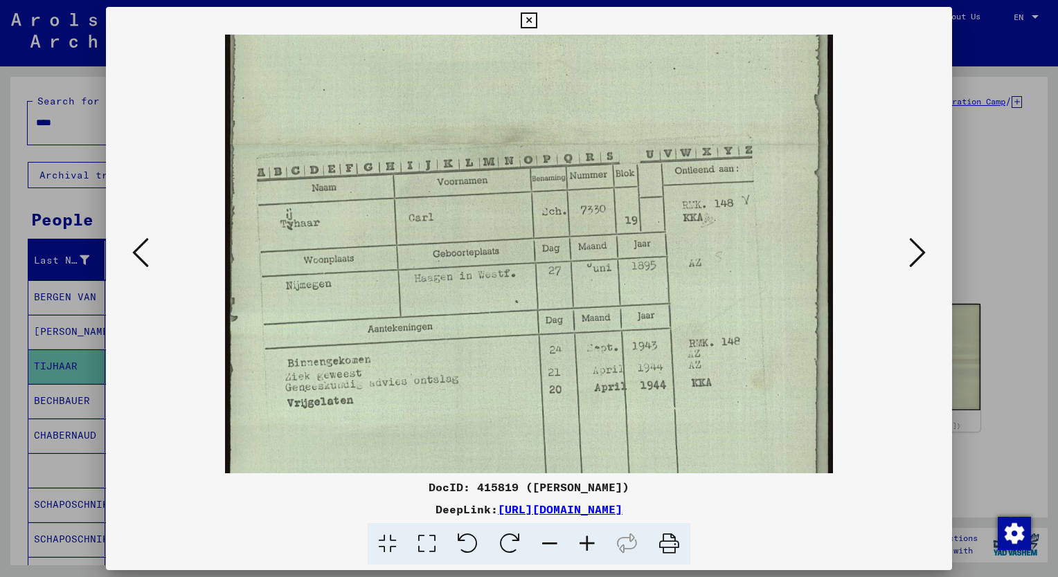
scroll to position [291, 0]
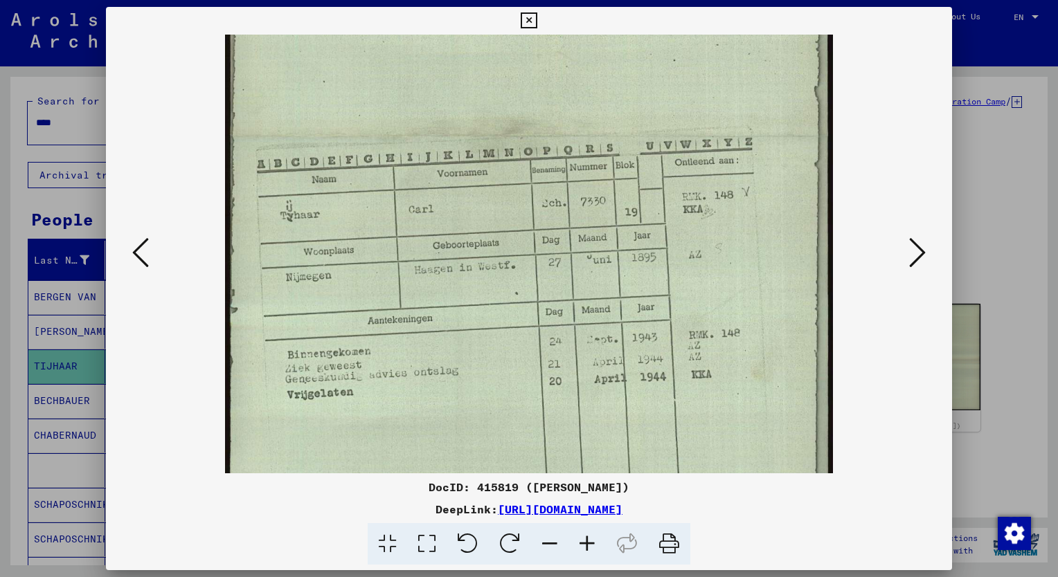
drag, startPoint x: 619, startPoint y: 398, endPoint x: 595, endPoint y: 126, distance: 273.1
click at [595, 109] on img at bounding box center [529, 136] width 609 height 785
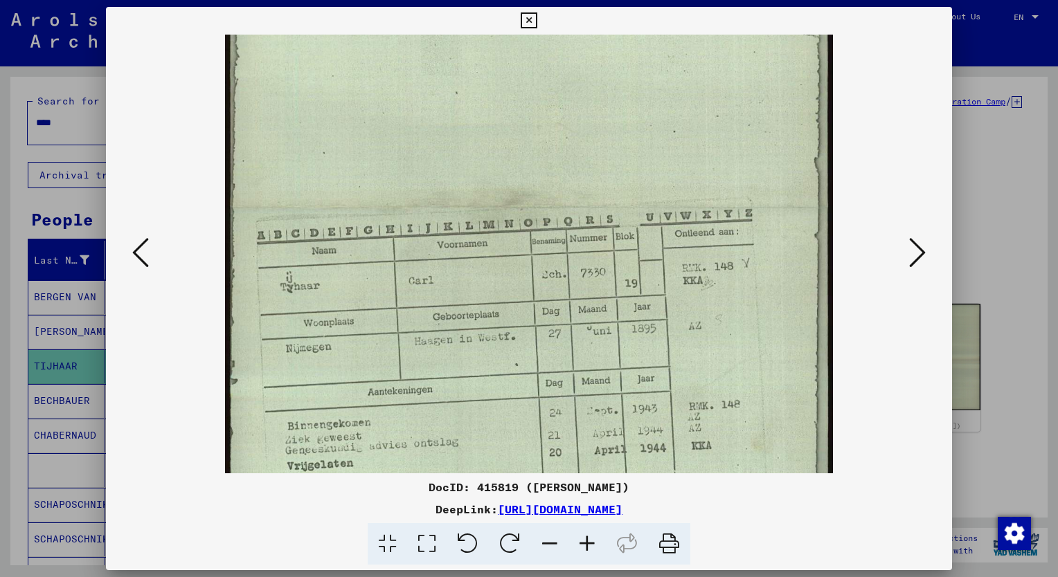
scroll to position [222, 0]
drag, startPoint x: 614, startPoint y: 197, endPoint x: 615, endPoint y: 243, distance: 46.4
click at [615, 243] on img at bounding box center [529, 205] width 609 height 785
click at [19, 228] on div at bounding box center [529, 288] width 1058 height 577
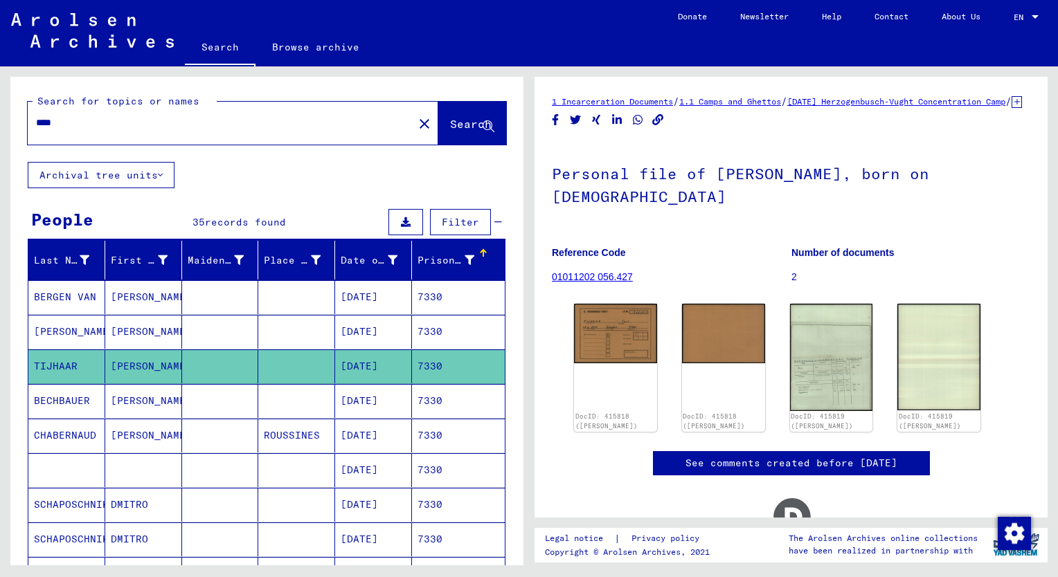
click at [73, 123] on input "****" at bounding box center [220, 123] width 369 height 15
type input "****"
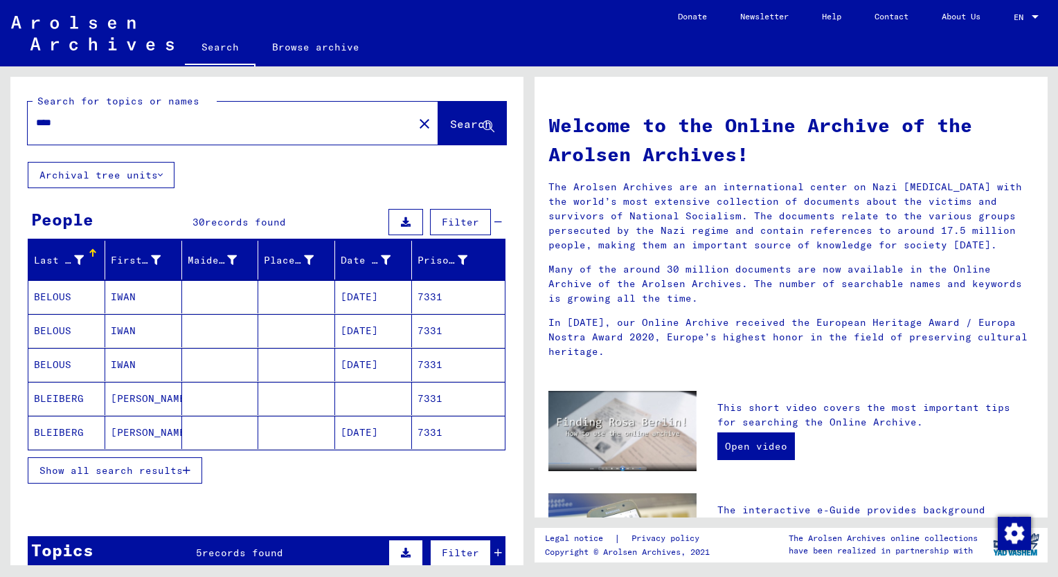
click at [147, 467] on span "Show all search results" at bounding box center [110, 471] width 143 height 12
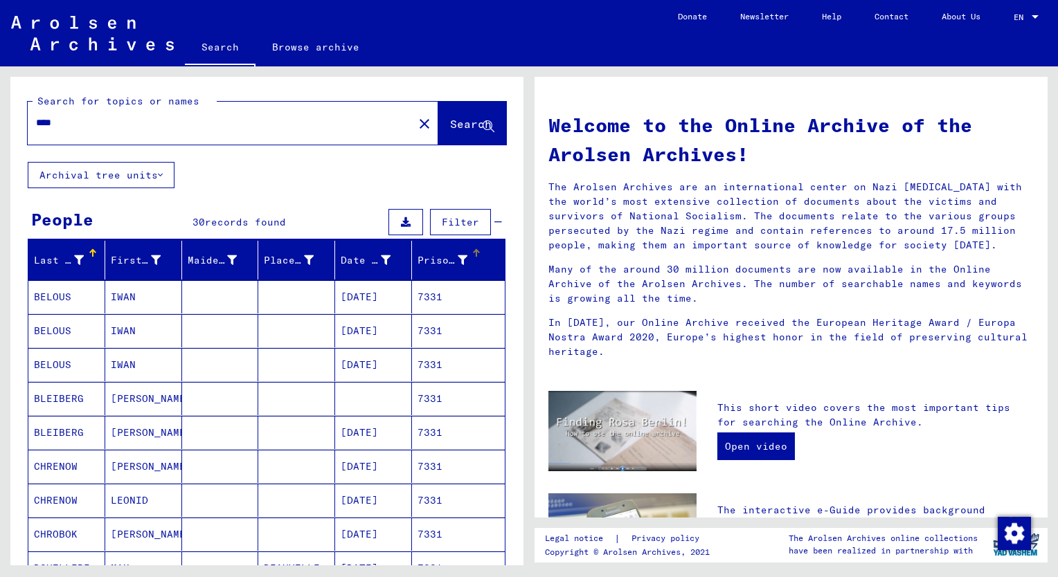
click at [424, 256] on div "Prisoner #" at bounding box center [442, 260] width 50 height 15
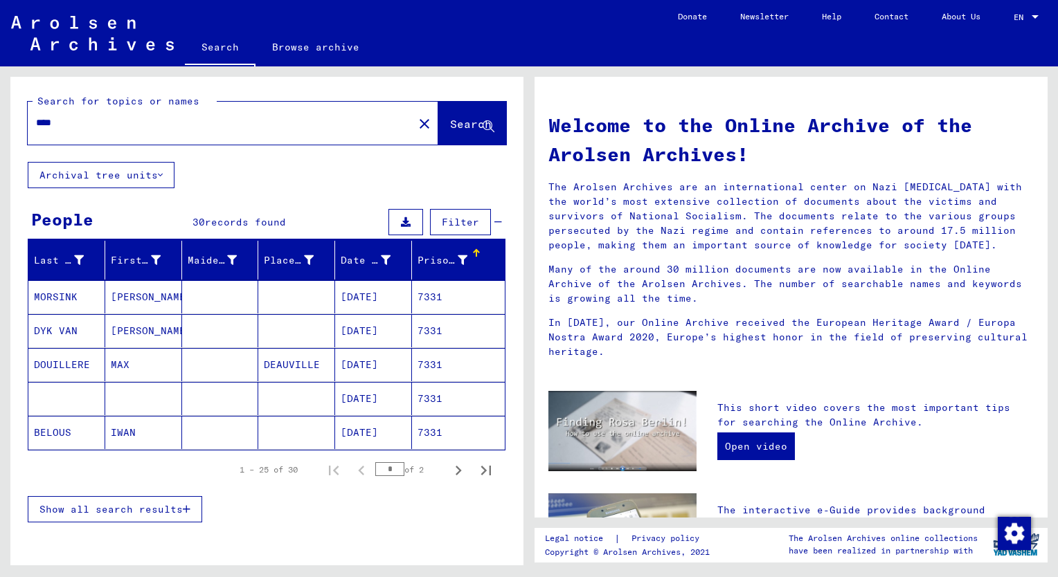
click at [122, 508] on span "Show all search results" at bounding box center [110, 509] width 143 height 12
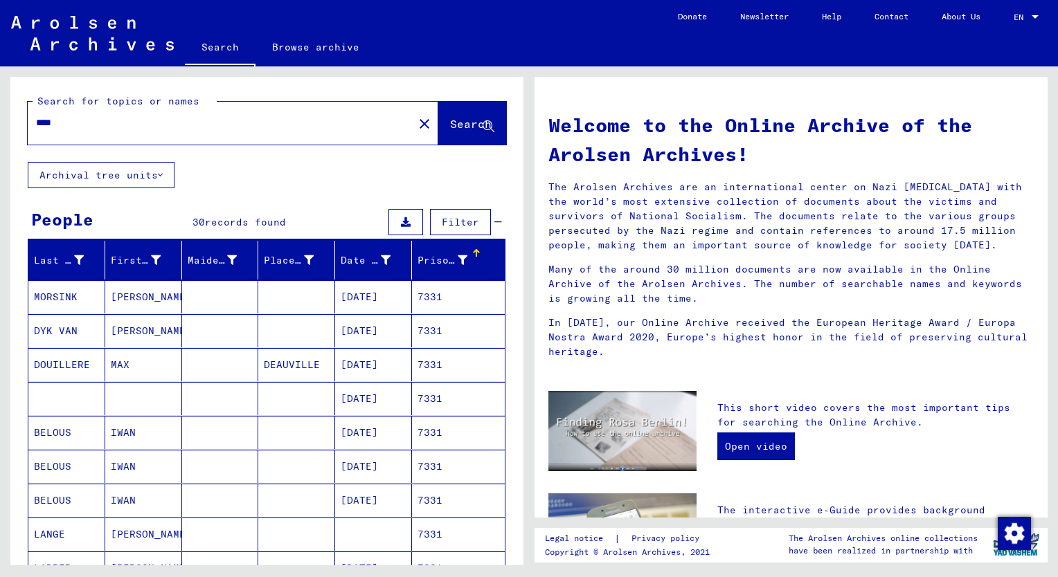
click at [121, 329] on mat-cell "[PERSON_NAME]" at bounding box center [143, 330] width 77 height 33
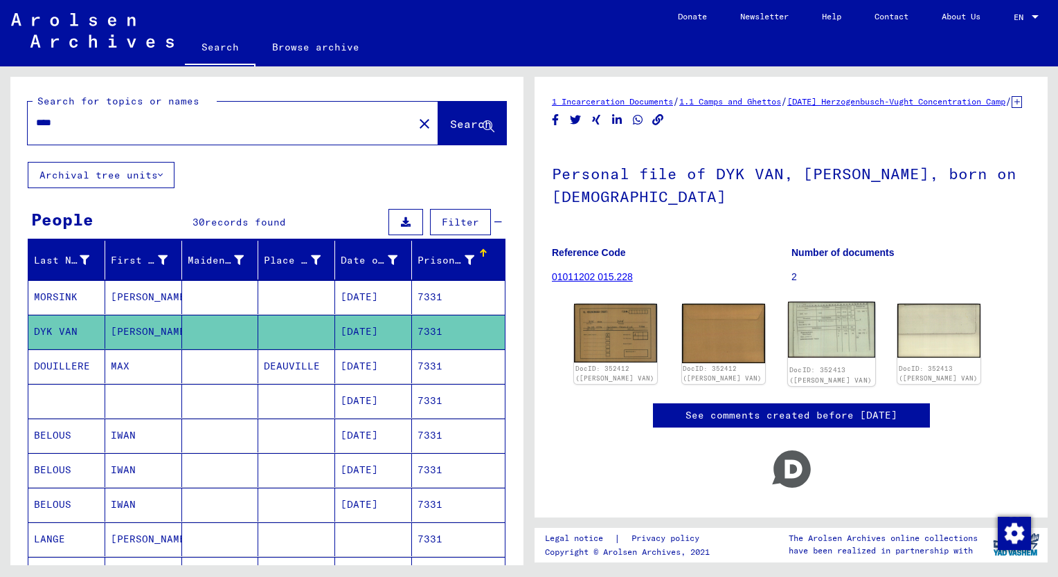
click at [825, 357] on img at bounding box center [831, 330] width 87 height 56
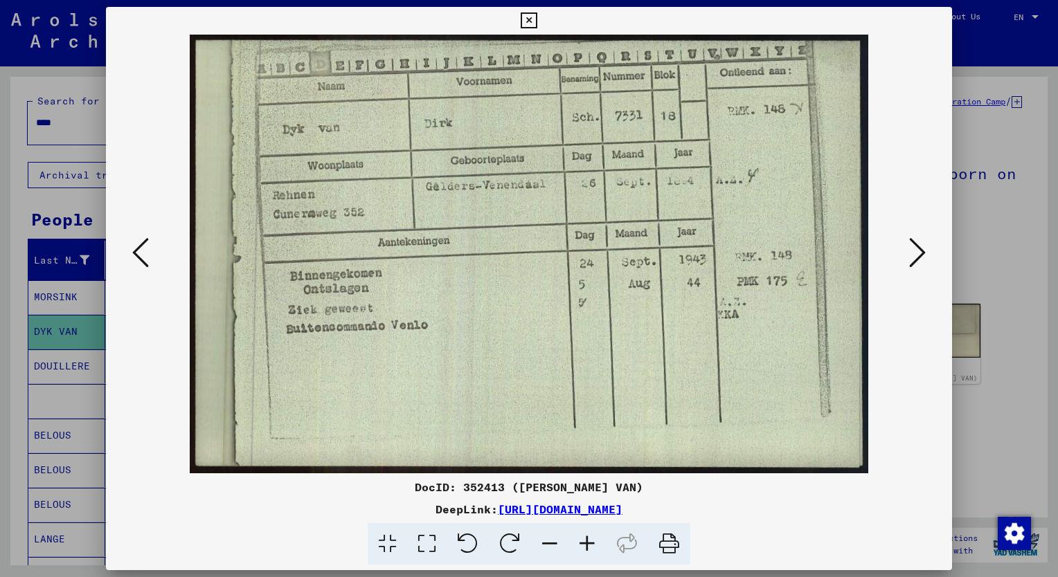
click at [586, 543] on icon at bounding box center [586, 544] width 37 height 42
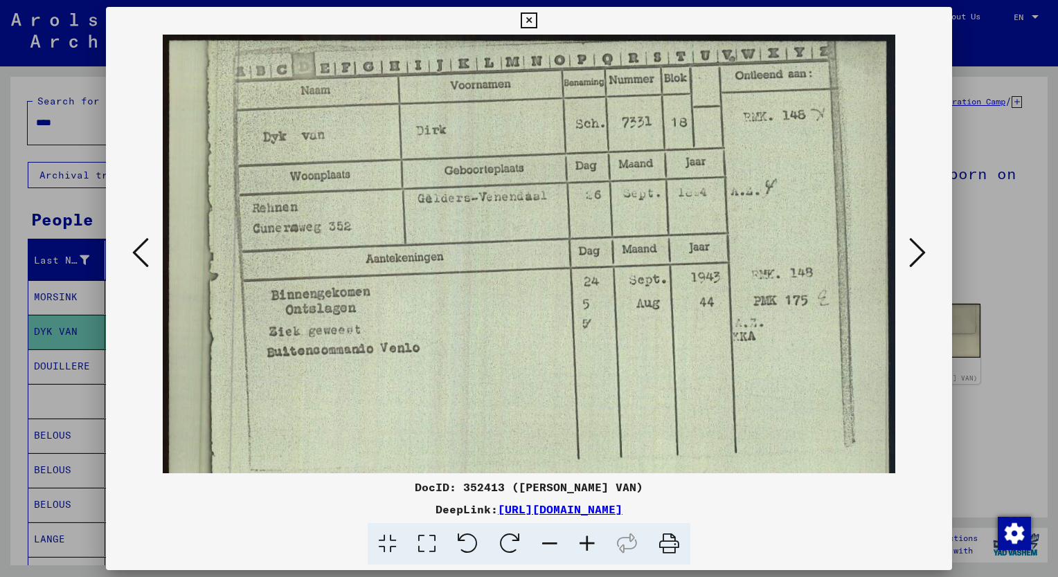
click at [586, 543] on icon at bounding box center [586, 544] width 37 height 42
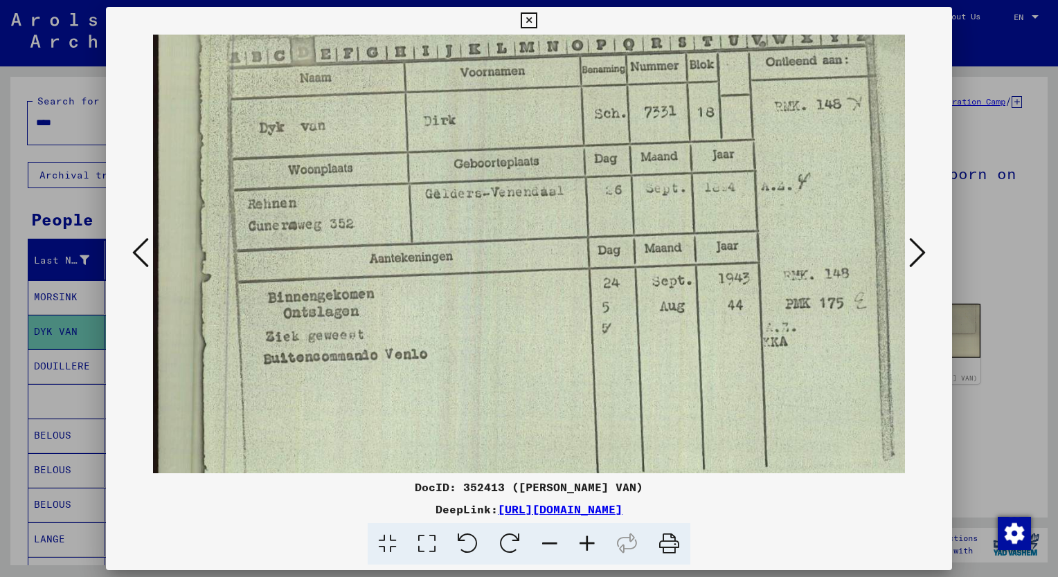
scroll to position [21, 1]
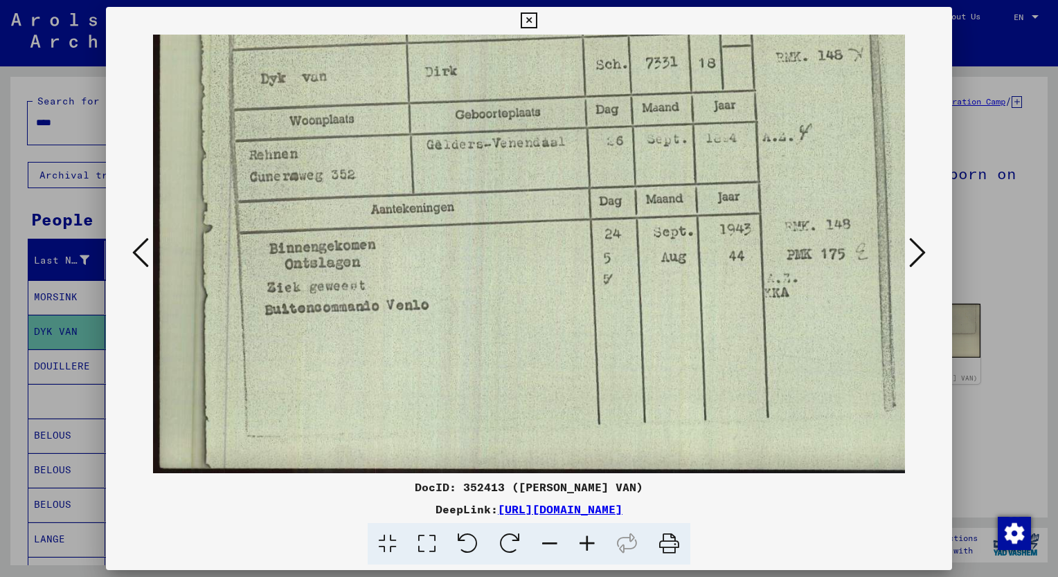
drag, startPoint x: 685, startPoint y: 405, endPoint x: 690, endPoint y: 347, distance: 58.4
click at [690, 347] on img at bounding box center [546, 223] width 787 height 508
